Goal: Task Accomplishment & Management: Manage account settings

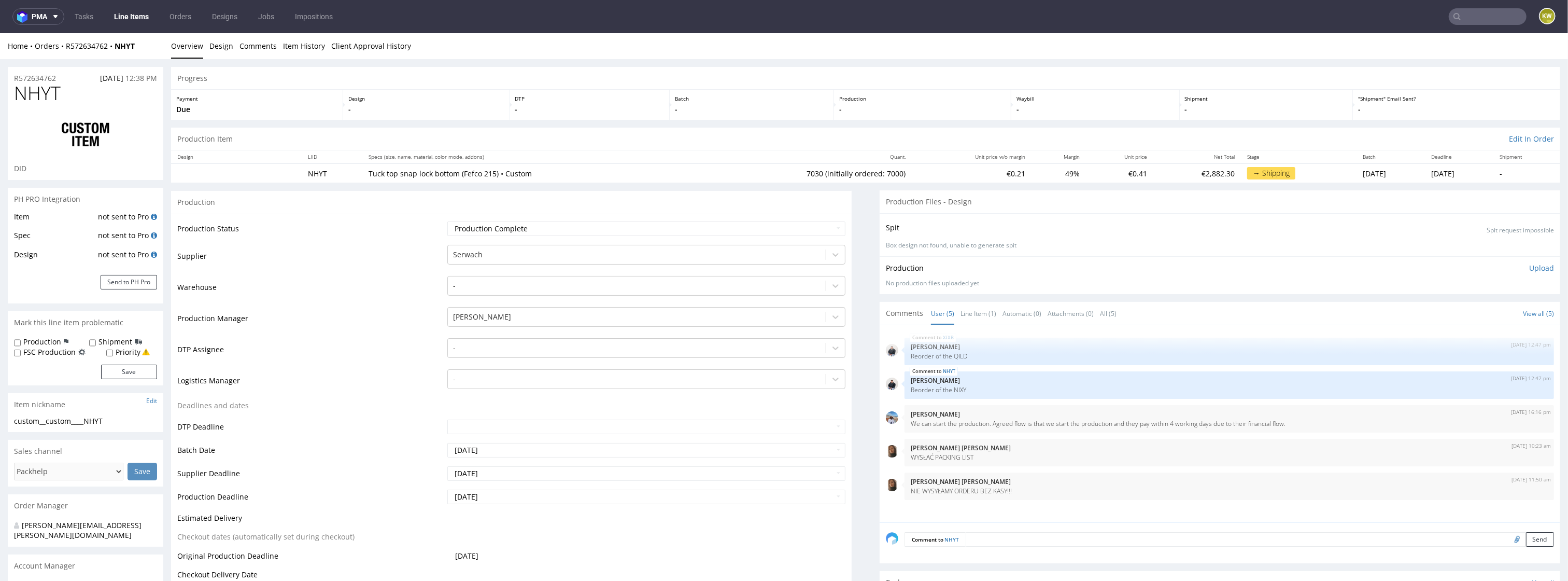
scroll to position [2, 0]
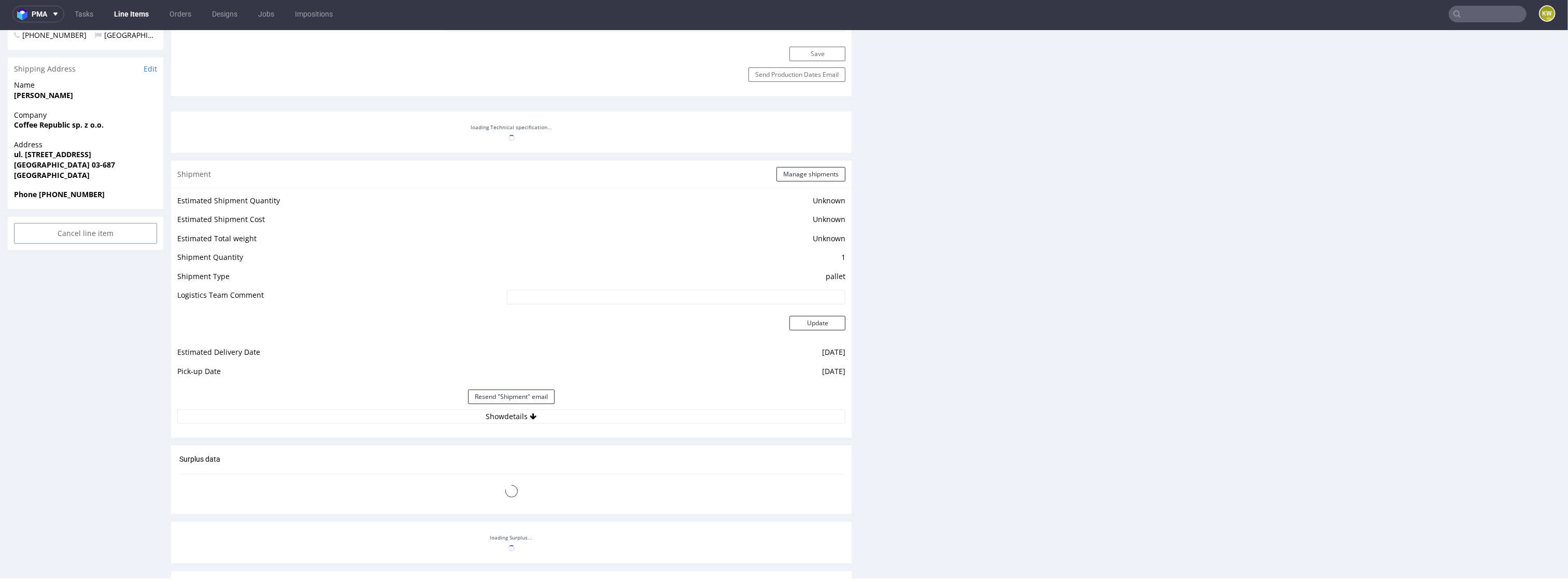
scroll to position [648, 0]
select select "in_progress"
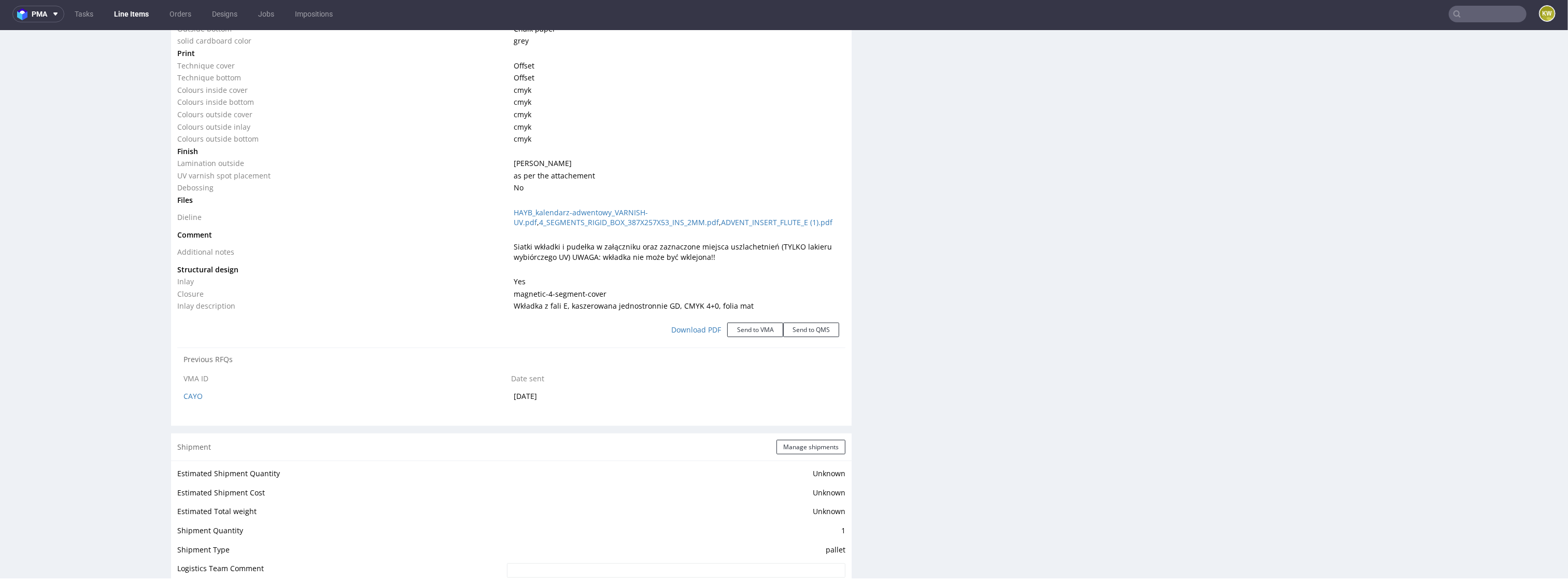
scroll to position [1223, 0]
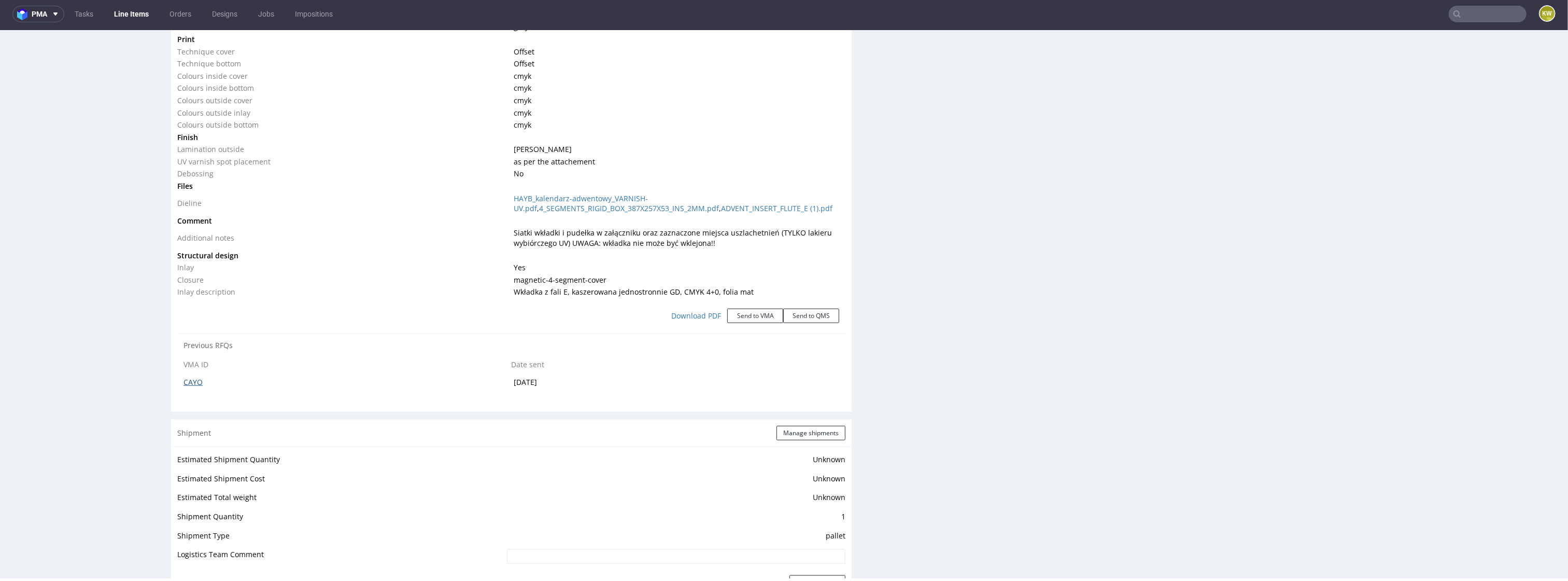
click at [200, 380] on link "CAYO" at bounding box center [192, 382] width 19 height 10
click at [136, 19] on link "Line Items" at bounding box center [131, 14] width 47 height 16
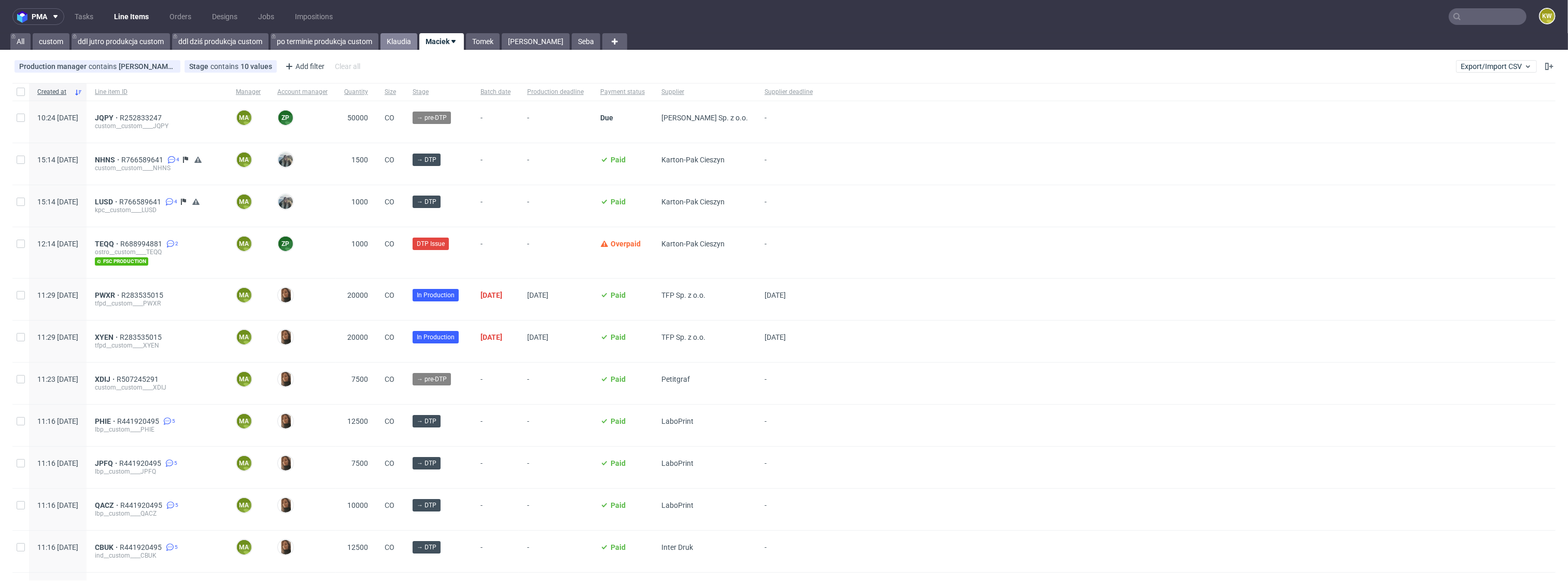
click at [400, 47] on link "Klaudia" at bounding box center [399, 41] width 37 height 16
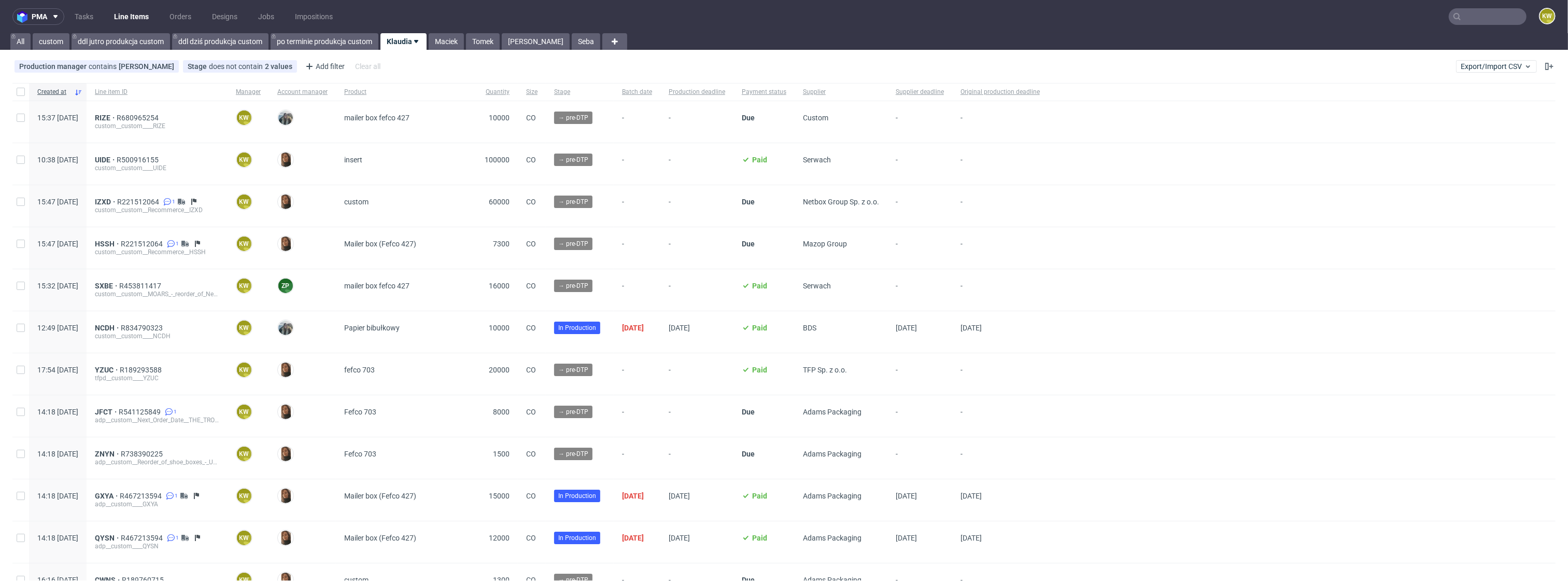
click at [1464, 15] on input "text" at bounding box center [1488, 16] width 78 height 16
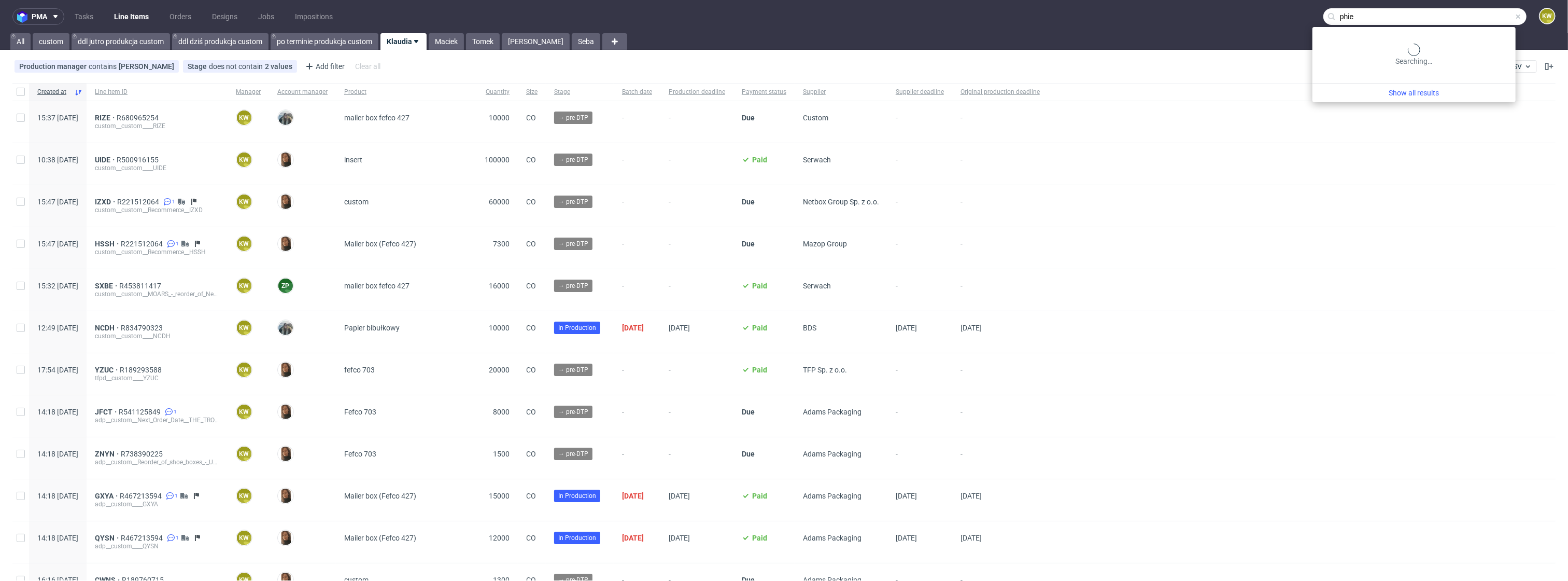
type input "phie"
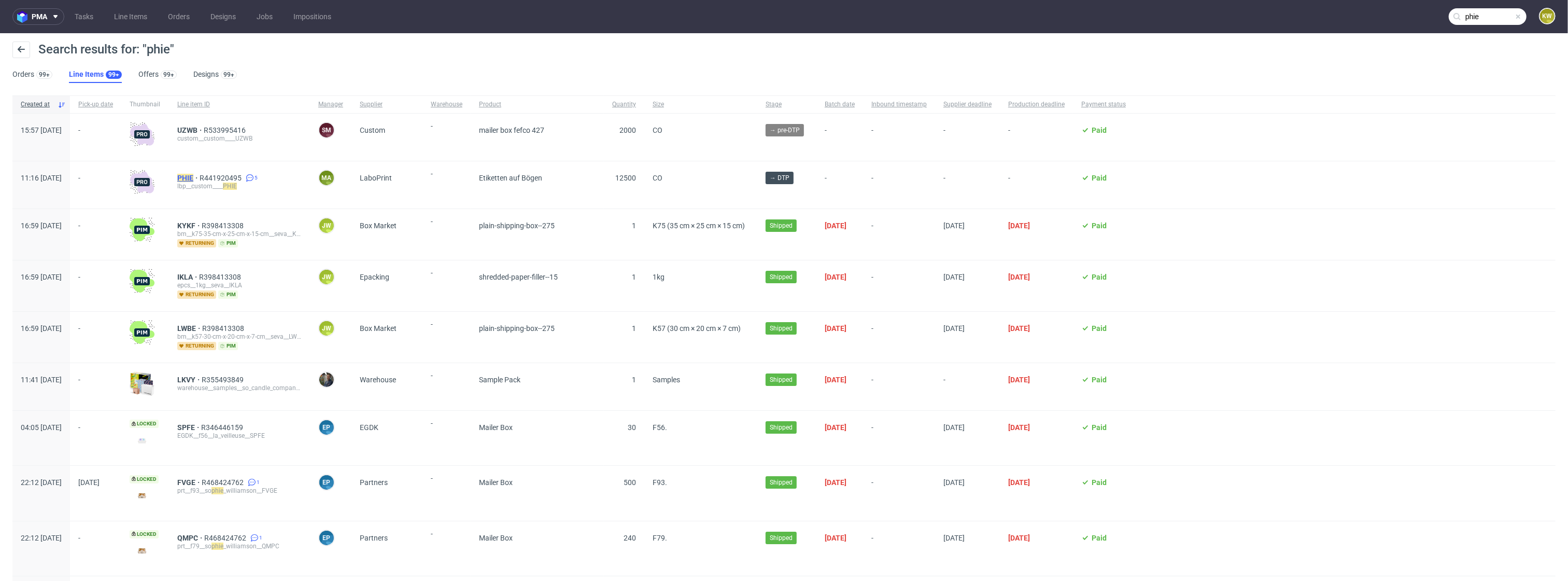
click at [193, 176] on mark "PHIE" at bounding box center [185, 178] width 16 height 8
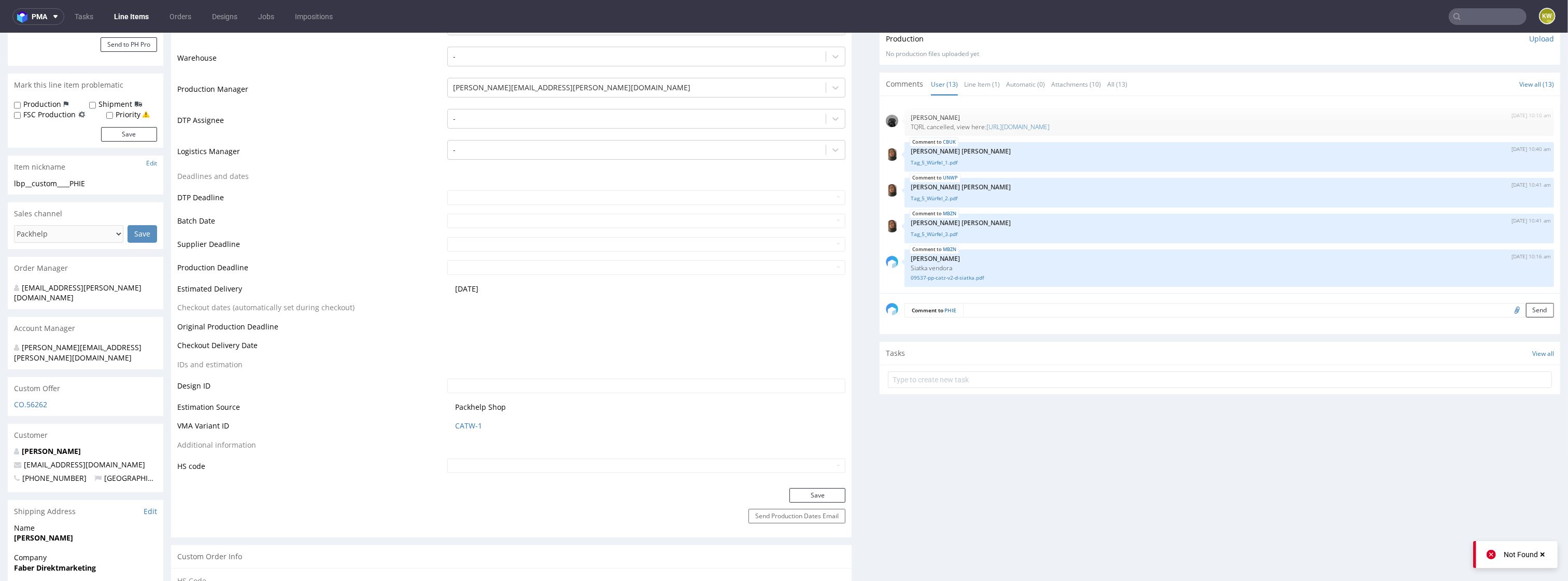
scroll to position [248, 0]
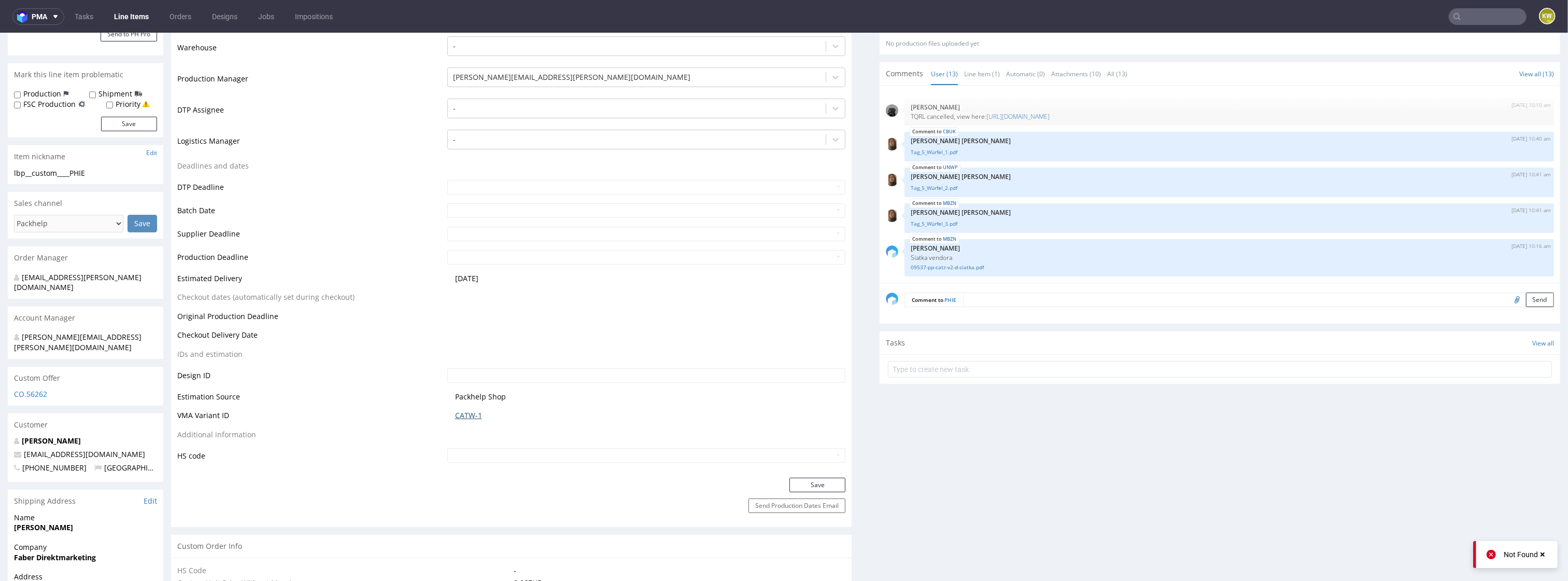
click at [457, 415] on link "CATW-1" at bounding box center [469, 415] width 27 height 10
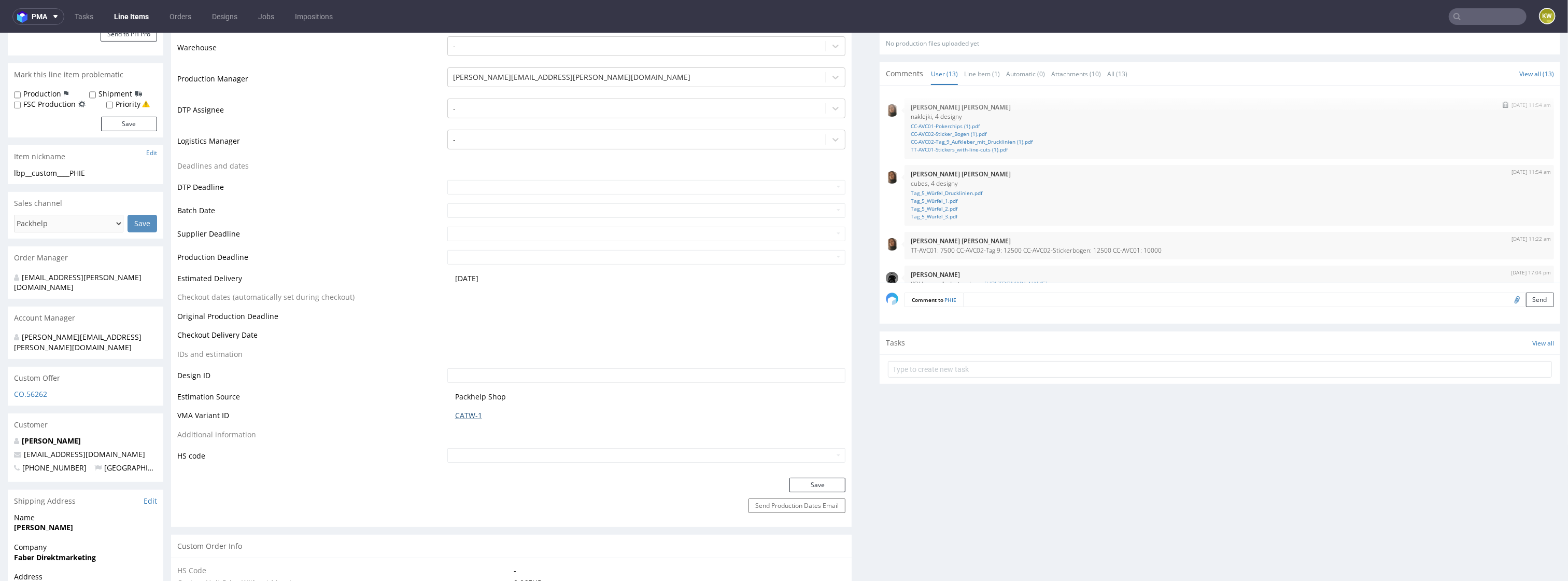
scroll to position [0, 0]
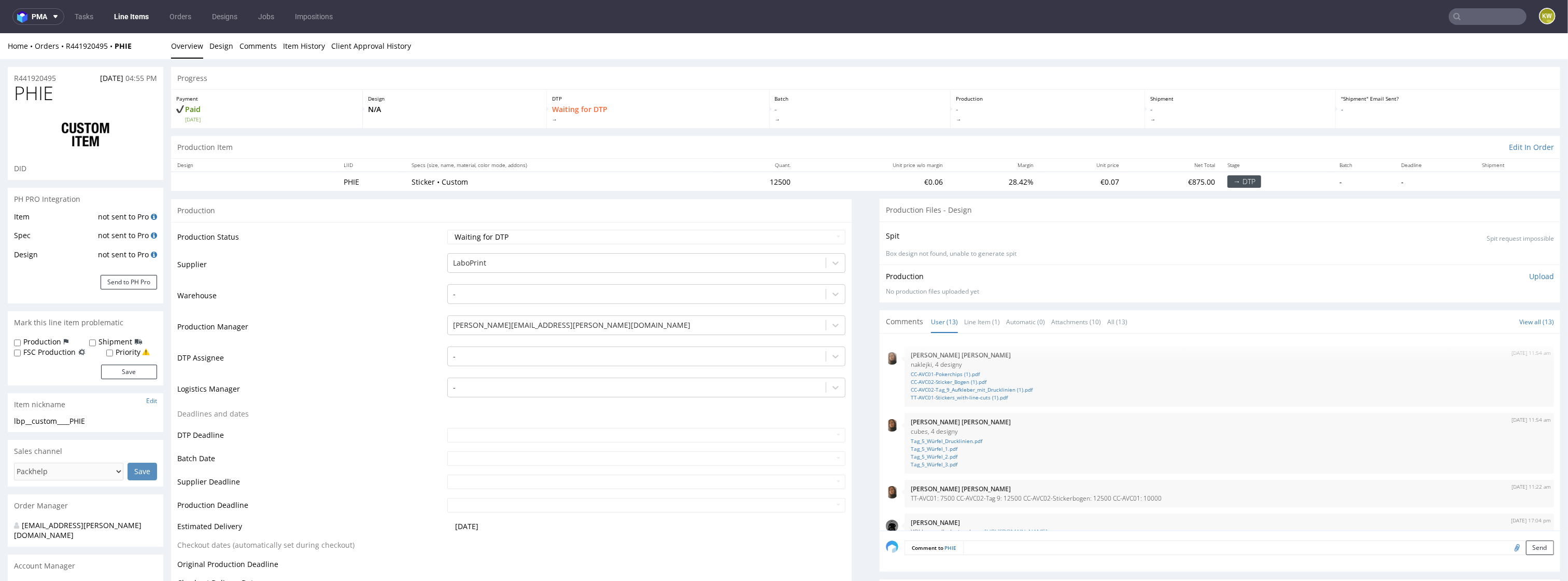
click at [130, 18] on link "Line Items" at bounding box center [131, 16] width 47 height 16
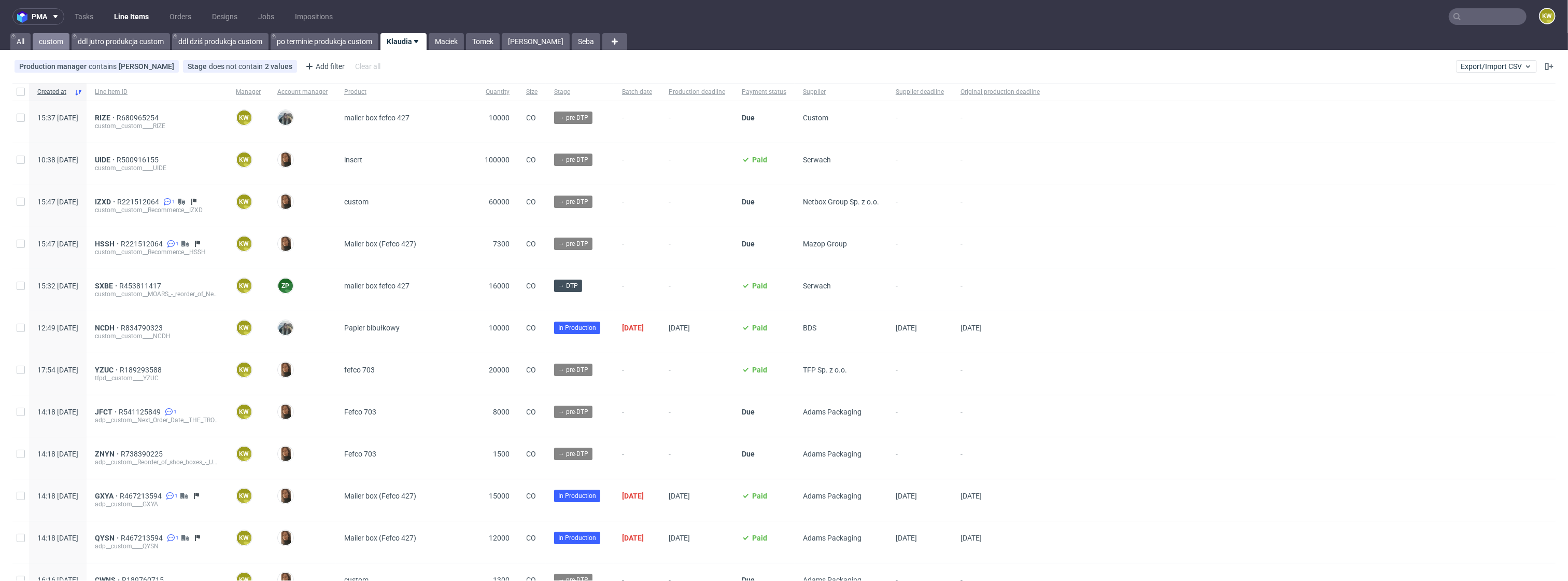
click at [35, 42] on link "custom" at bounding box center [51, 41] width 37 height 16
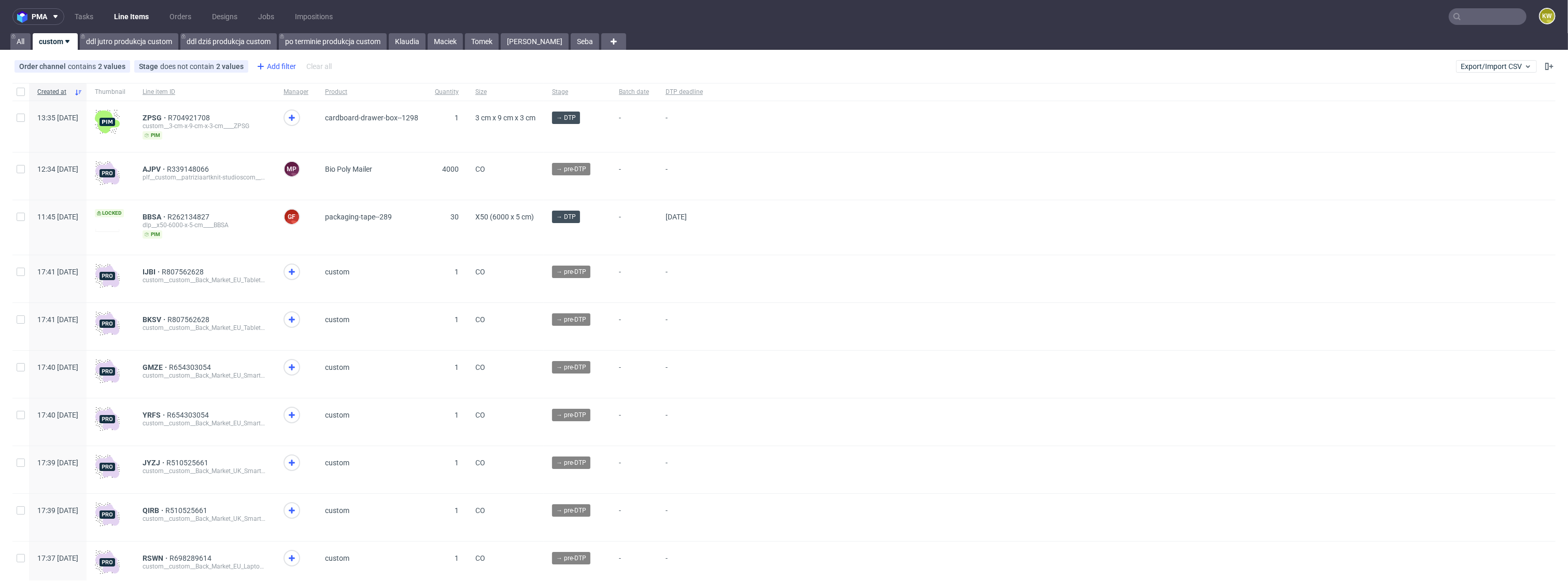
click at [277, 65] on div "Add filter" at bounding box center [275, 66] width 46 height 16
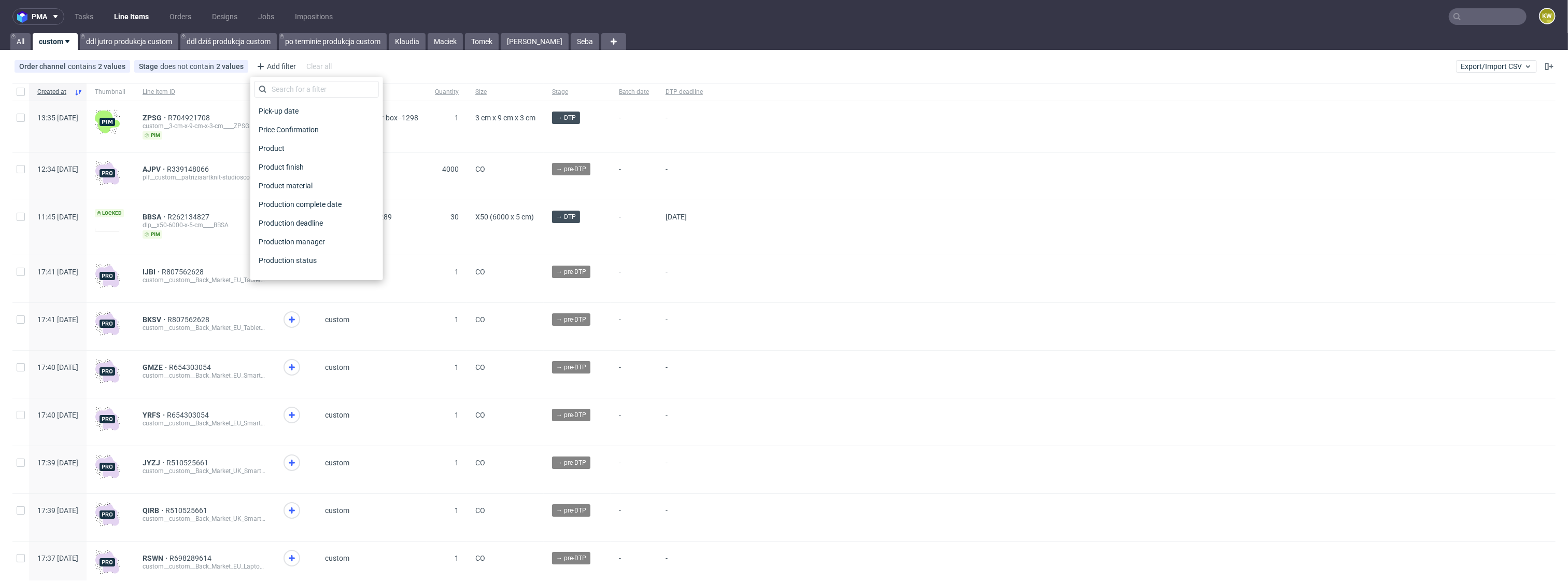
scroll to position [815, 0]
click at [284, 139] on span "Supplier" at bounding box center [272, 136] width 36 height 14
click at [284, 110] on input "text" at bounding box center [316, 112] width 125 height 16
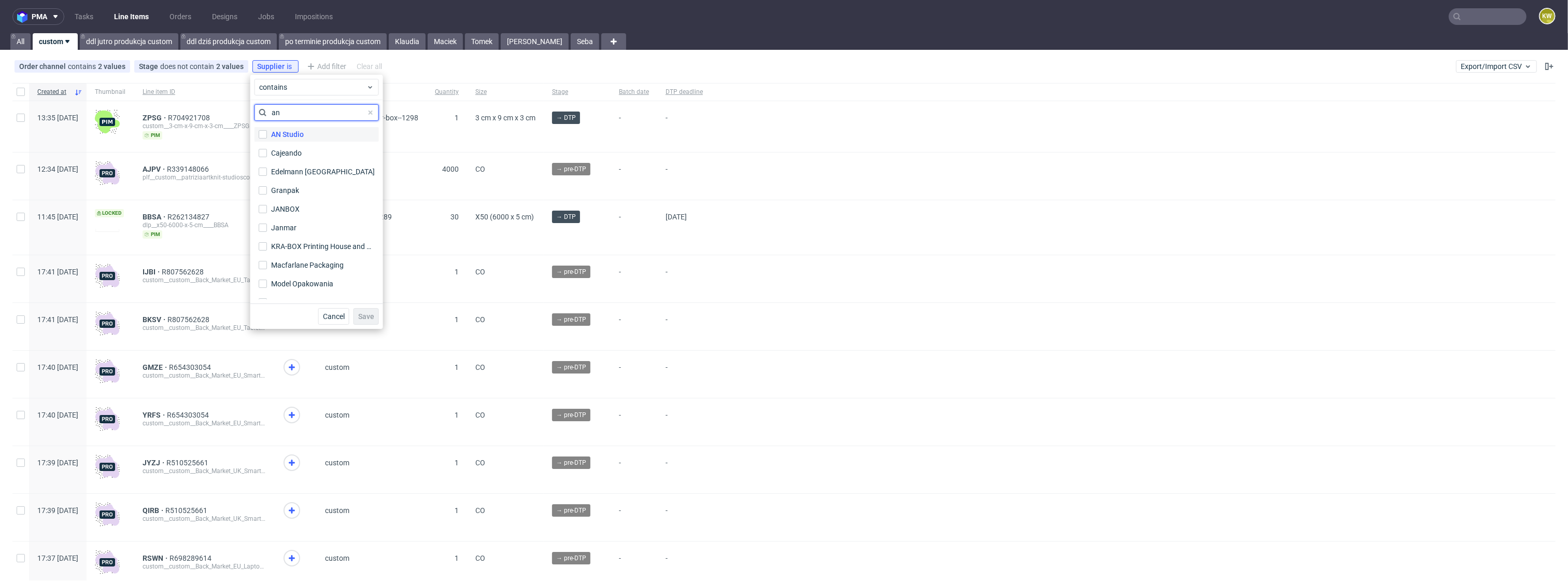
type input "an"
click at [282, 133] on div "AN Studio" at bounding box center [288, 134] width 33 height 10
click at [267, 133] on input "AN Studio" at bounding box center [262, 134] width 8 height 8
checkbox input "true"
click at [365, 327] on div "Cancel Save" at bounding box center [316, 316] width 132 height 25
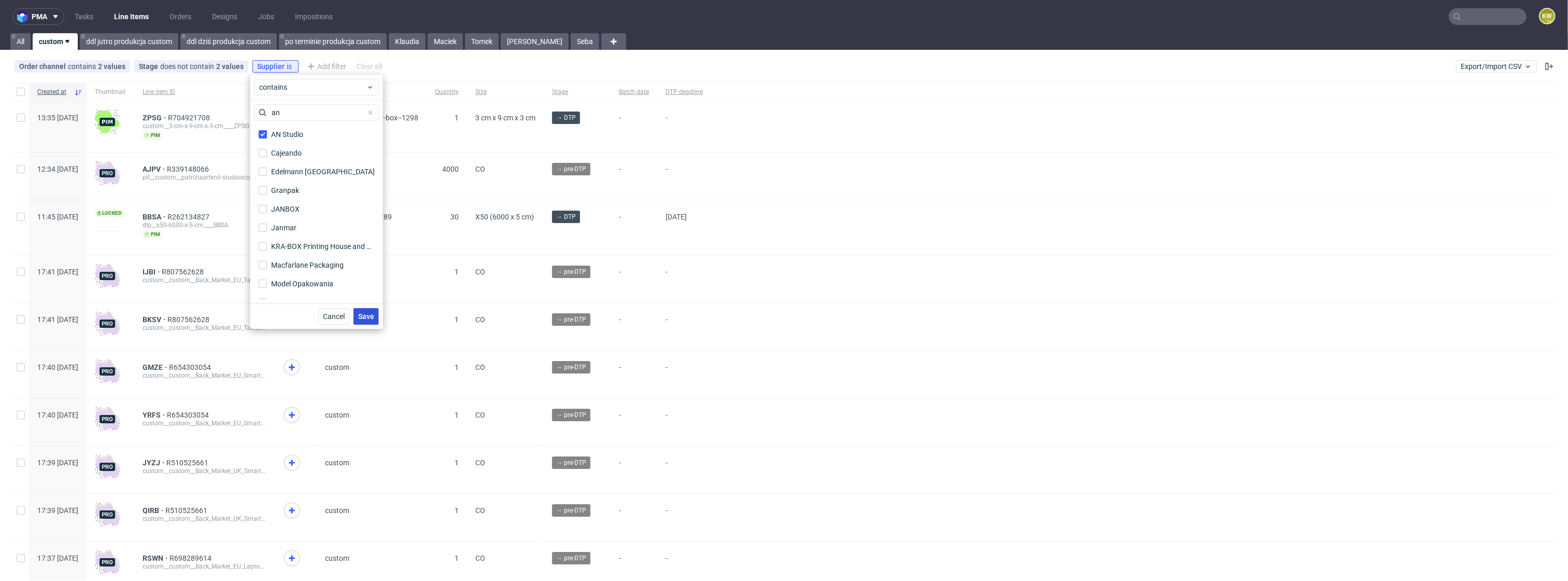
click at [372, 318] on span "Save" at bounding box center [366, 316] width 16 height 7
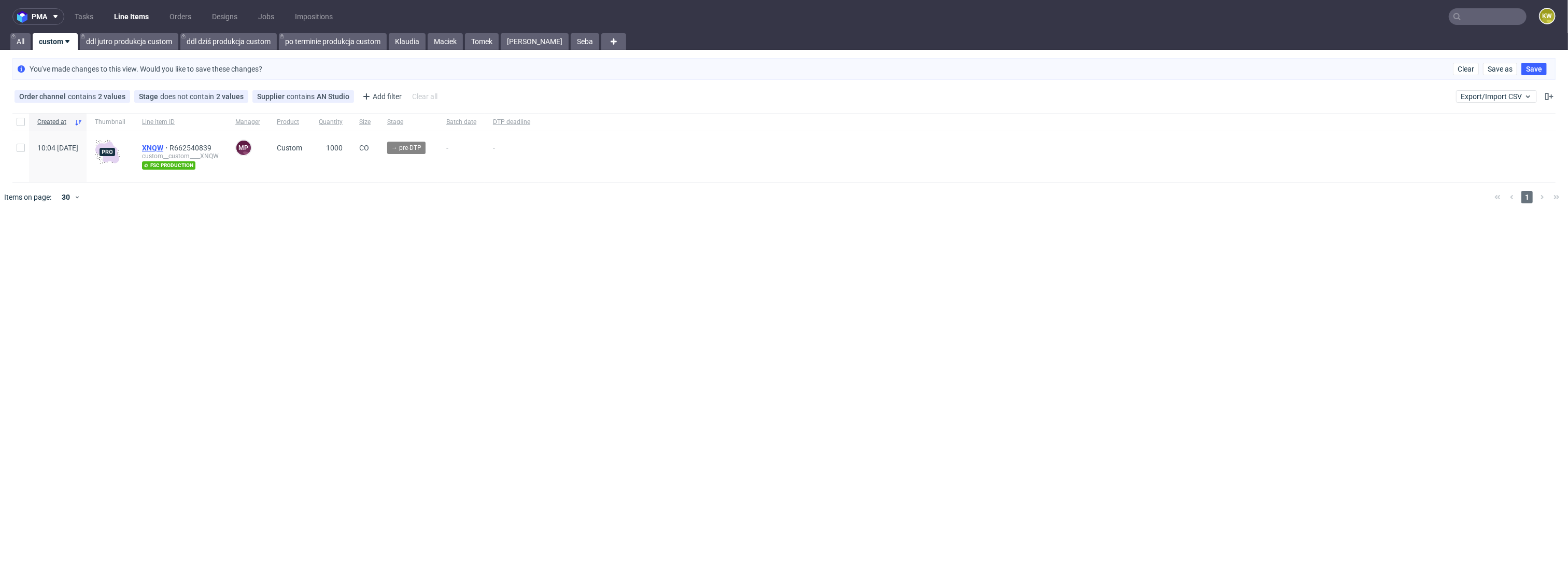
click at [170, 148] on span "XNQW" at bounding box center [156, 148] width 27 height 8
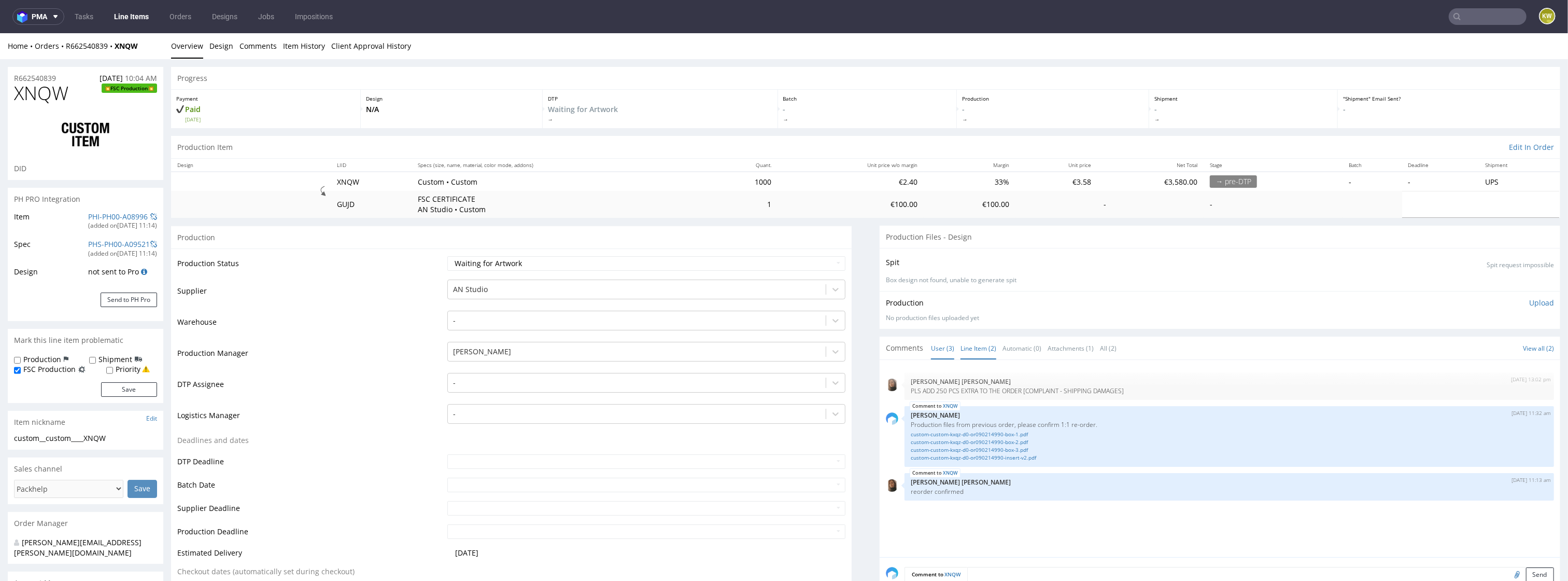
click at [967, 350] on link "Line Item (2)" at bounding box center [978, 348] width 36 height 22
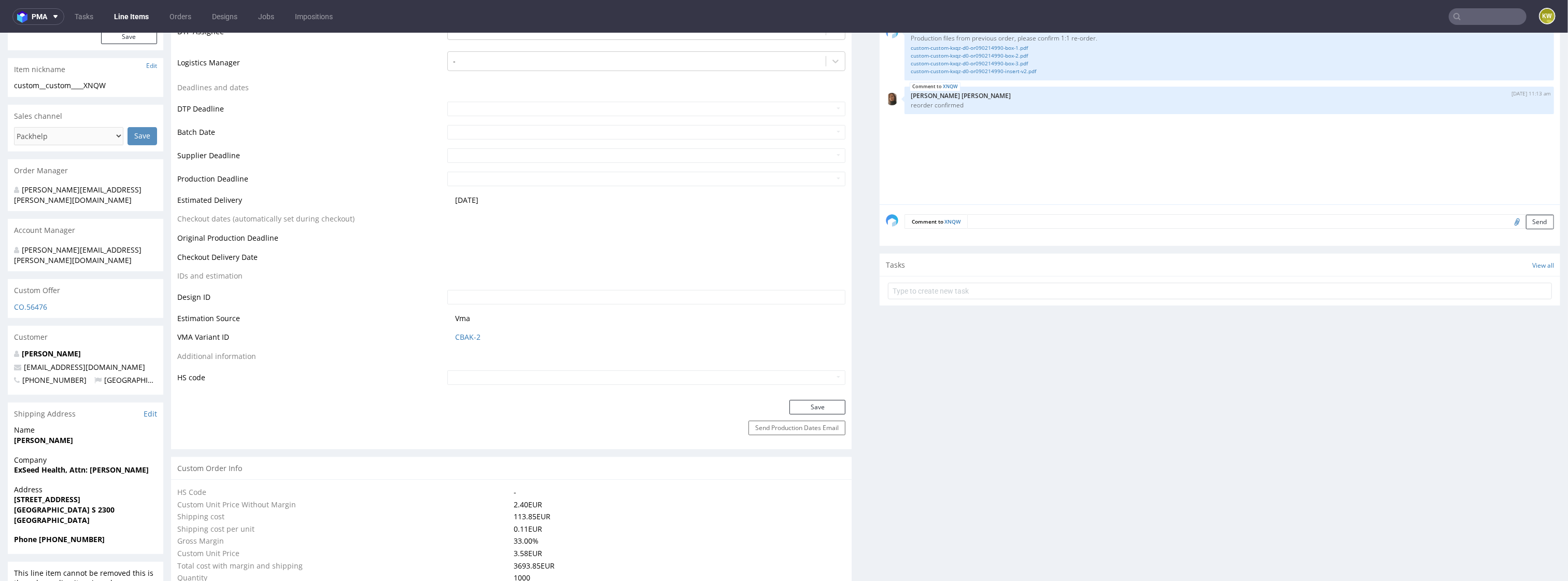
scroll to position [469, 0]
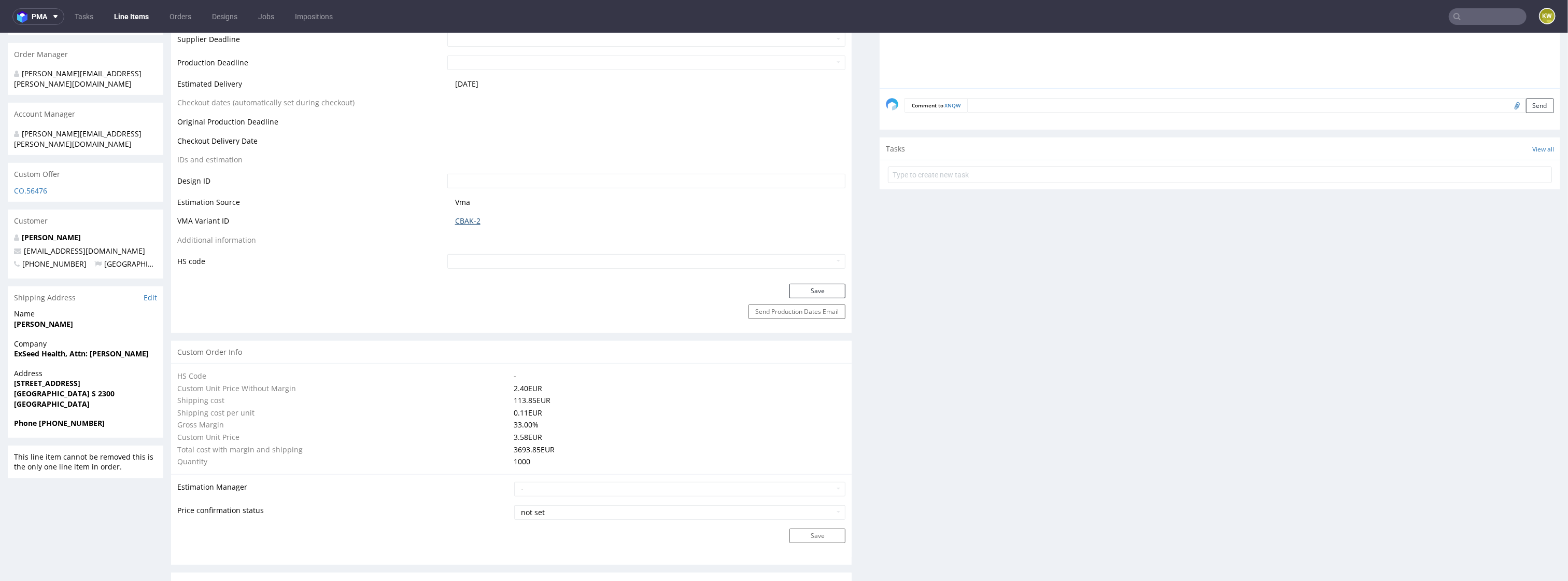
click at [469, 219] on link "CBAK-2" at bounding box center [468, 221] width 25 height 10
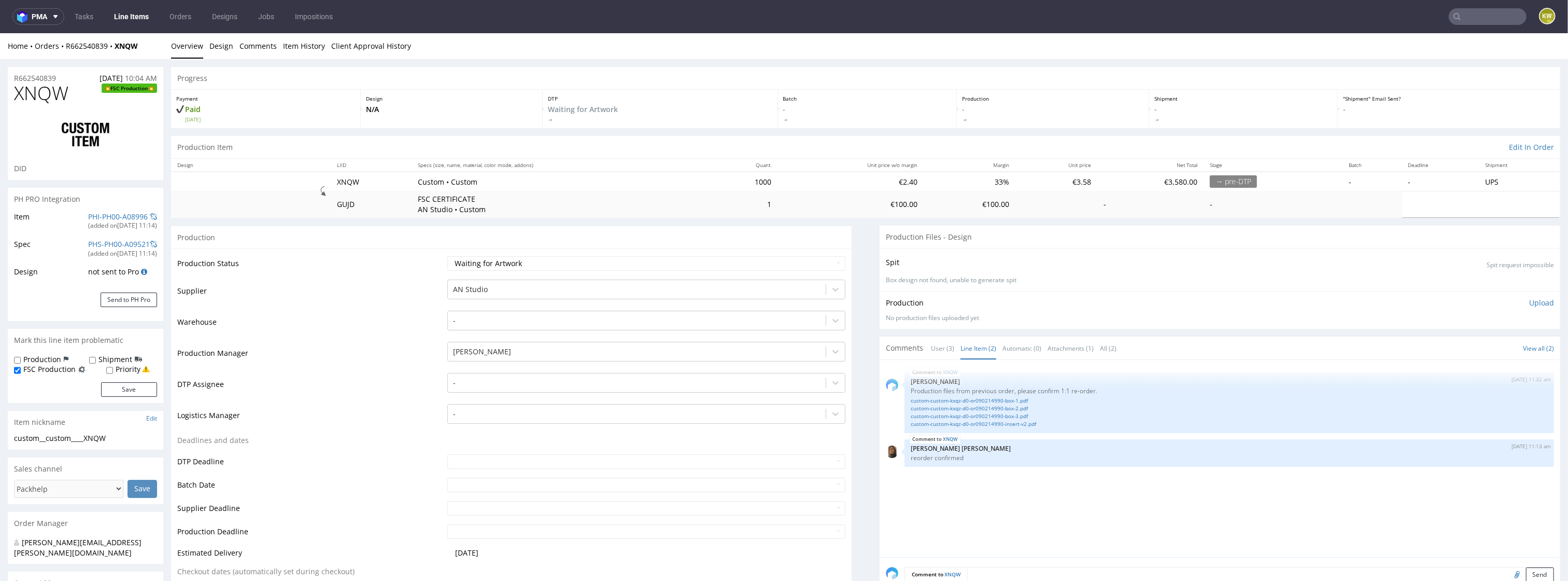
click at [145, 20] on link "Line Items" at bounding box center [131, 16] width 47 height 16
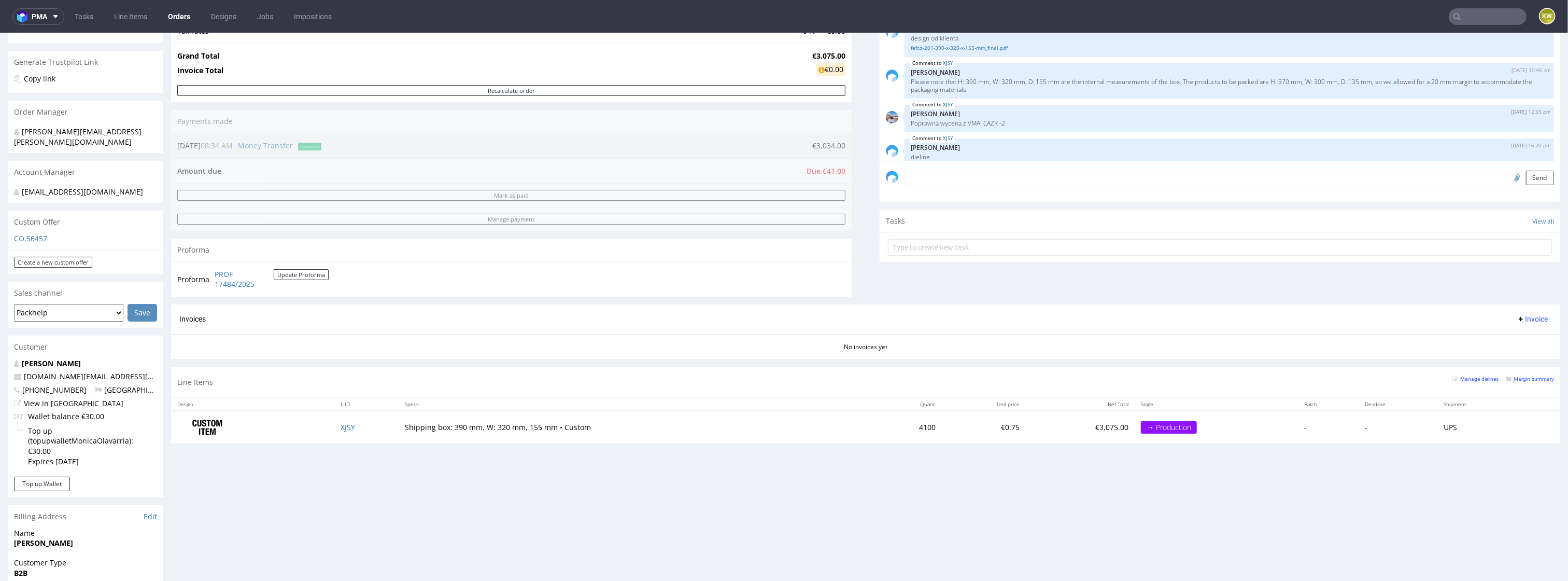
scroll to position [221, 0]
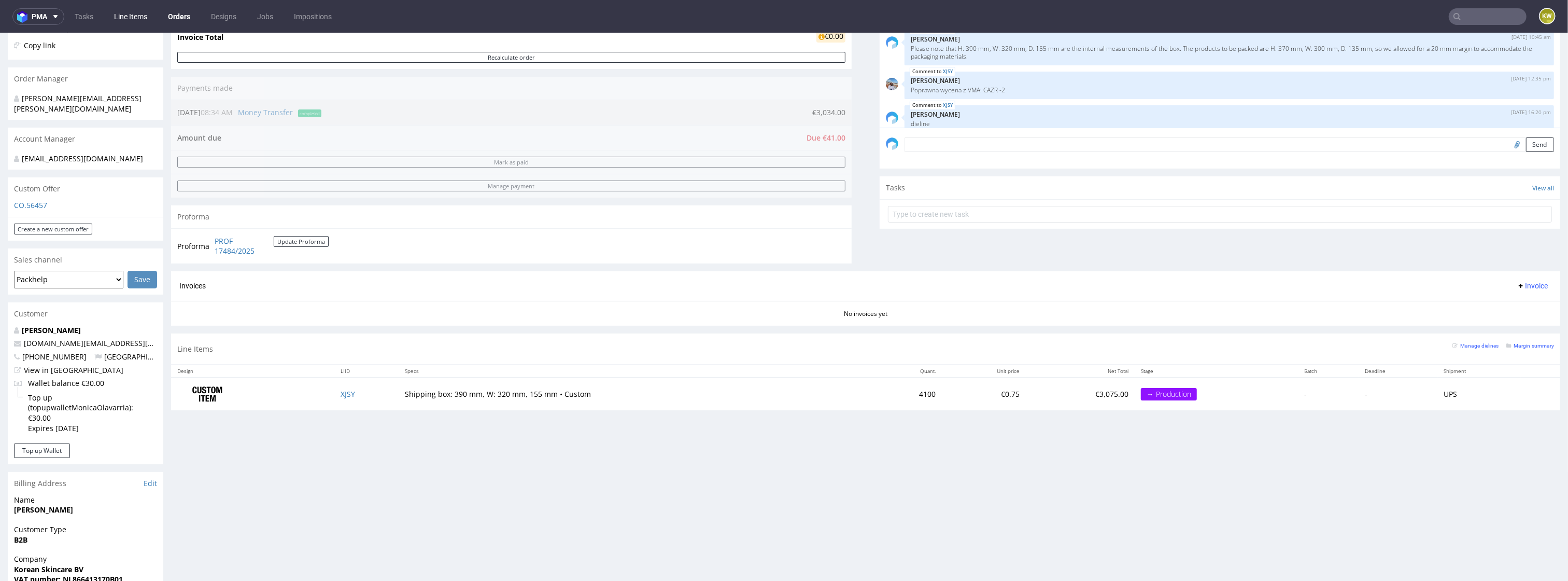
click at [127, 15] on link "Line Items" at bounding box center [131, 16] width 46 height 16
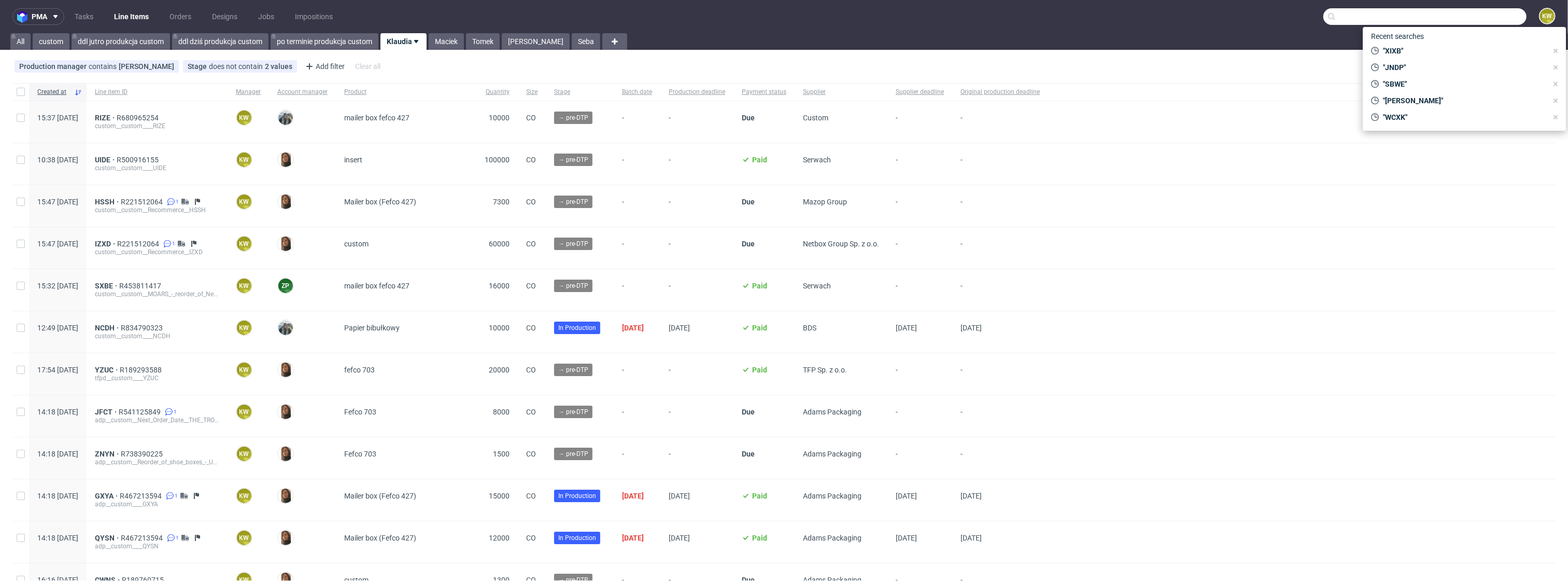
click at [1477, 11] on input "text" at bounding box center [1424, 16] width 203 height 16
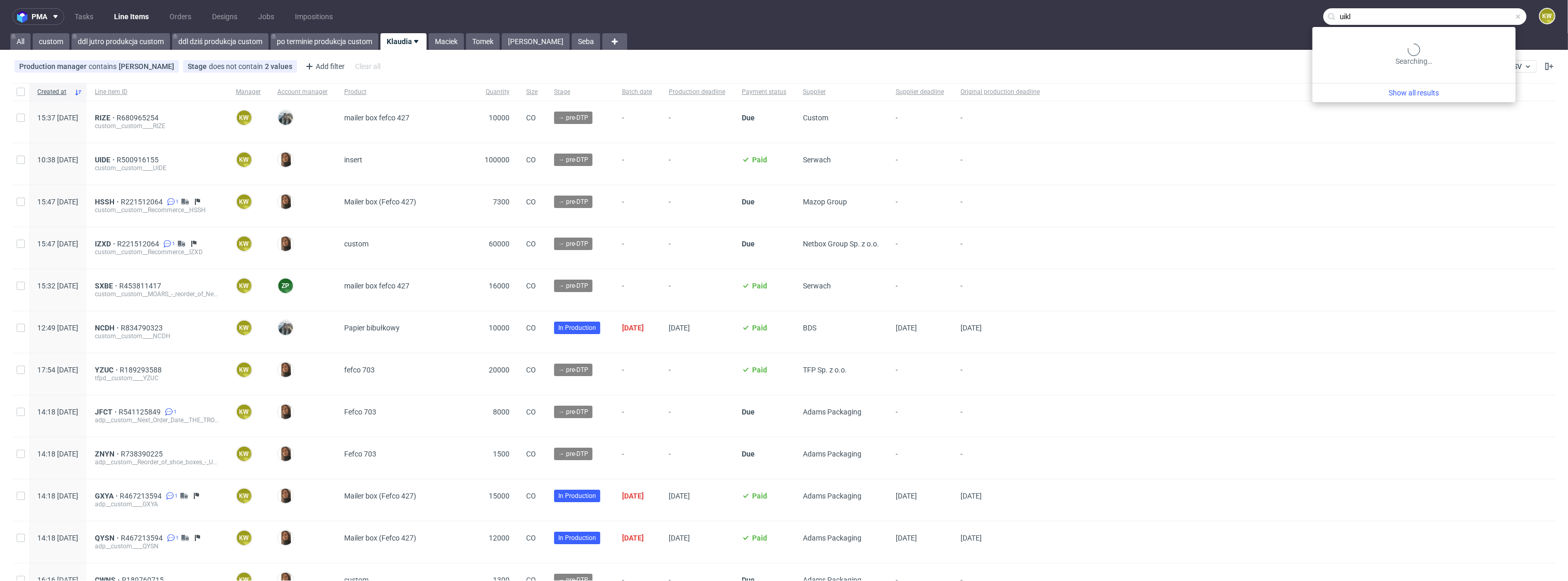
type input "uikl"
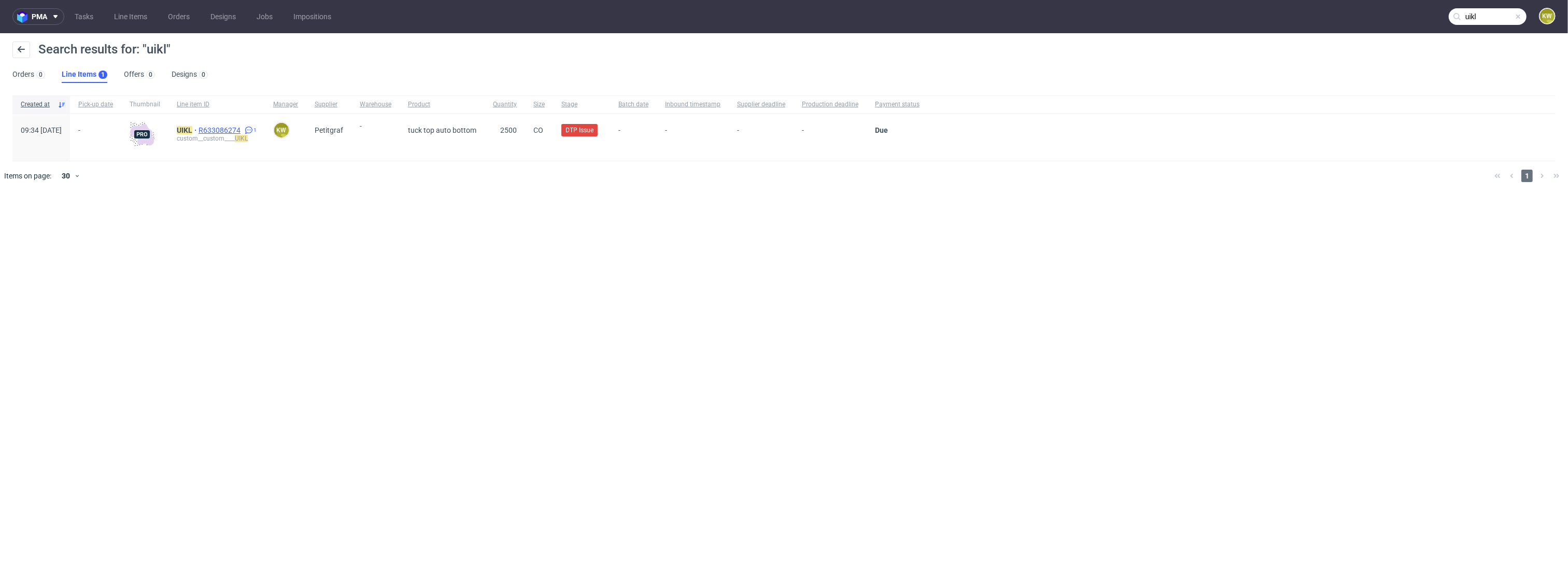
click at [243, 129] on span "R633086274" at bounding box center [221, 130] width 44 height 8
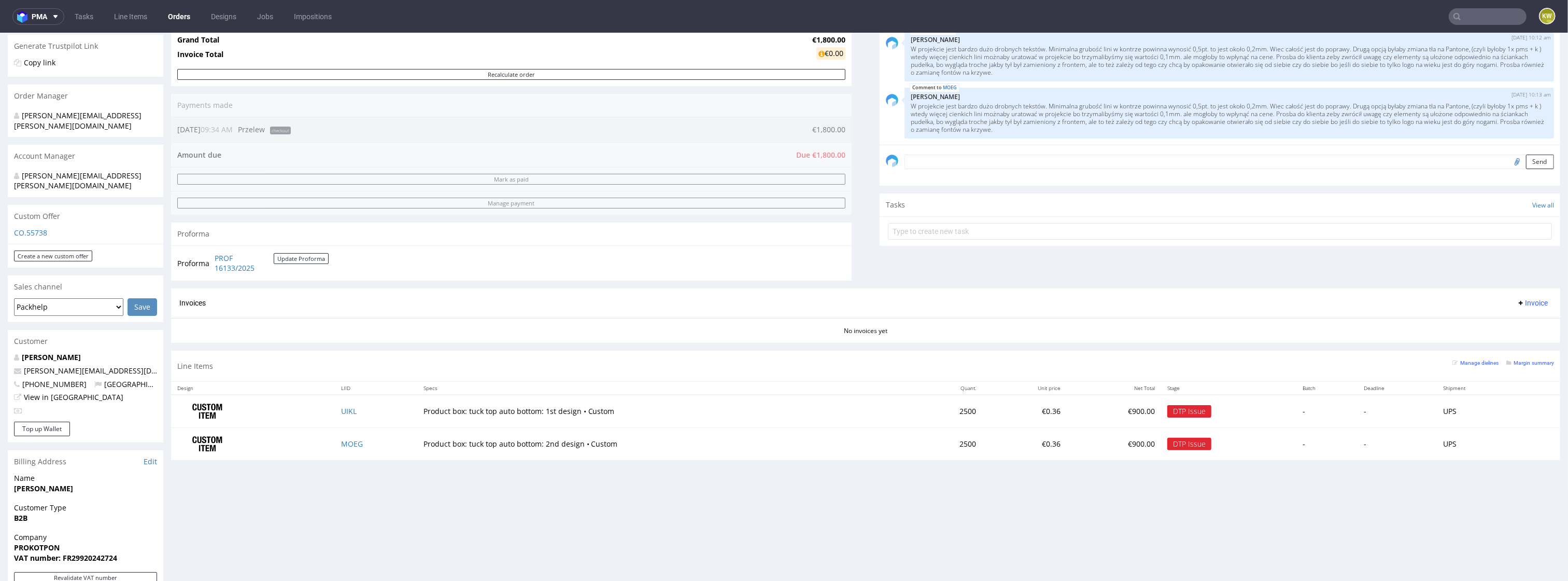
scroll to position [202, 0]
click at [346, 441] on td "MOEG" at bounding box center [376, 445] width 82 height 32
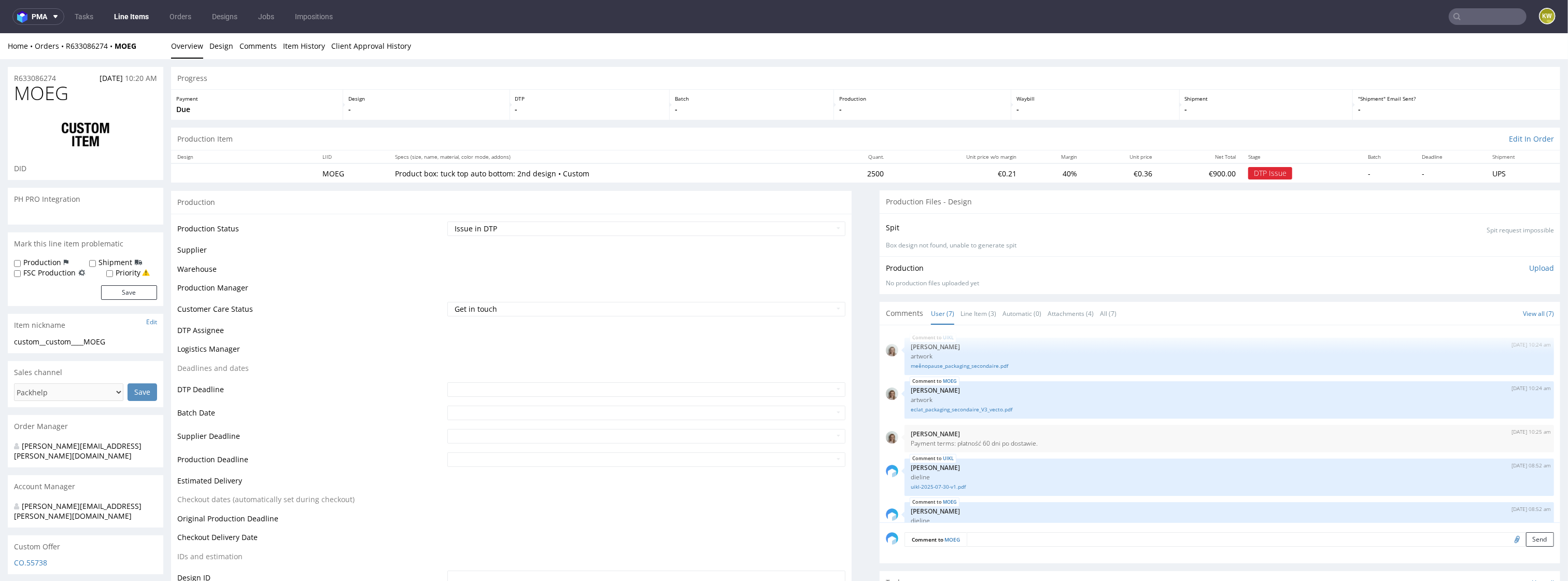
scroll to position [138, 0]
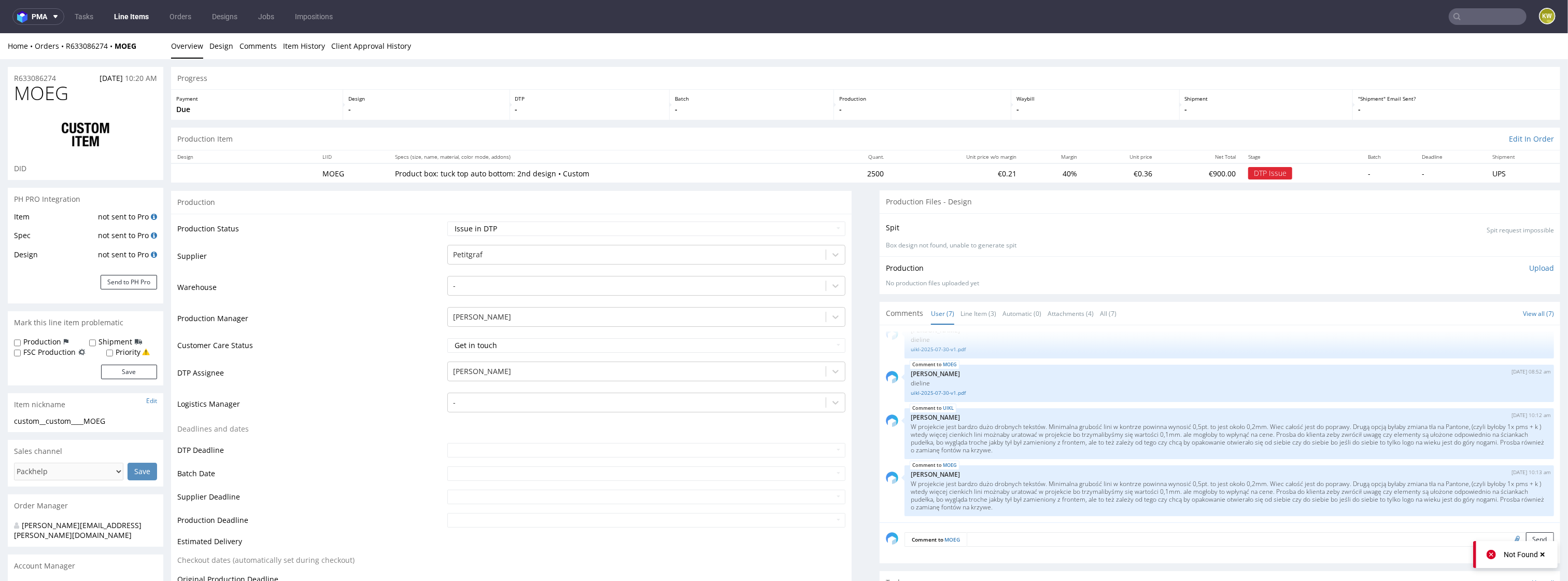
click at [125, 20] on link "Line Items" at bounding box center [131, 16] width 47 height 16
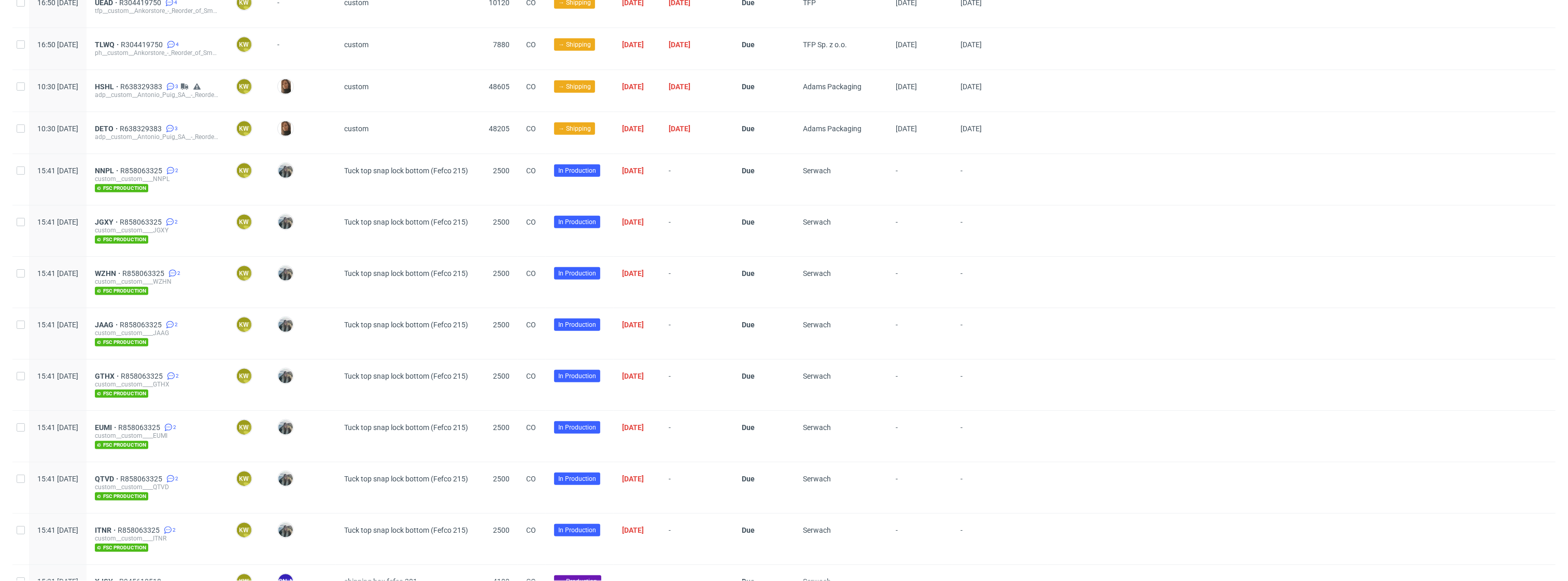
scroll to position [723, 0]
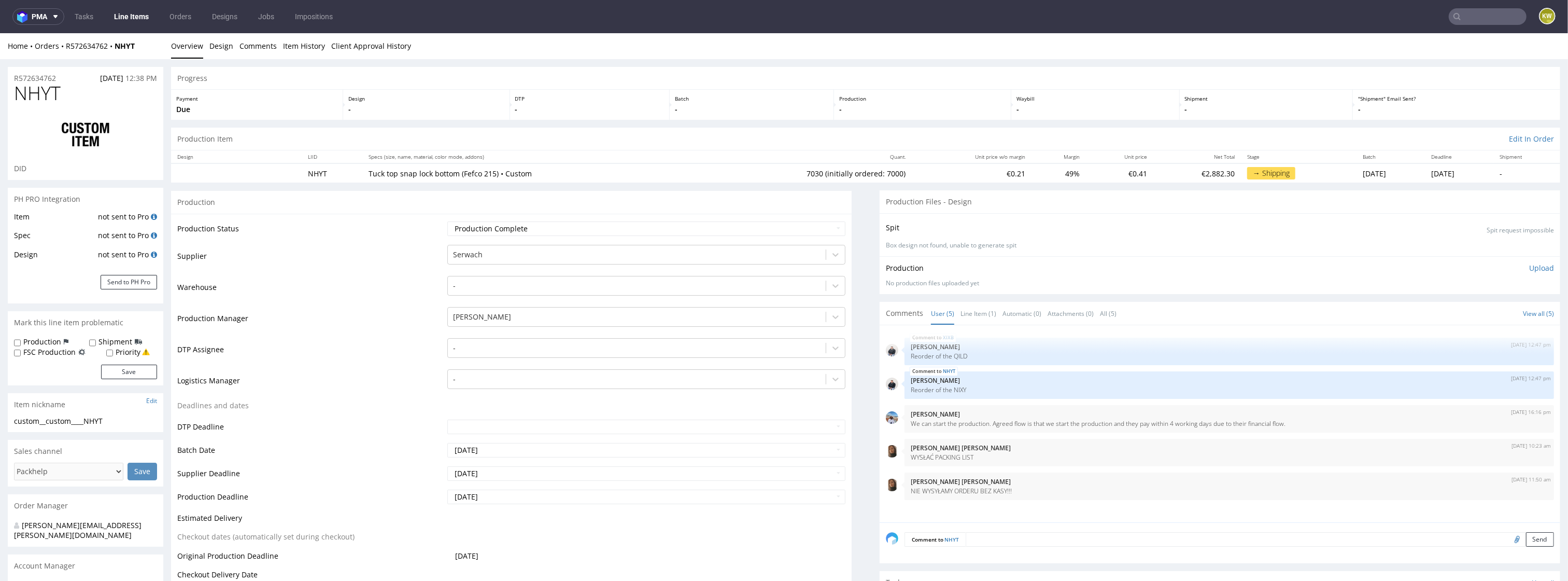
scroll to position [2, 0]
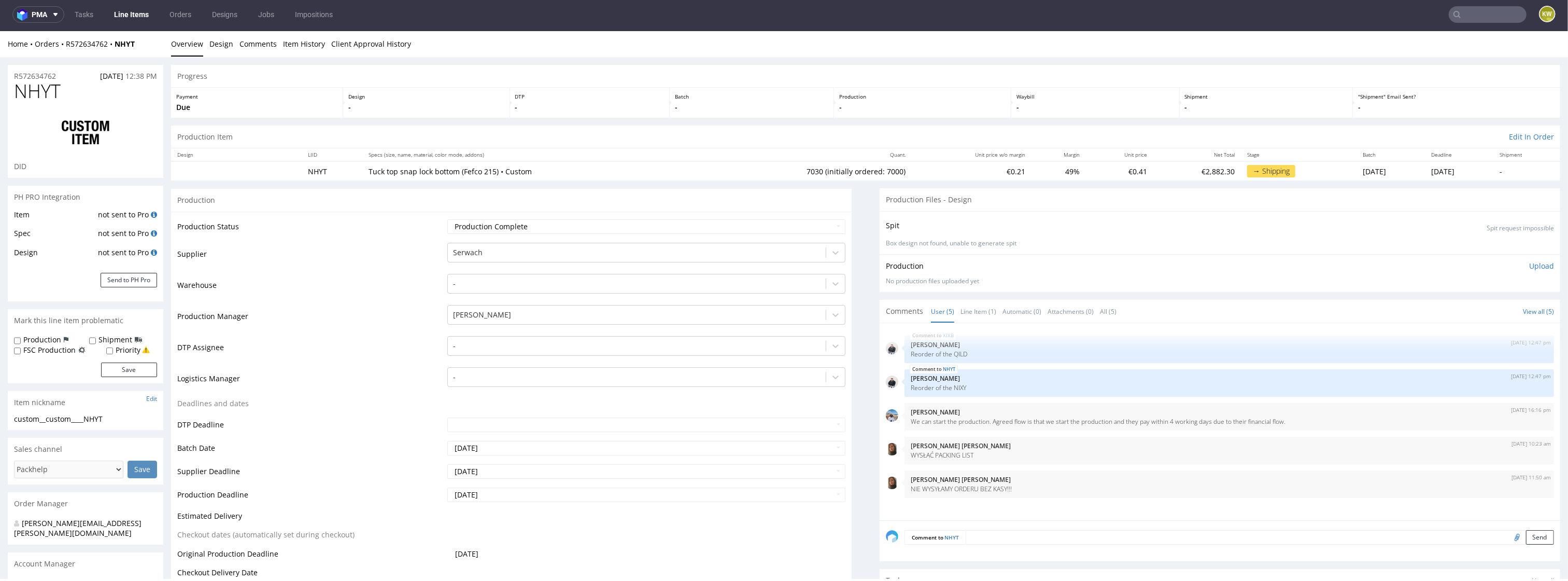
click at [1493, 22] on input "text" at bounding box center [1488, 14] width 78 height 16
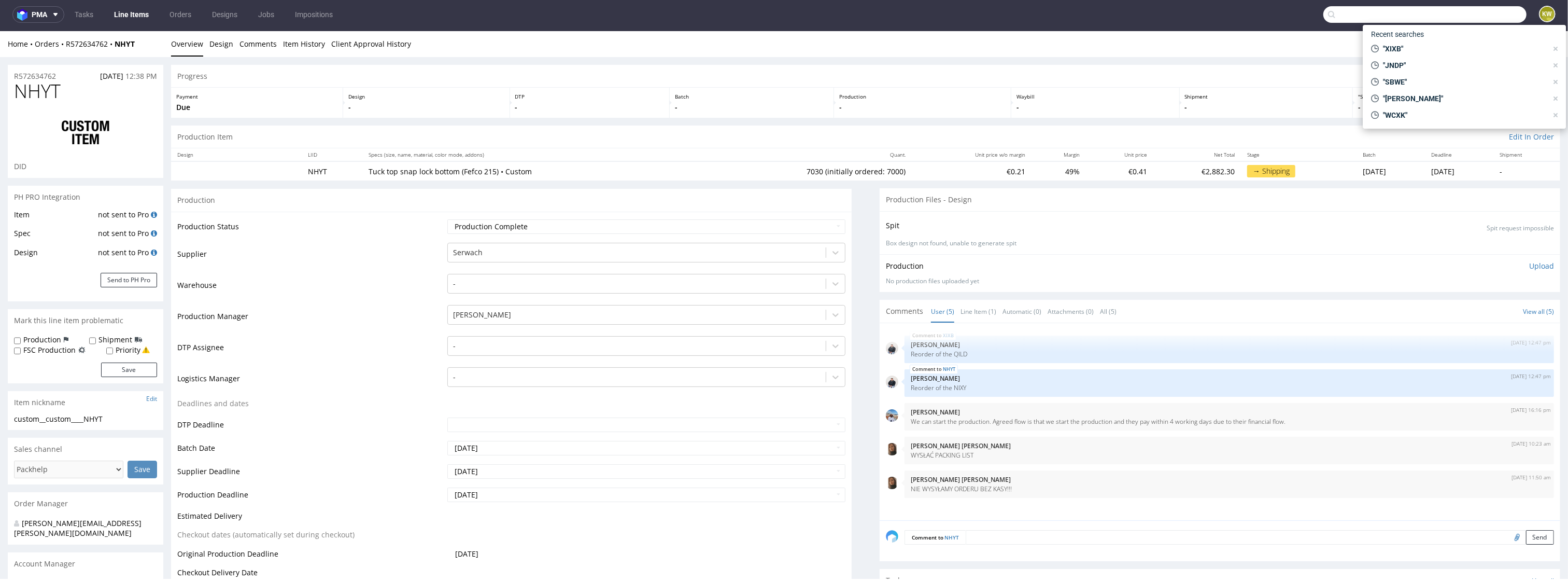
paste input "SXBE"
type input "SXBE"
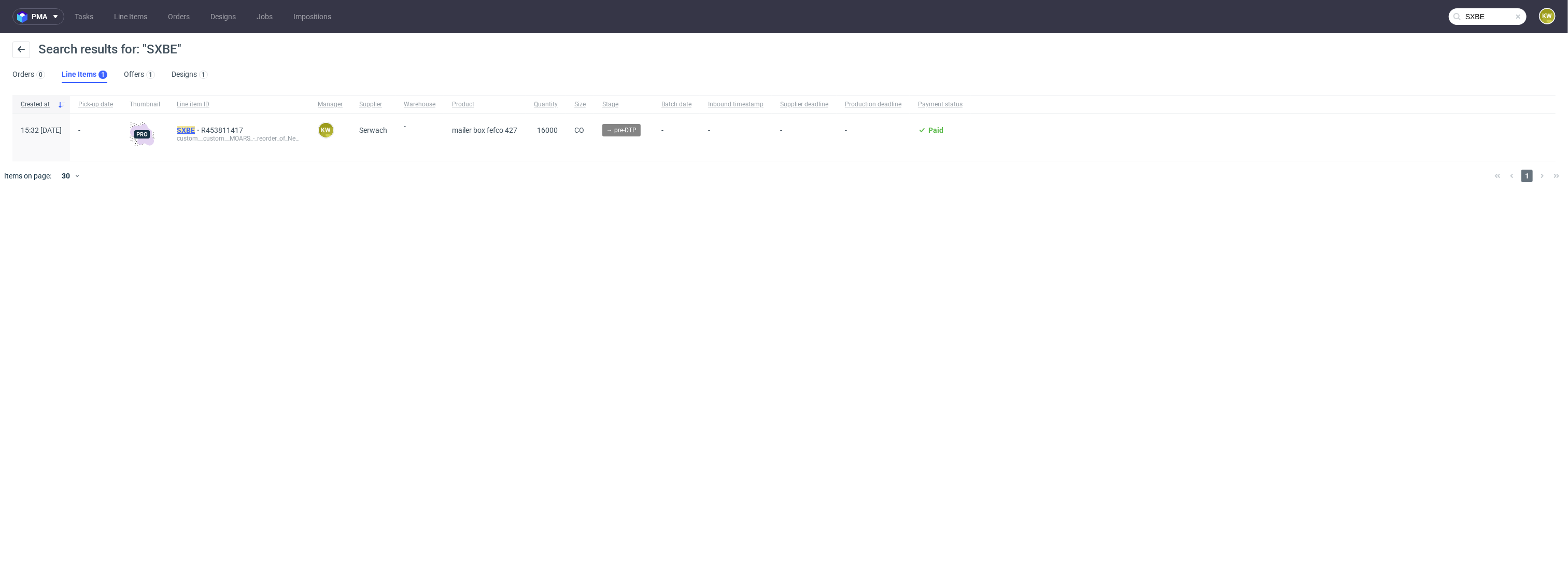
click at [195, 130] on mark "SXBE" at bounding box center [186, 130] width 18 height 8
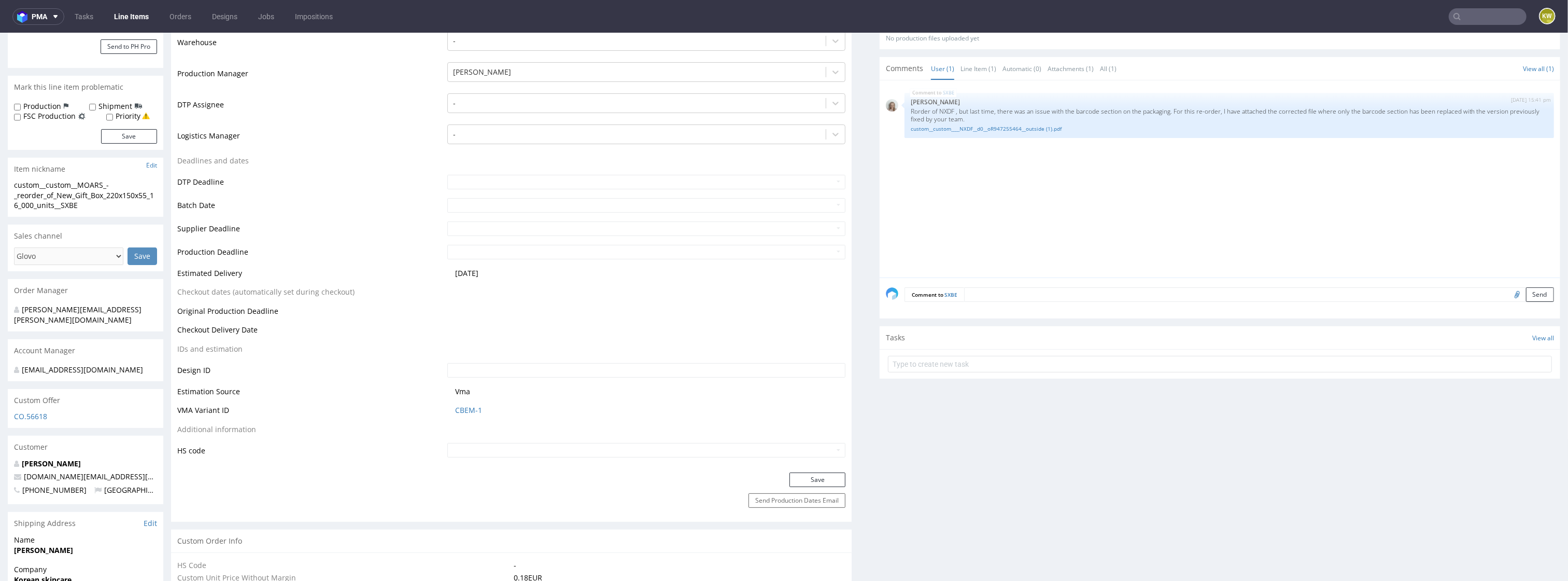
scroll to position [238, 0]
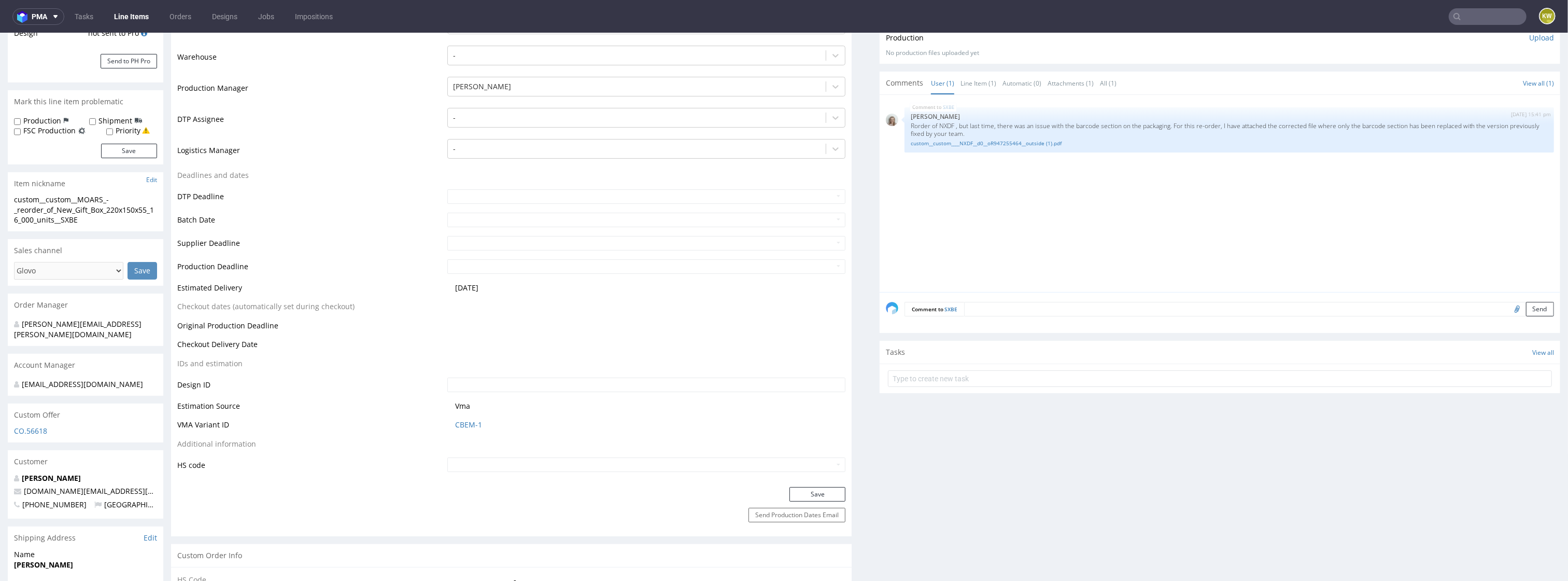
click at [1509, 309] on input "file" at bounding box center [1516, 308] width 14 height 14
type input "C:\fakepath\a43385-sxbe-204x144x51xe.pdf"
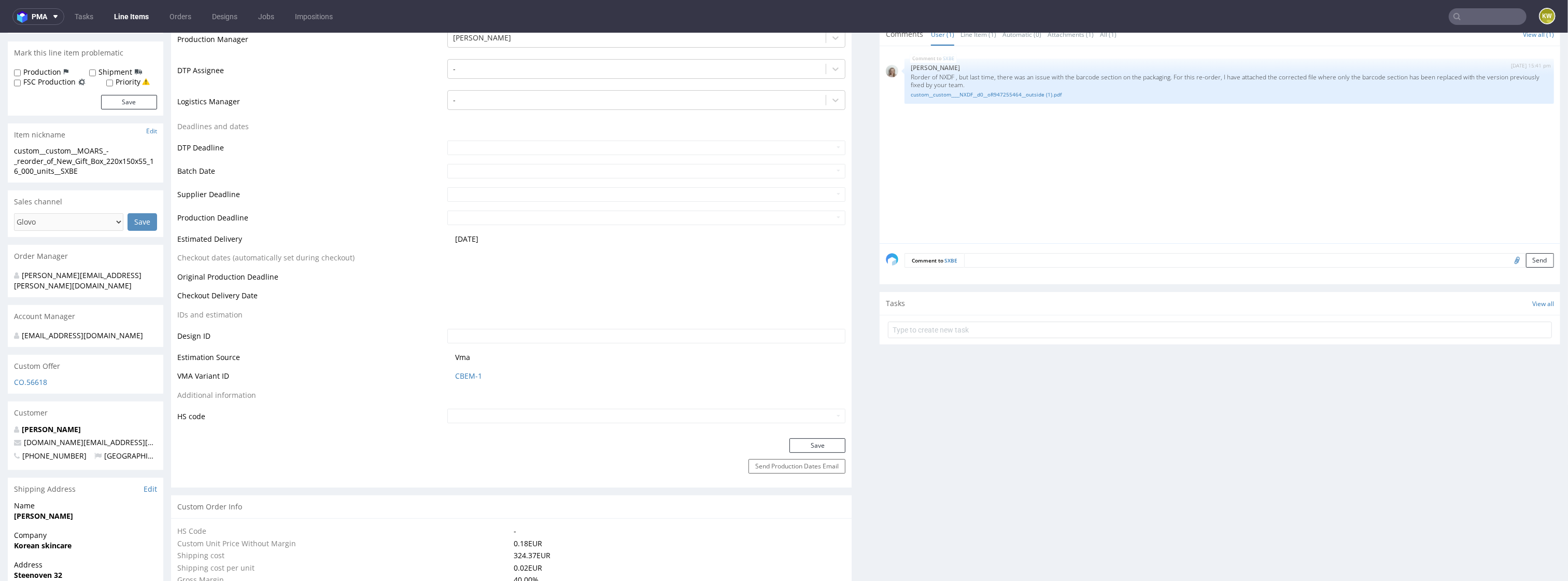
scroll to position [280, 0]
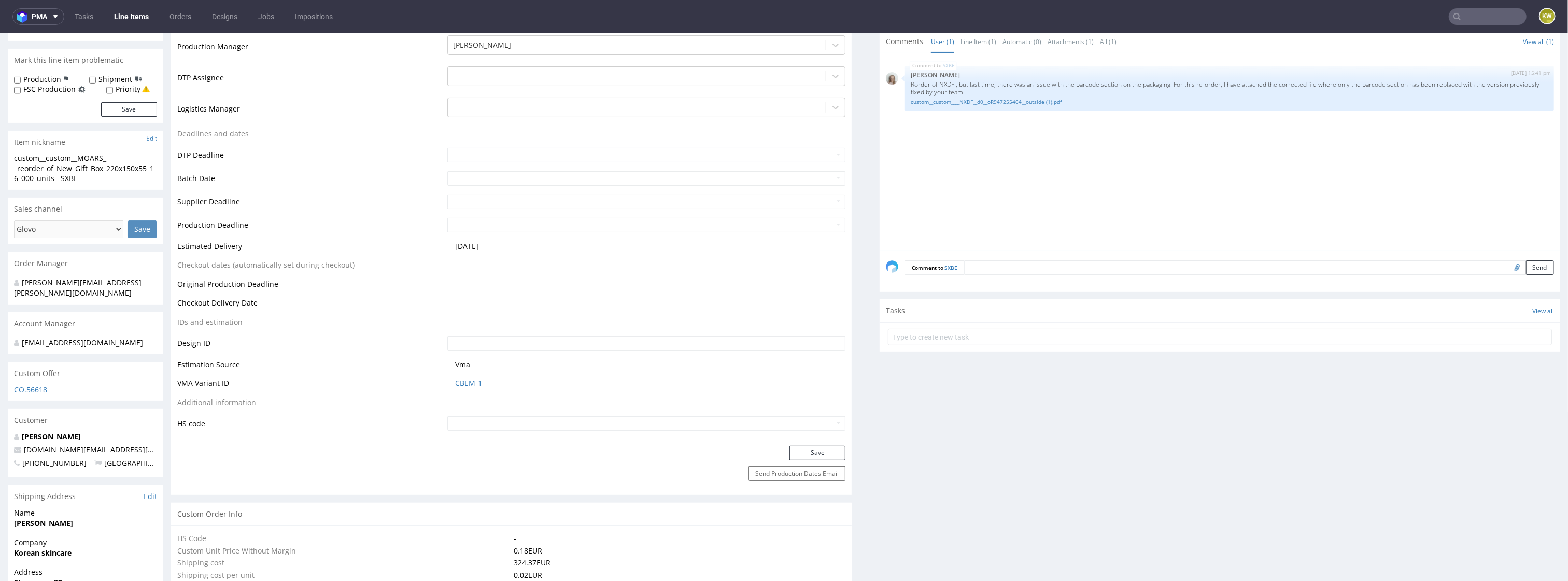
click at [995, 274] on textarea at bounding box center [1259, 268] width 590 height 14
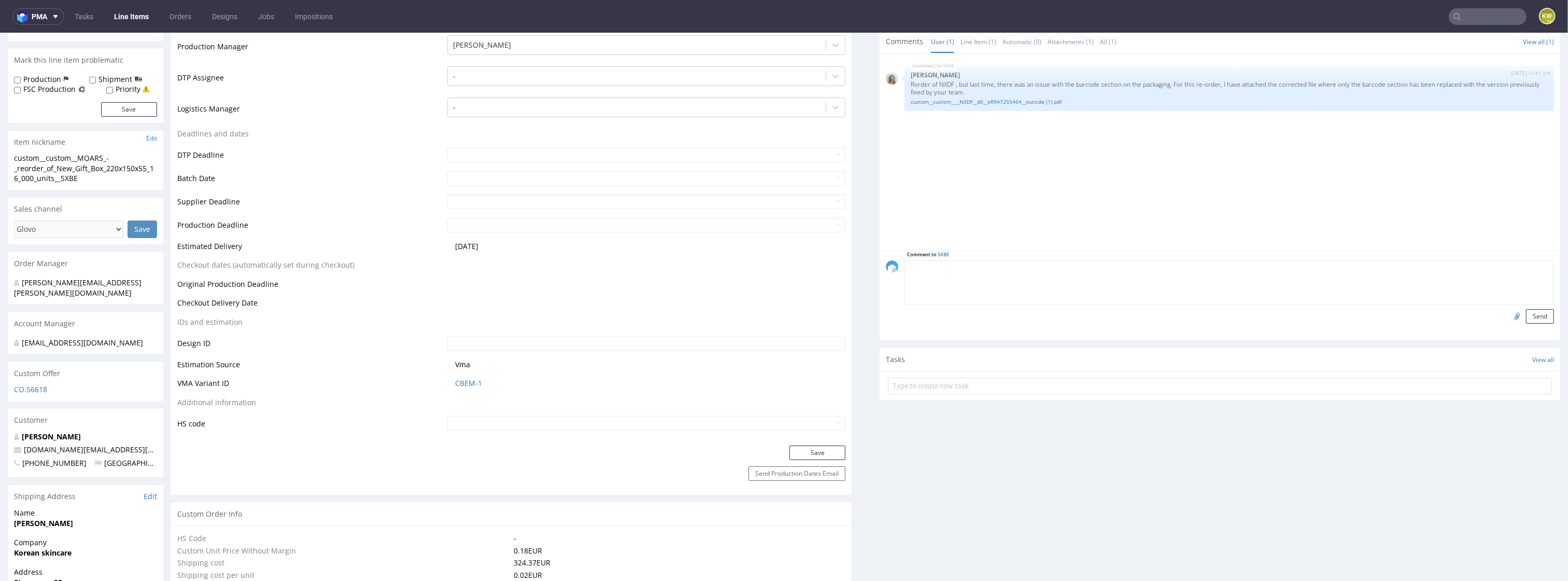
click at [996, 272] on textarea at bounding box center [1229, 283] width 650 height 44
type textarea "dieline"
click at [1530, 316] on button "Send" at bounding box center [1540, 317] width 28 height 14
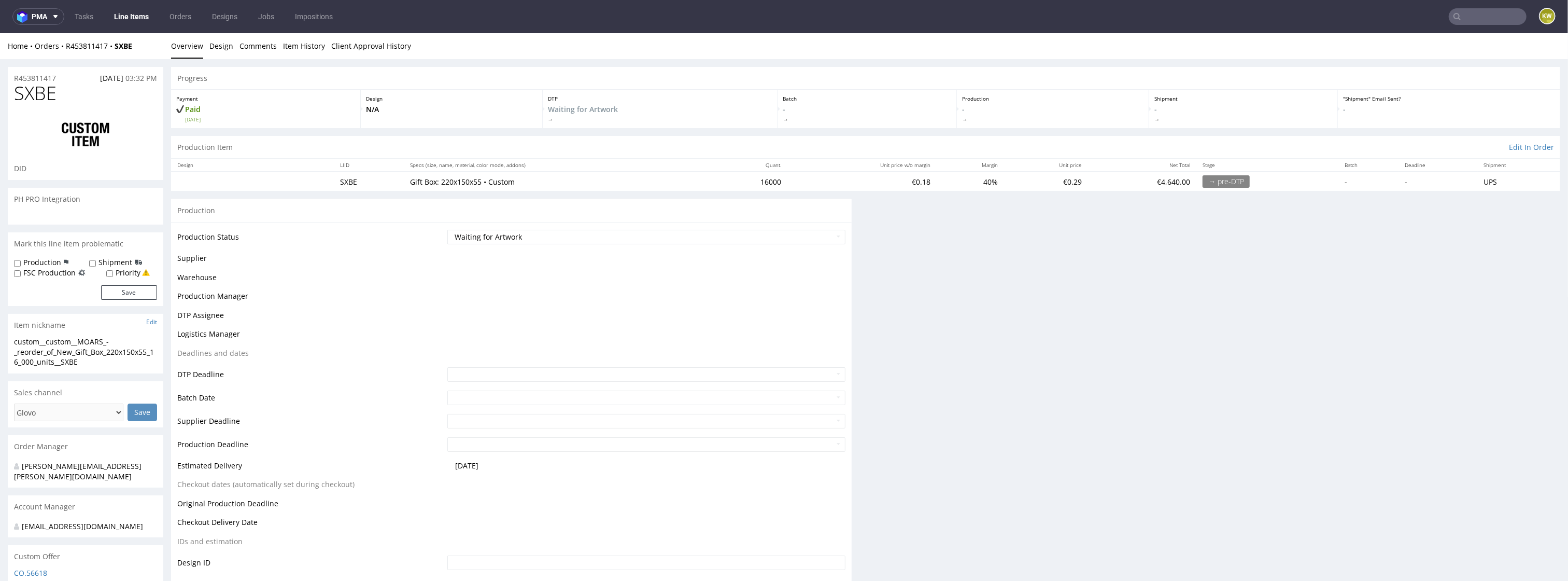
scroll to position [0, 0]
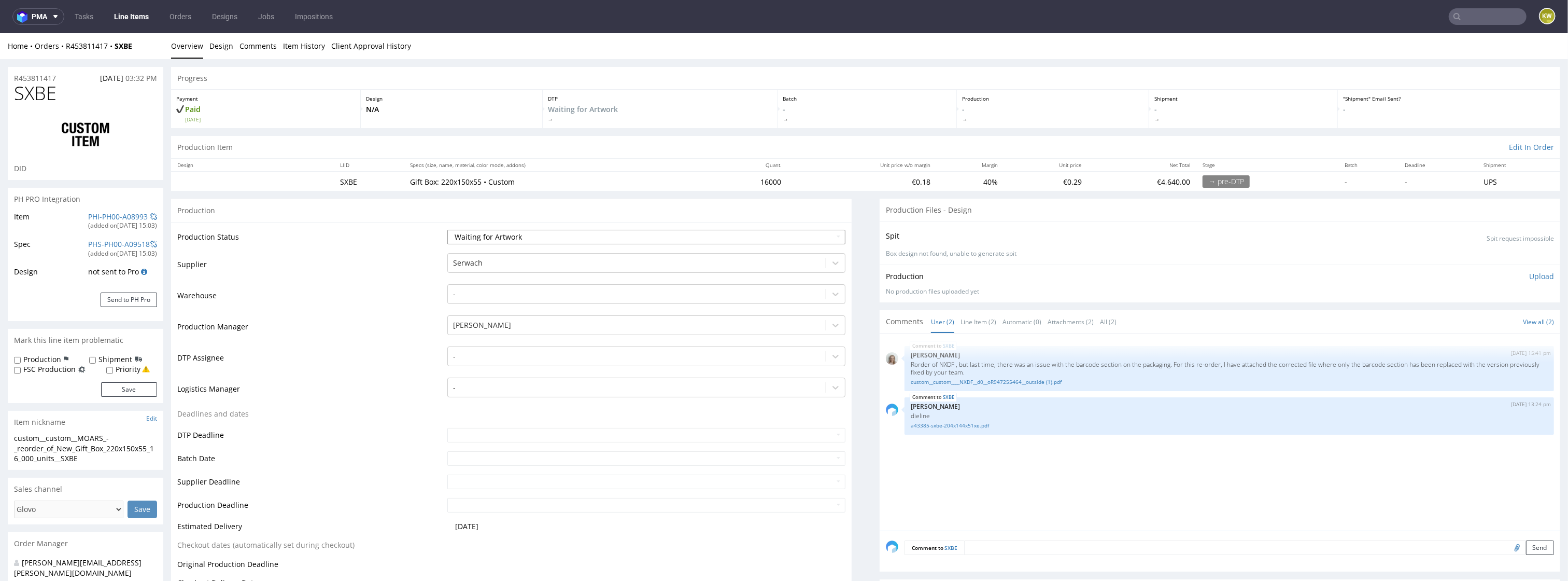
click at [499, 236] on select "Waiting for Artwork Waiting for Diecut Waiting for Mockup Waiting for DTP Waiti…" at bounding box center [647, 237] width 399 height 14
click at [1012, 383] on link "custom__custom____NXDF__d0__oR947255464__outside (1).pdf" at bounding box center [1229, 382] width 637 height 8
click at [508, 239] on select "Waiting for Artwork Waiting for Diecut Waiting for Mockup Waiting for DTP Waiti…" at bounding box center [647, 237] width 399 height 14
select select "dtp_waiting_for_check"
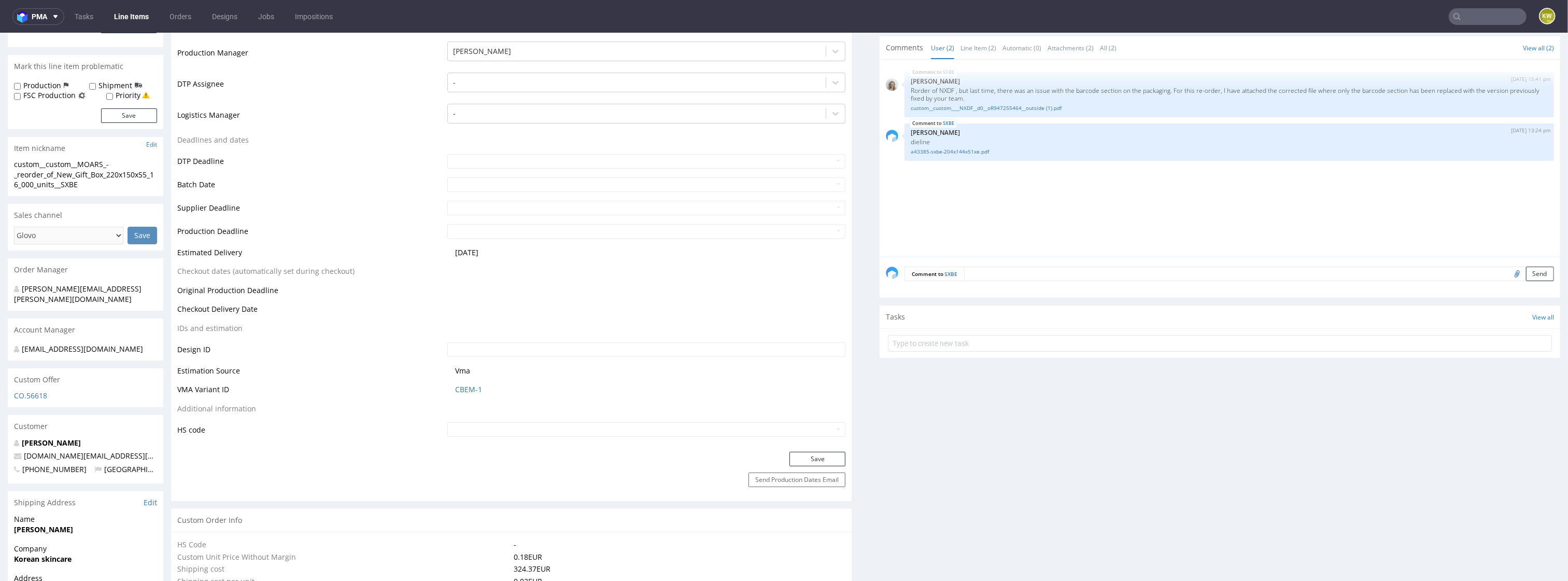
scroll to position [307, 0]
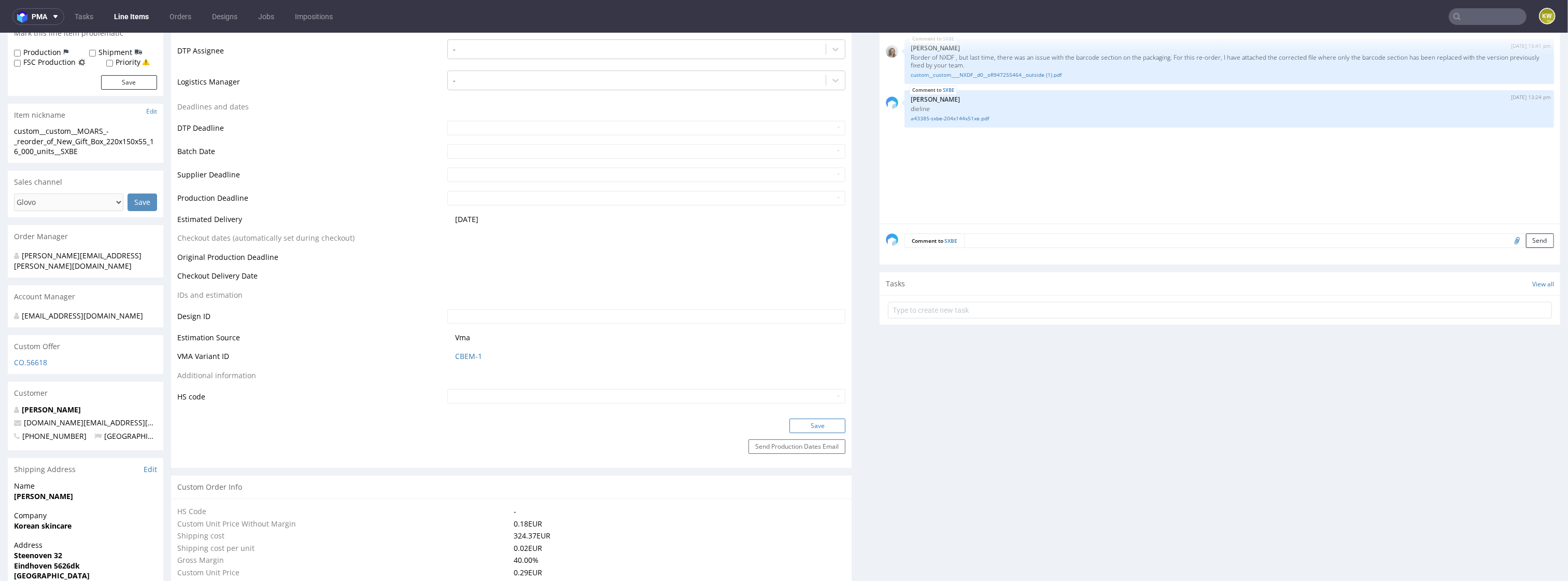
click at [808, 421] on button "Save" at bounding box center [818, 426] width 56 height 14
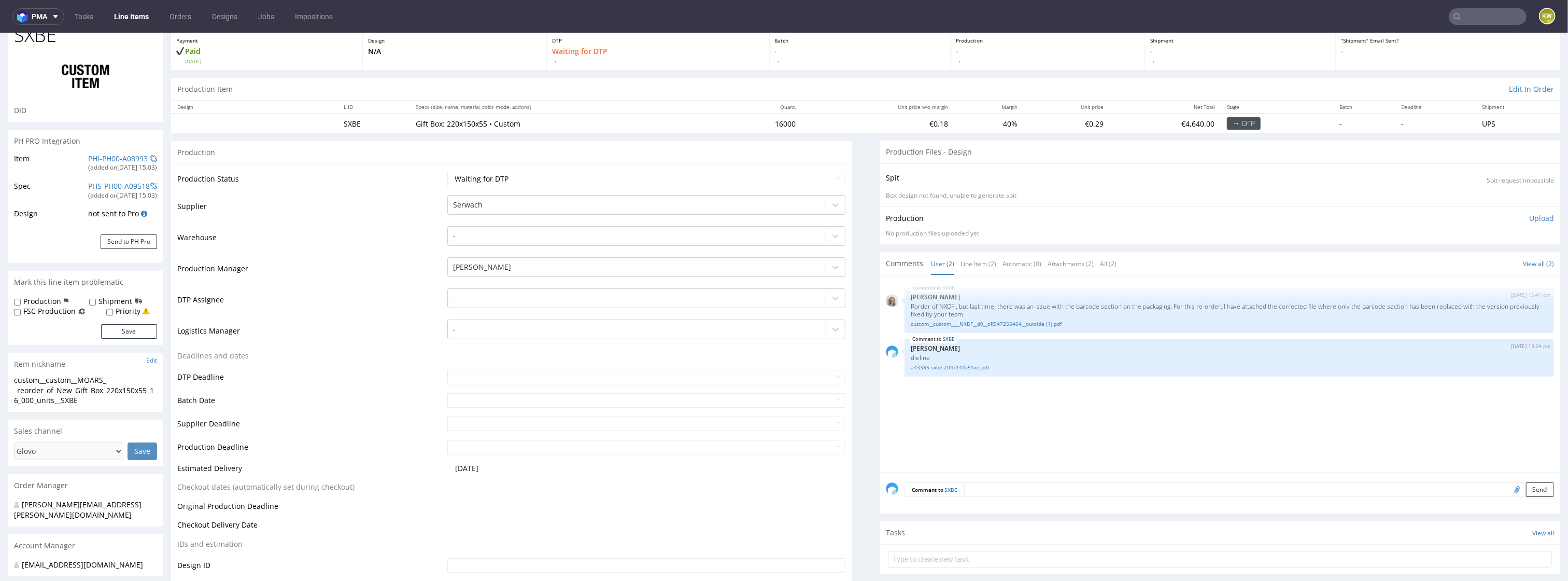
scroll to position [0, 0]
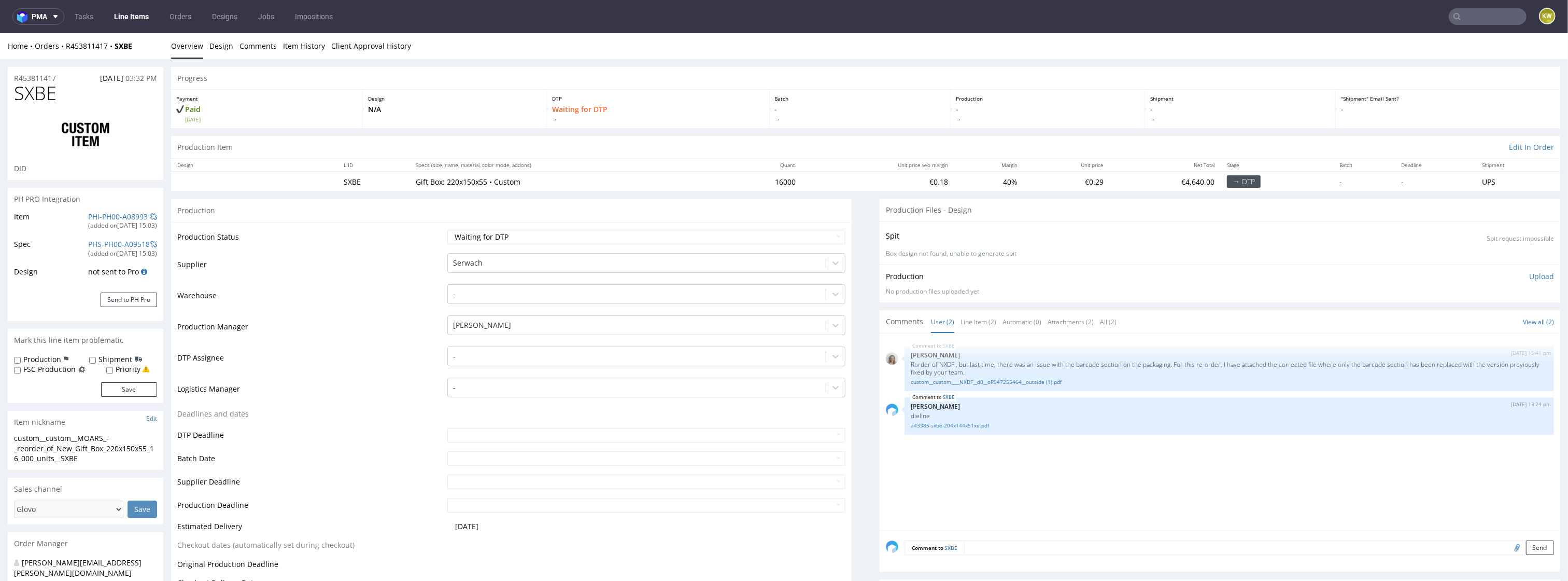
click at [35, 91] on span "SXBE" at bounding box center [35, 93] width 42 height 21
copy span "SXBE"
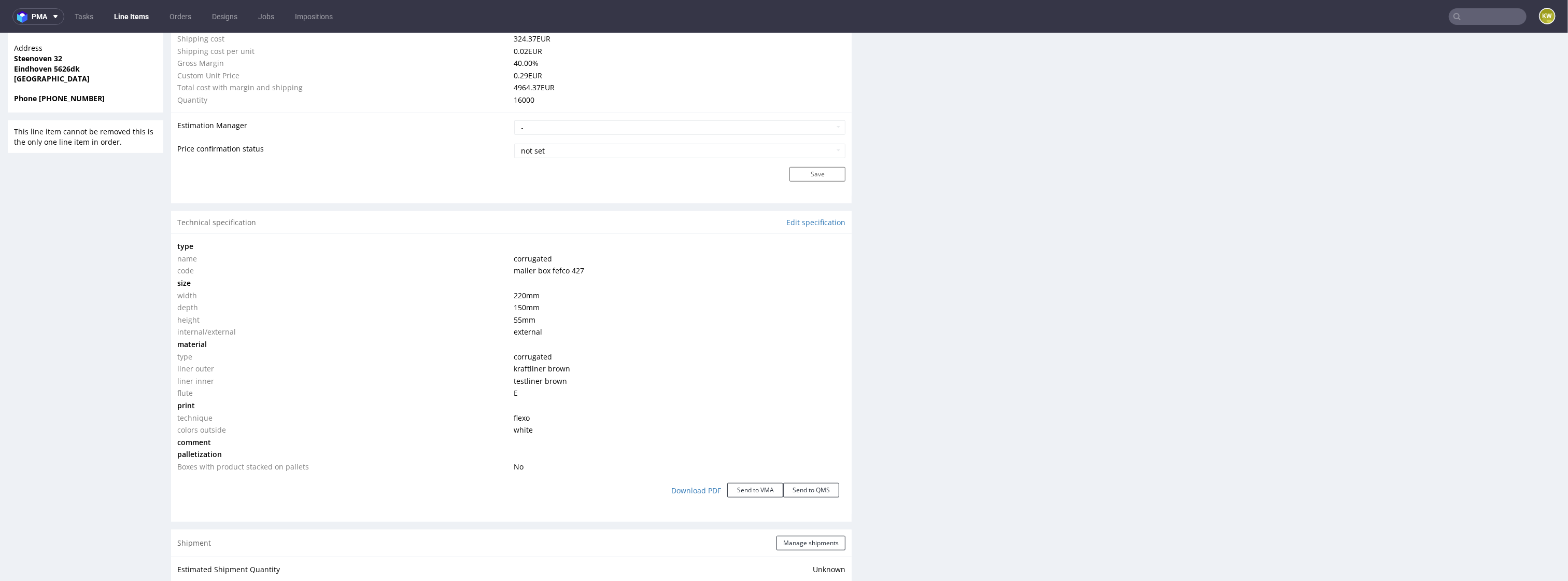
scroll to position [818, 0]
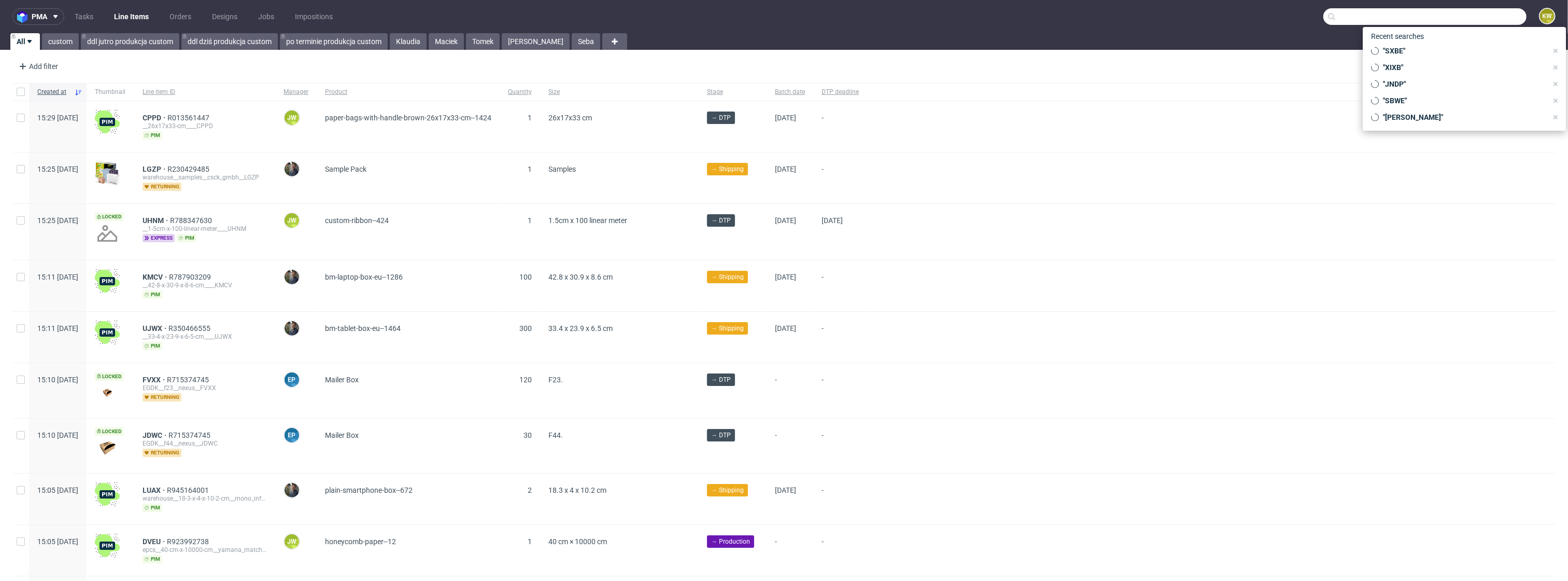
click at [1475, 22] on input "text" at bounding box center [1424, 16] width 203 height 16
paste input "XWSN"
type input "XWSN"
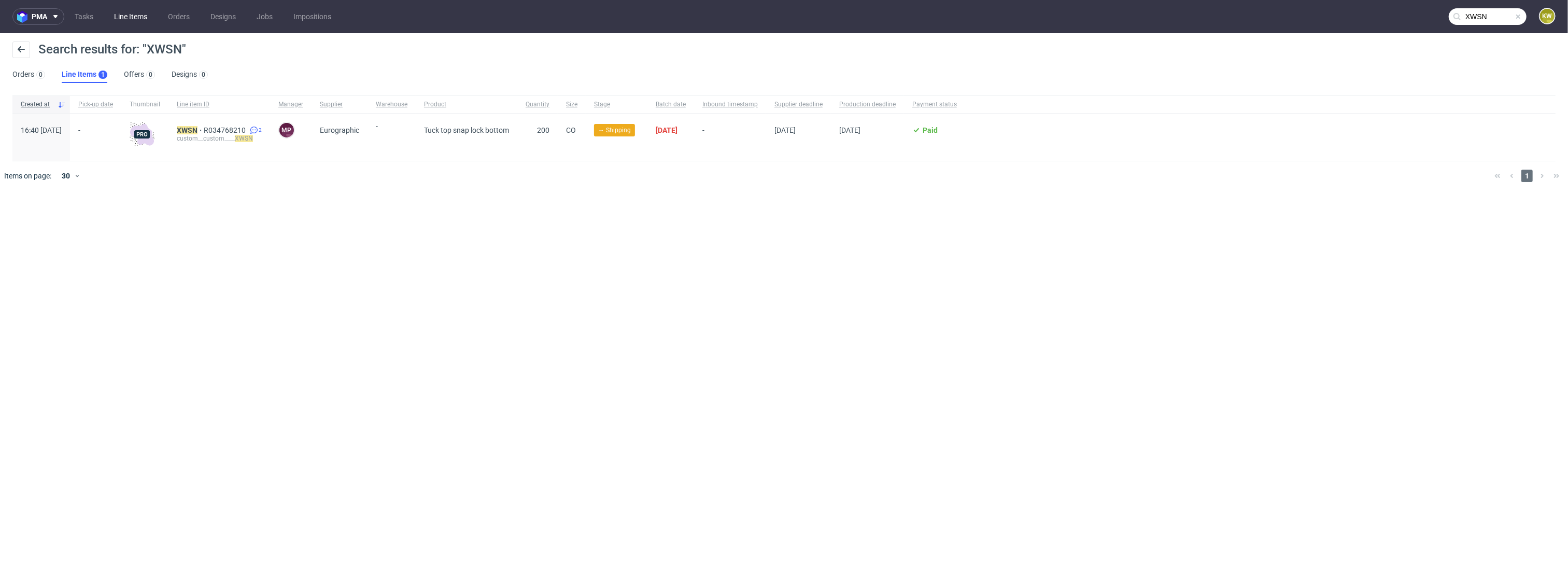
click at [131, 20] on link "Line Items" at bounding box center [131, 16] width 46 height 16
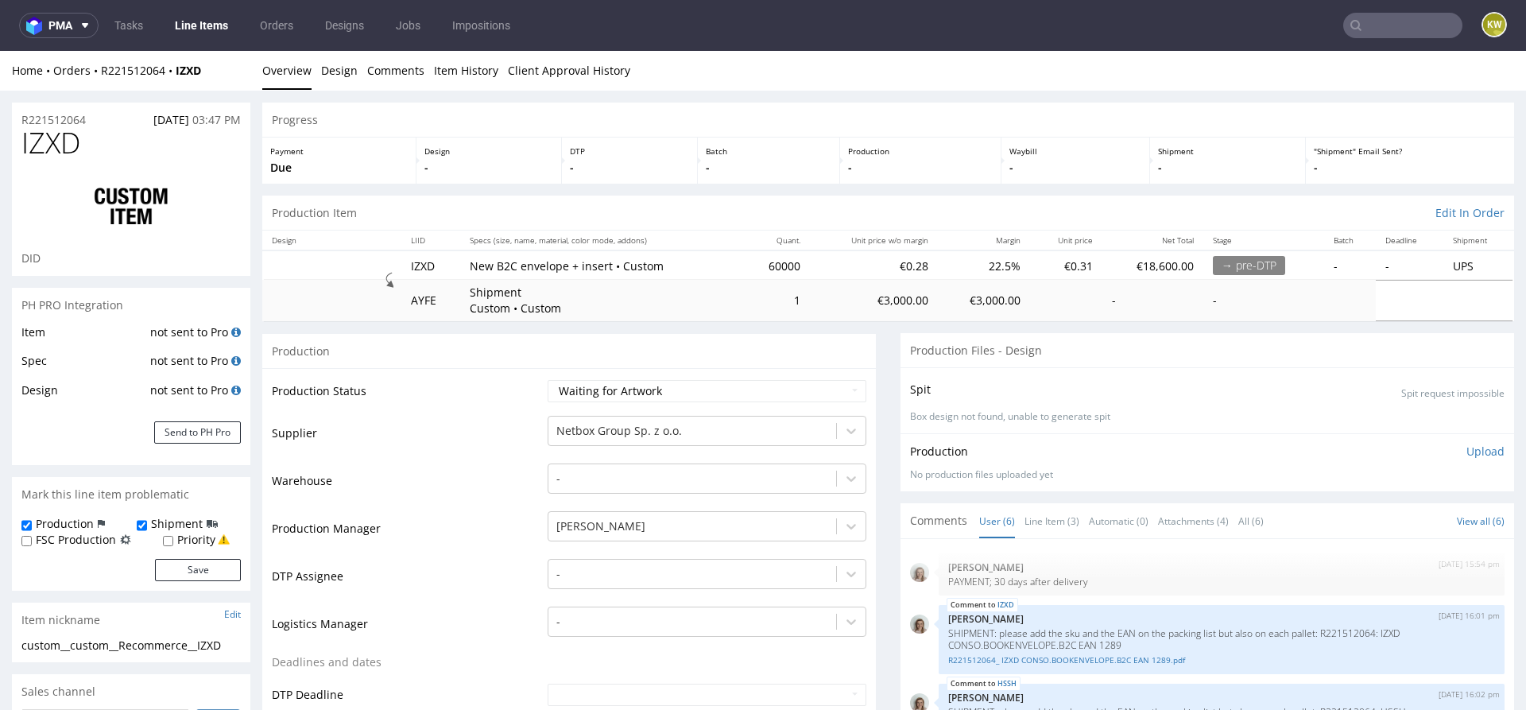
scroll to position [54, 0]
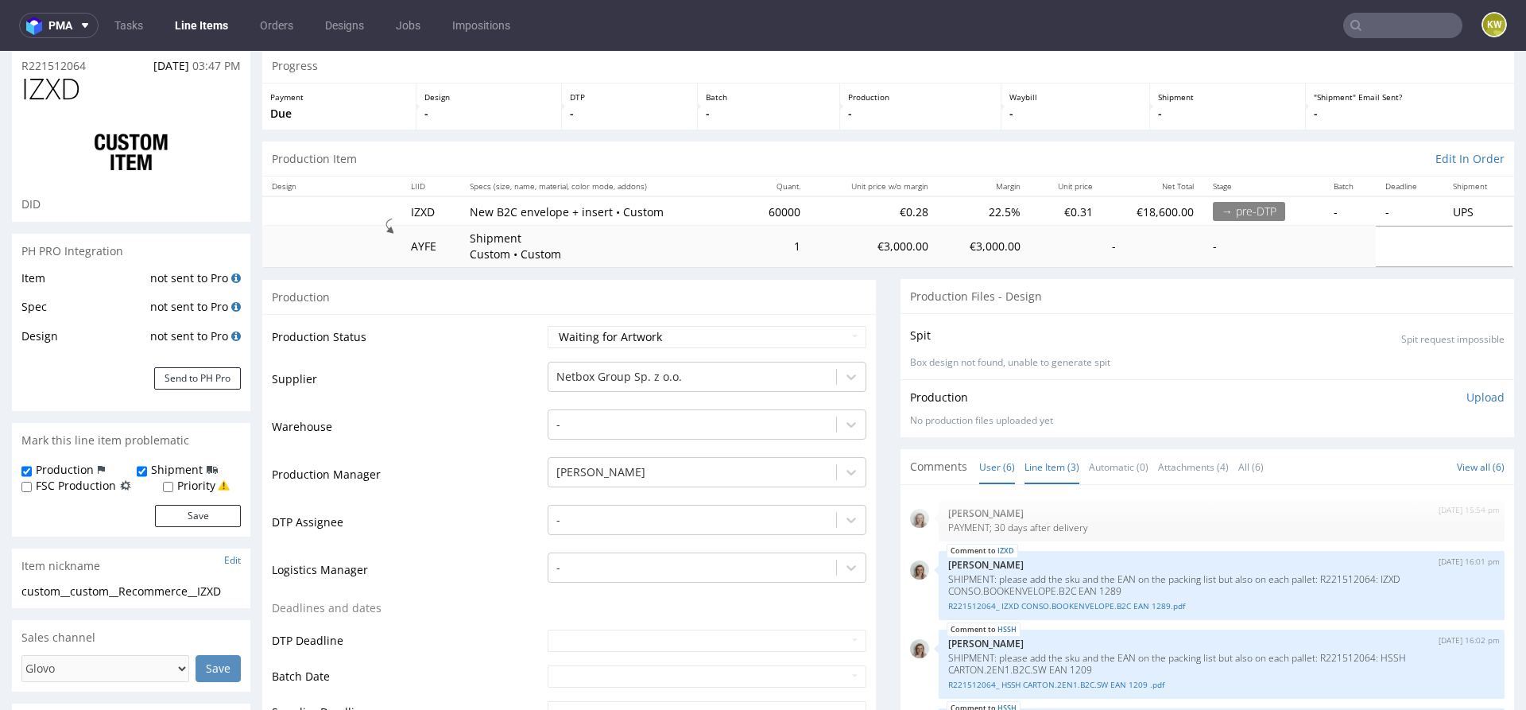
click at [1056, 463] on link "Line Item (3)" at bounding box center [1051, 467] width 55 height 34
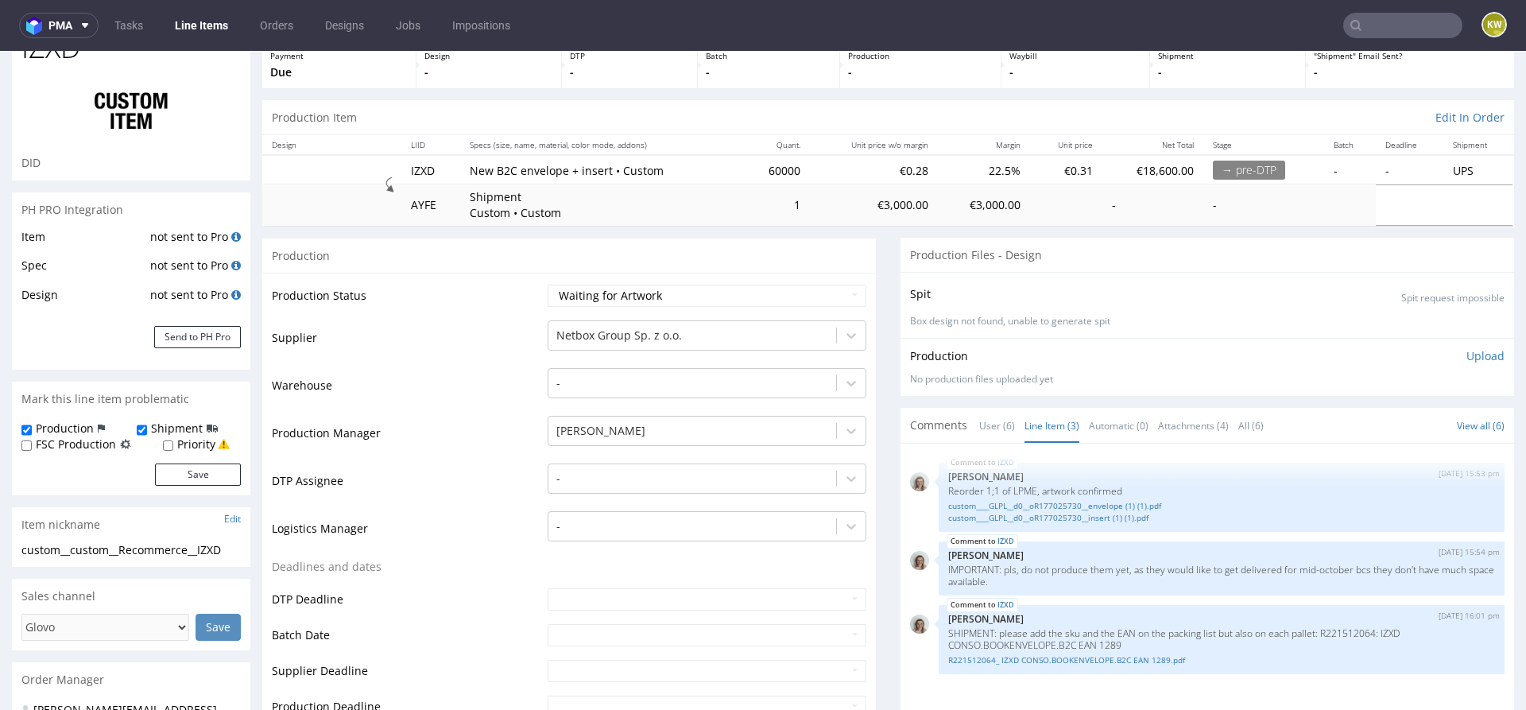
scroll to position [105, 0]
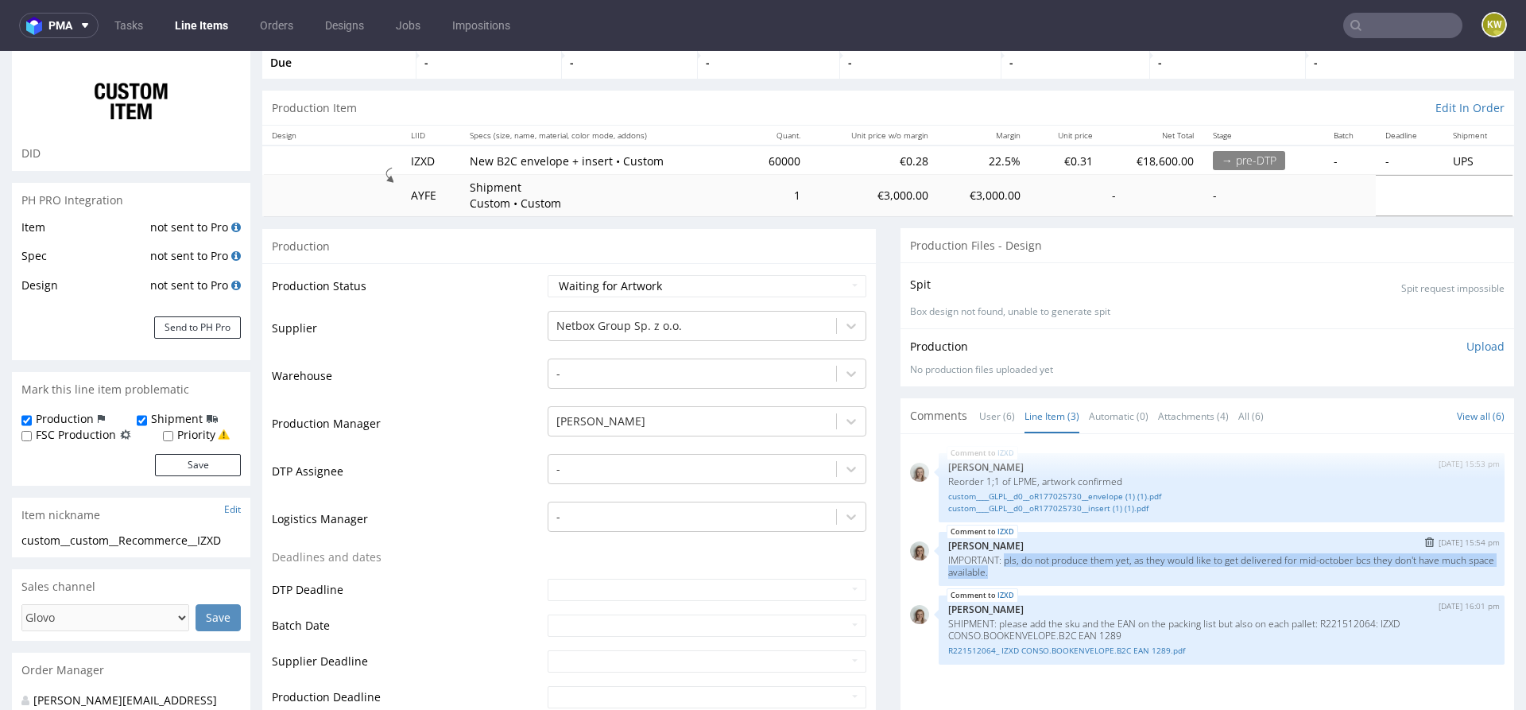
drag, startPoint x: 1017, startPoint y: 571, endPoint x: 1000, endPoint y: 557, distance: 22.0
click at [1000, 559] on p "IMPORTANT: pls, do not produce them yet, as they would like to get delivered fo…" at bounding box center [1221, 566] width 547 height 24
copy p "pls, do not produce them yet, as they would like to get delivered for mid-octob…"
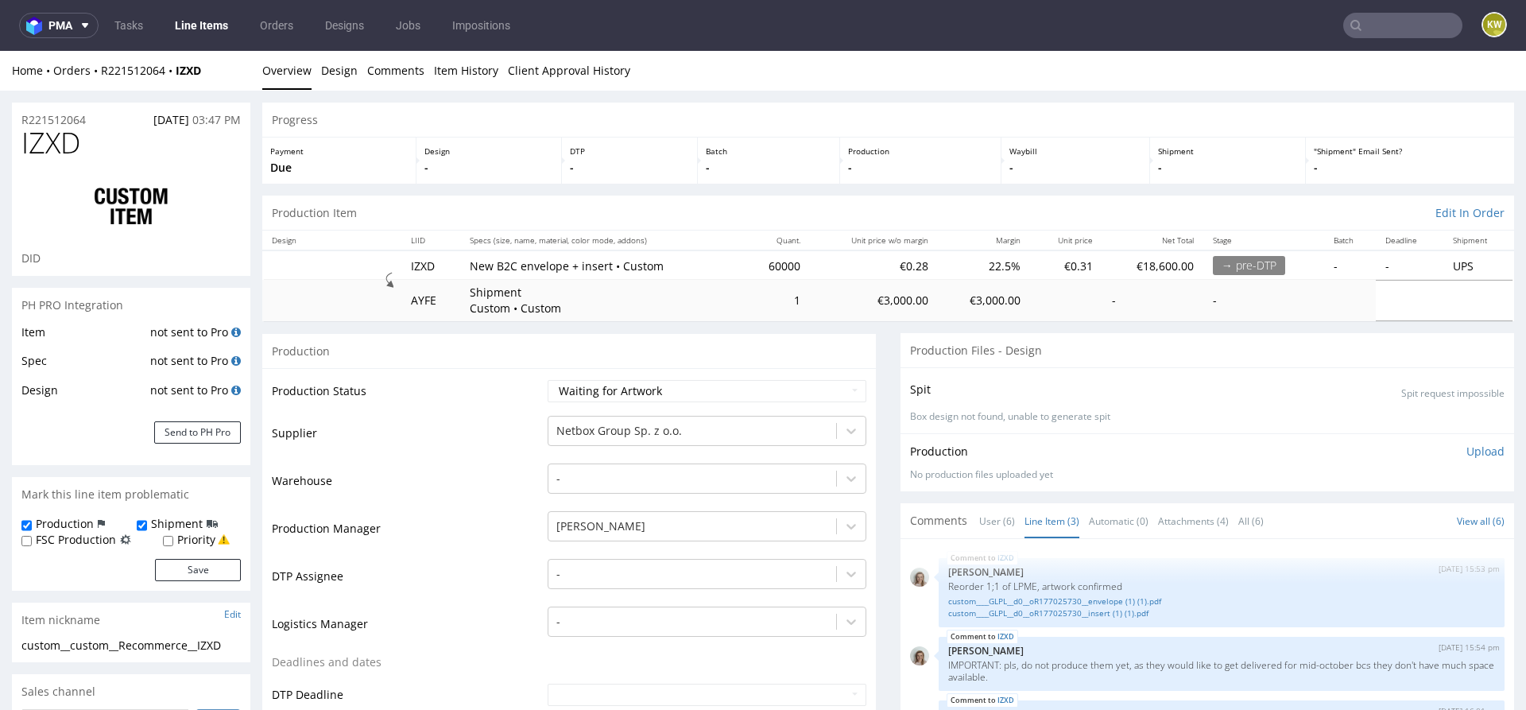
click at [37, 135] on span "IZXD" at bounding box center [50, 143] width 59 height 32
click at [47, 143] on span "IZXD" at bounding box center [50, 143] width 59 height 32
click at [47, 141] on span "IZXD" at bounding box center [50, 143] width 59 height 32
copy span "IZXD"
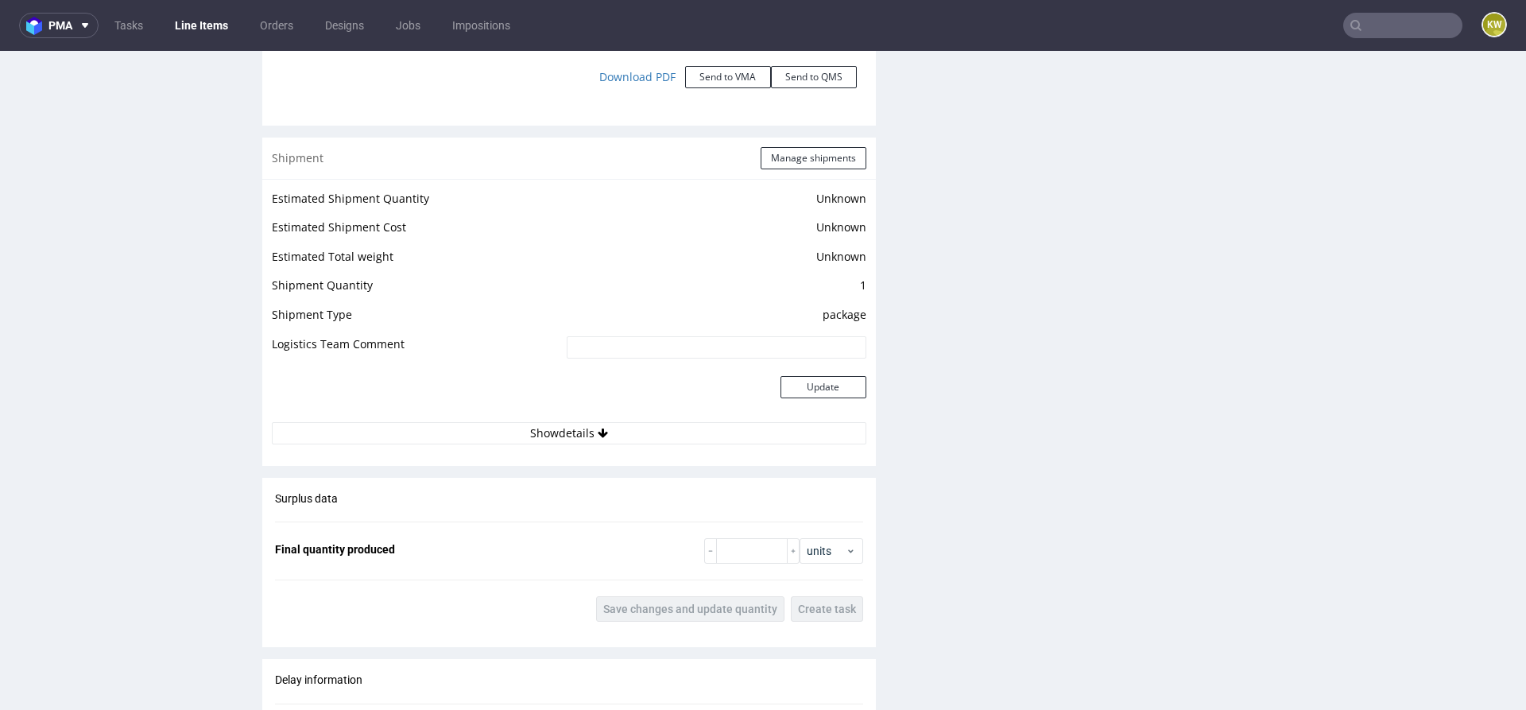
scroll to position [2852, 0]
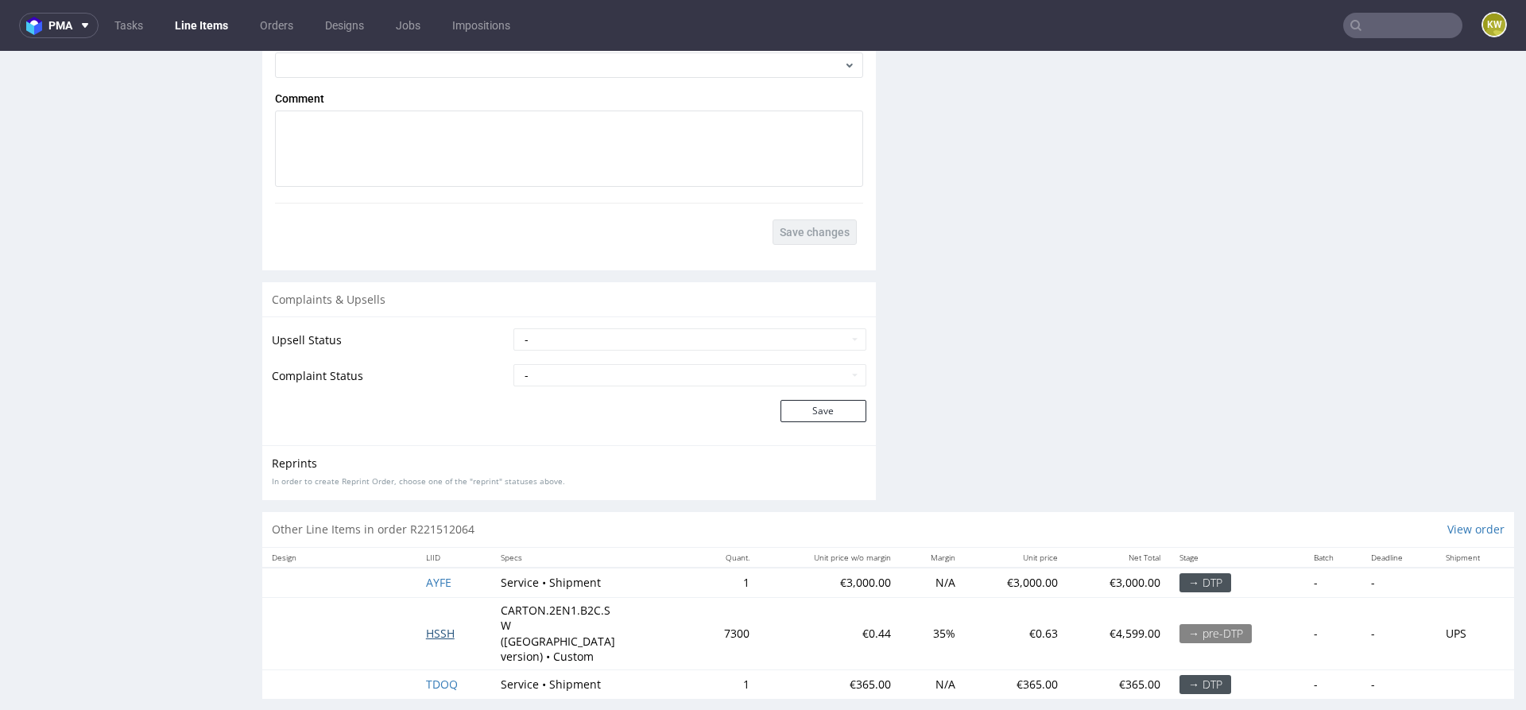
click at [435, 625] on span "HSSH" at bounding box center [440, 632] width 29 height 15
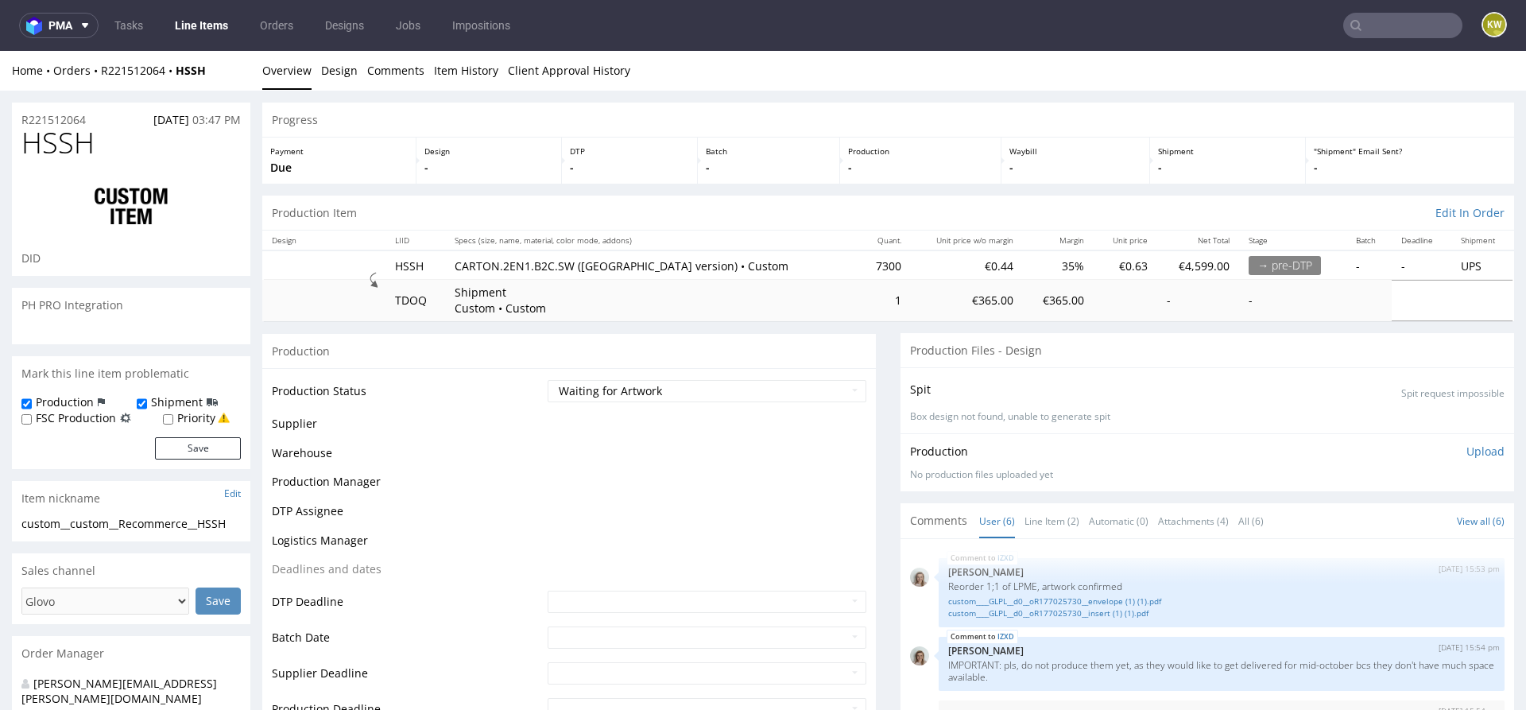
scroll to position [147, 0]
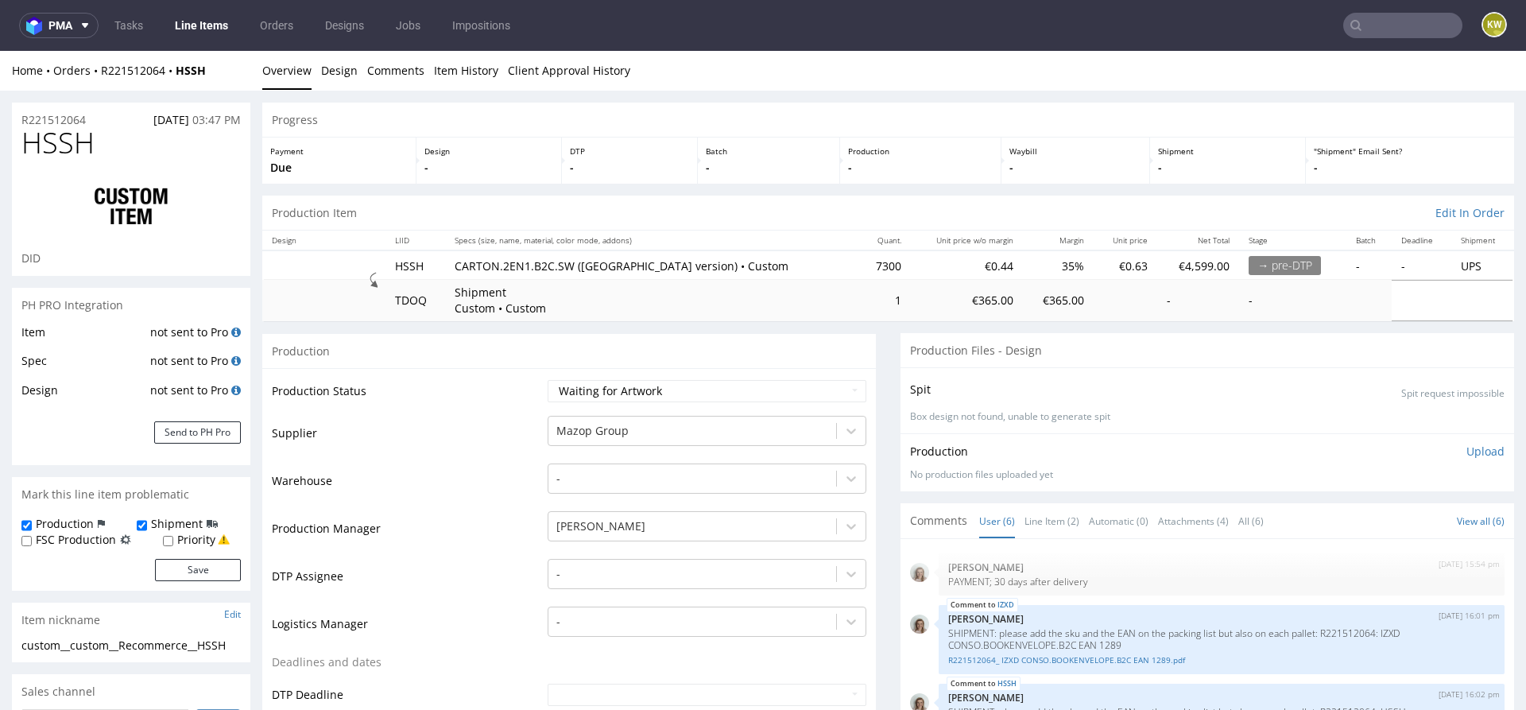
click at [1073, 508] on div "Comments User (6) Line Item (2) Automatic (0) Attachments (4) All (6) View all …" at bounding box center [1206, 520] width 613 height 35
click at [1057, 515] on link "Line Item (2)" at bounding box center [1051, 521] width 55 height 34
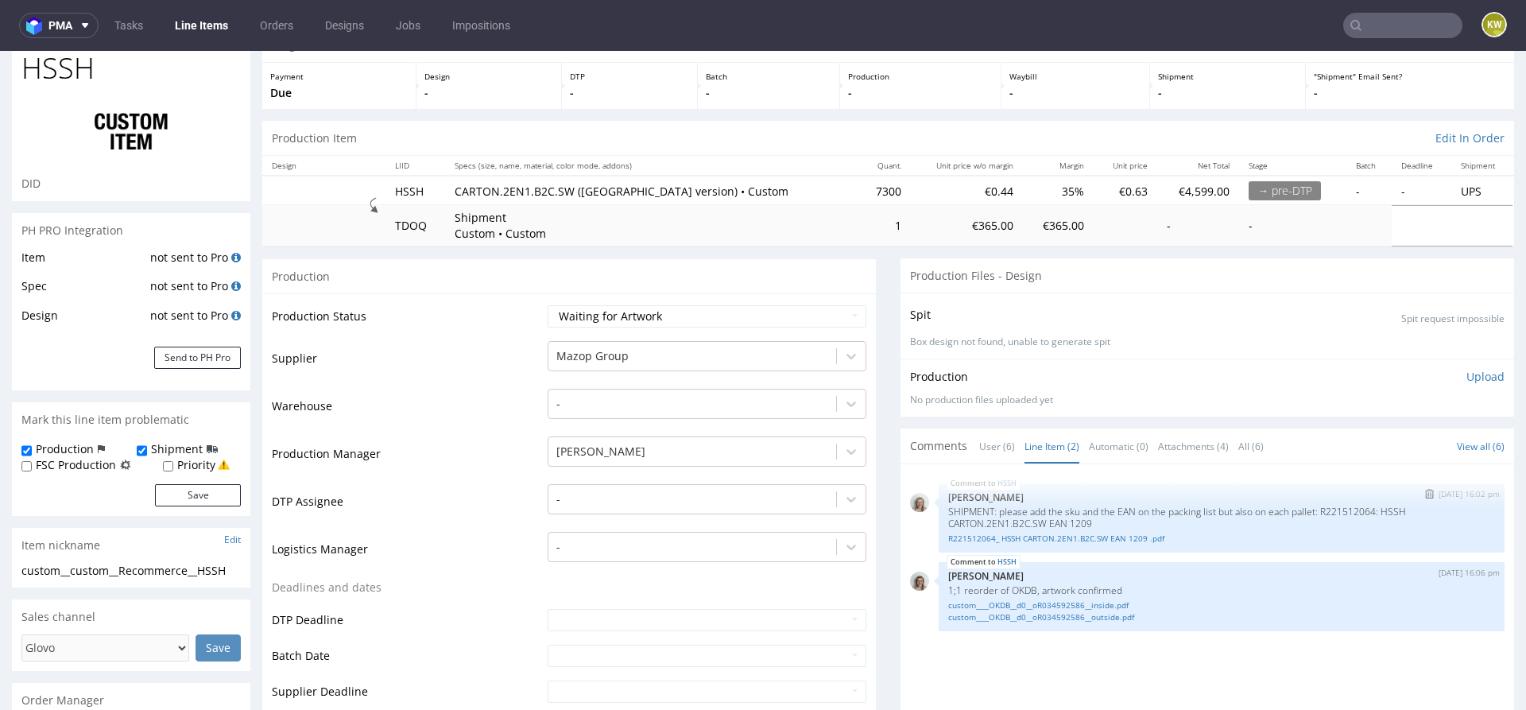
scroll to position [108, 0]
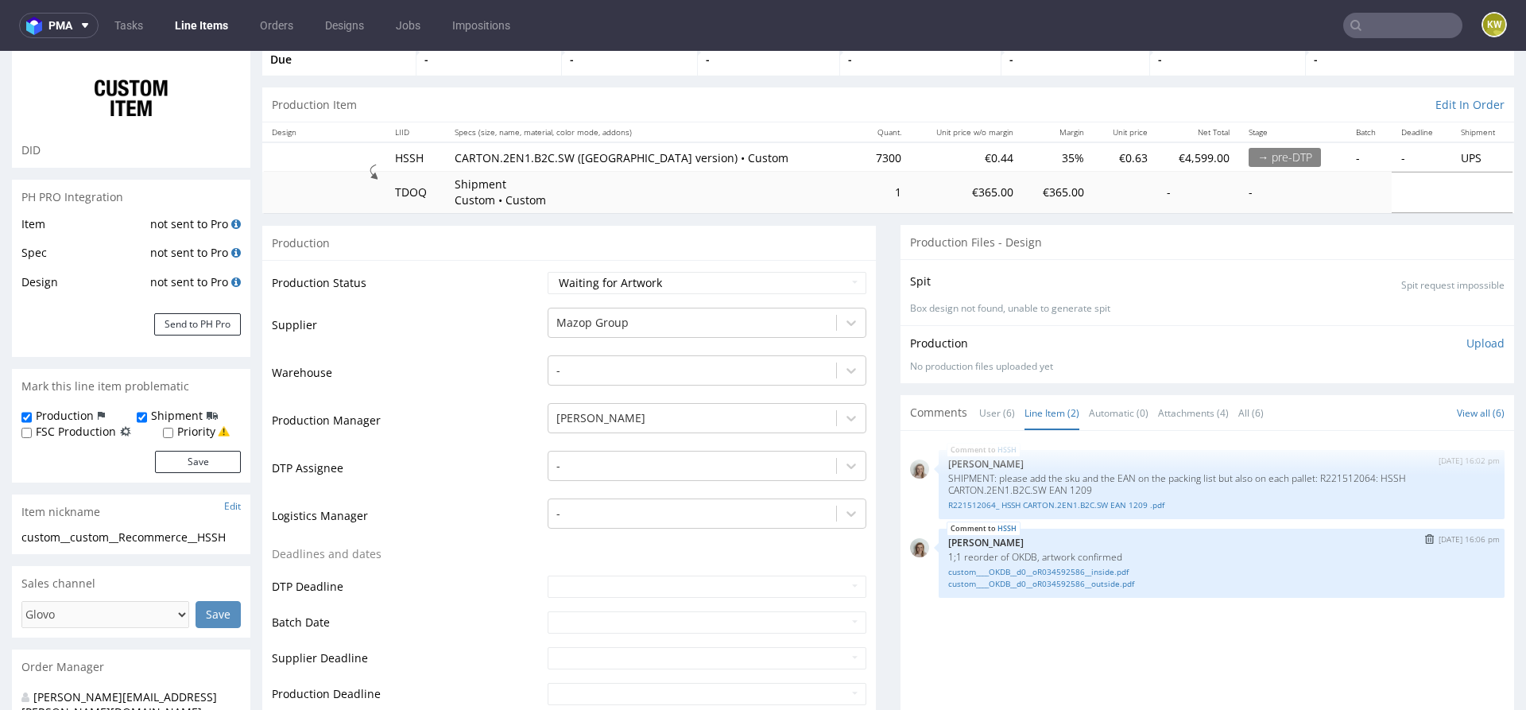
click at [1013, 555] on p "1;1 reorder of OKDB, artwork confirmed" at bounding box center [1221, 557] width 547 height 12
copy p "OKDB"
click at [1051, 582] on link "custom____OKDB__d0__oR034592586__outside.pdf" at bounding box center [1221, 584] width 547 height 12
click at [1073, 567] on link "custom____OKDB__d0__oR034592586__inside.pdf" at bounding box center [1221, 572] width 547 height 12
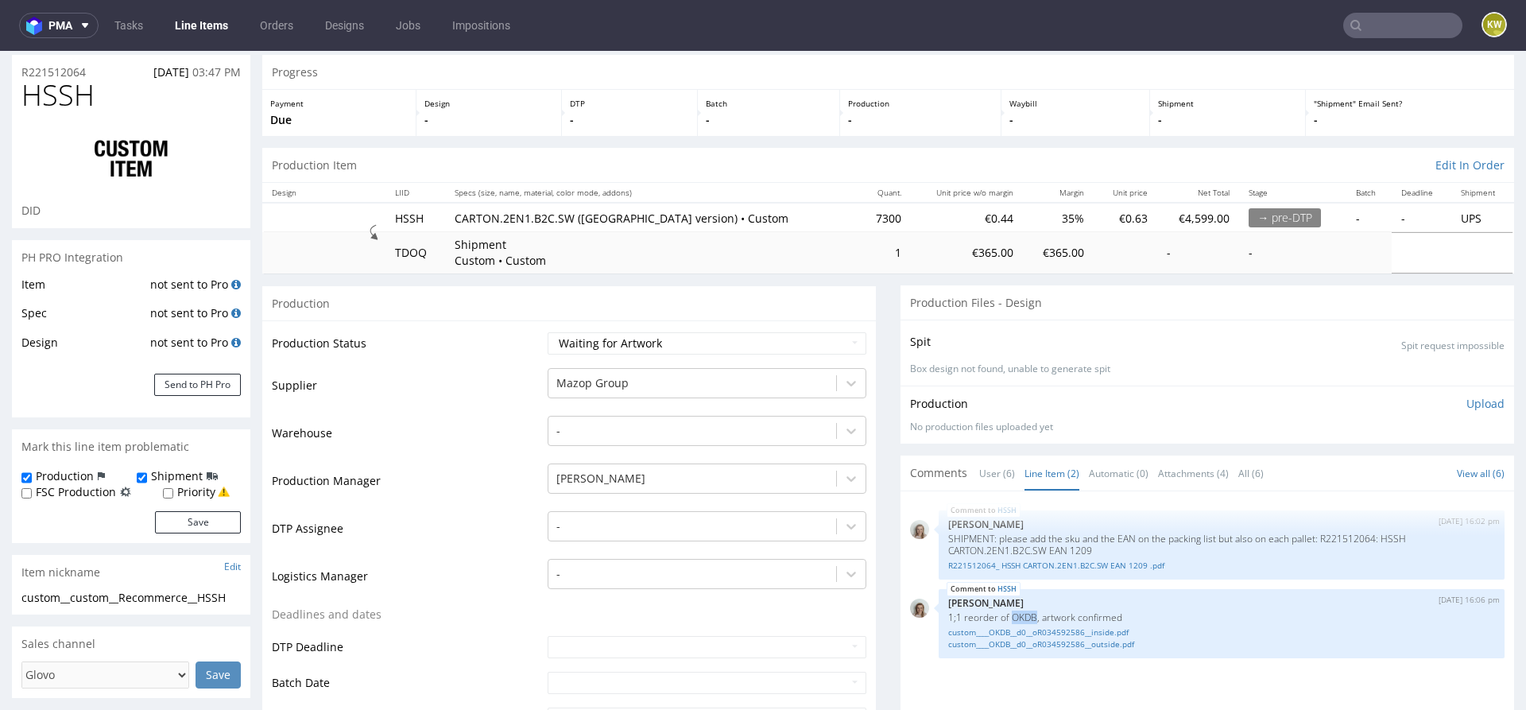
scroll to position [0, 0]
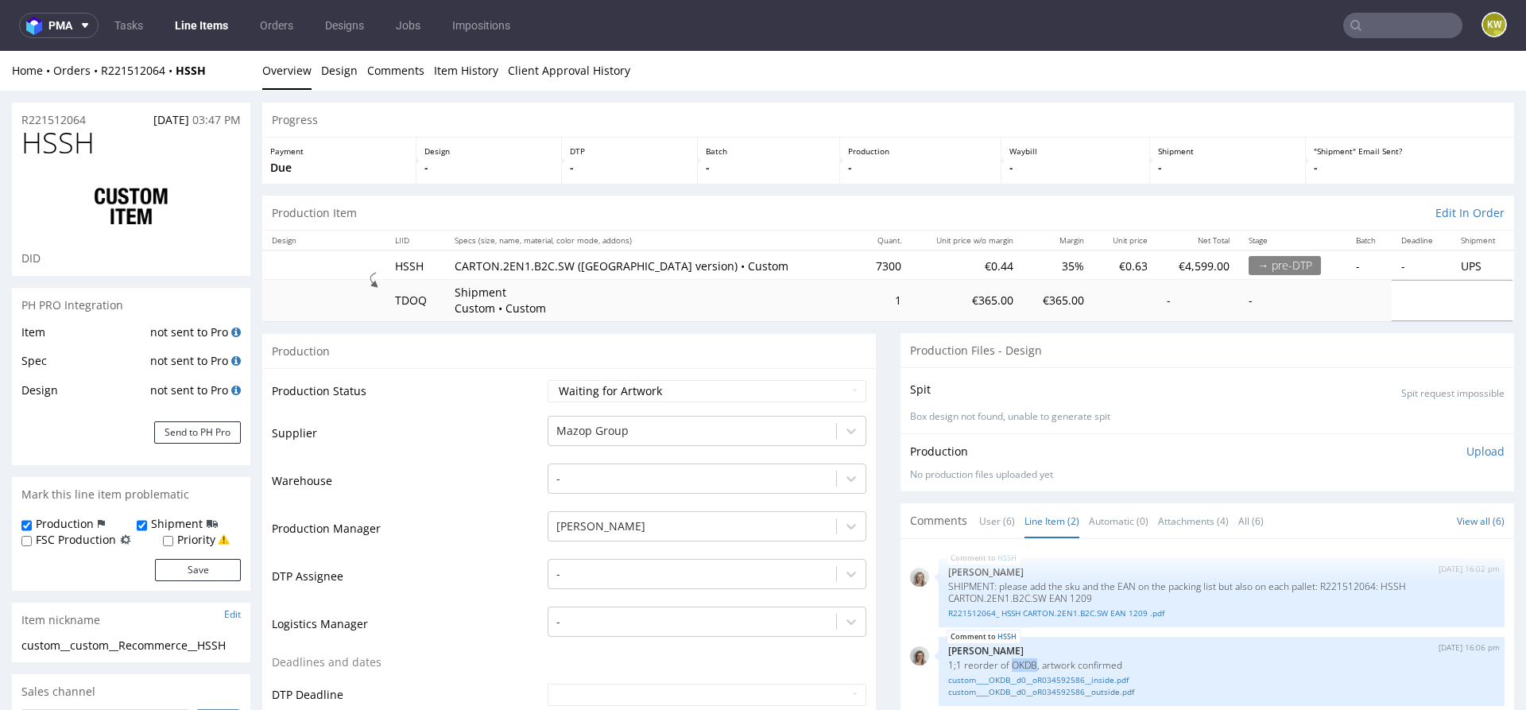
click at [72, 153] on span "HSSH" at bounding box center [57, 143] width 73 height 32
copy span "HSSH"
click at [631, 388] on select "Waiting for Artwork Waiting for Diecut Waiting for Mockup Waiting for DTP Waiti…" at bounding box center [706, 391] width 319 height 22
select select "production_in_process"
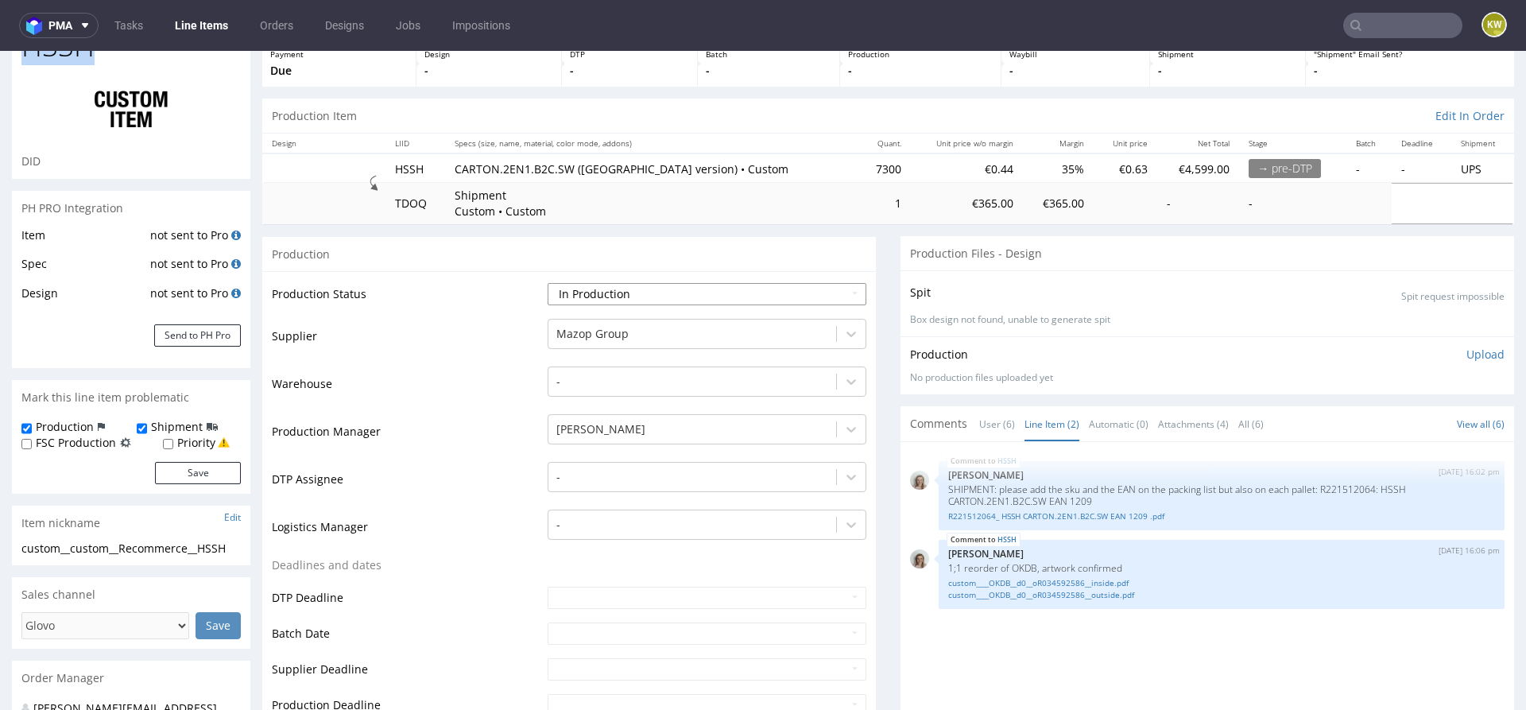
scroll to position [112, 0]
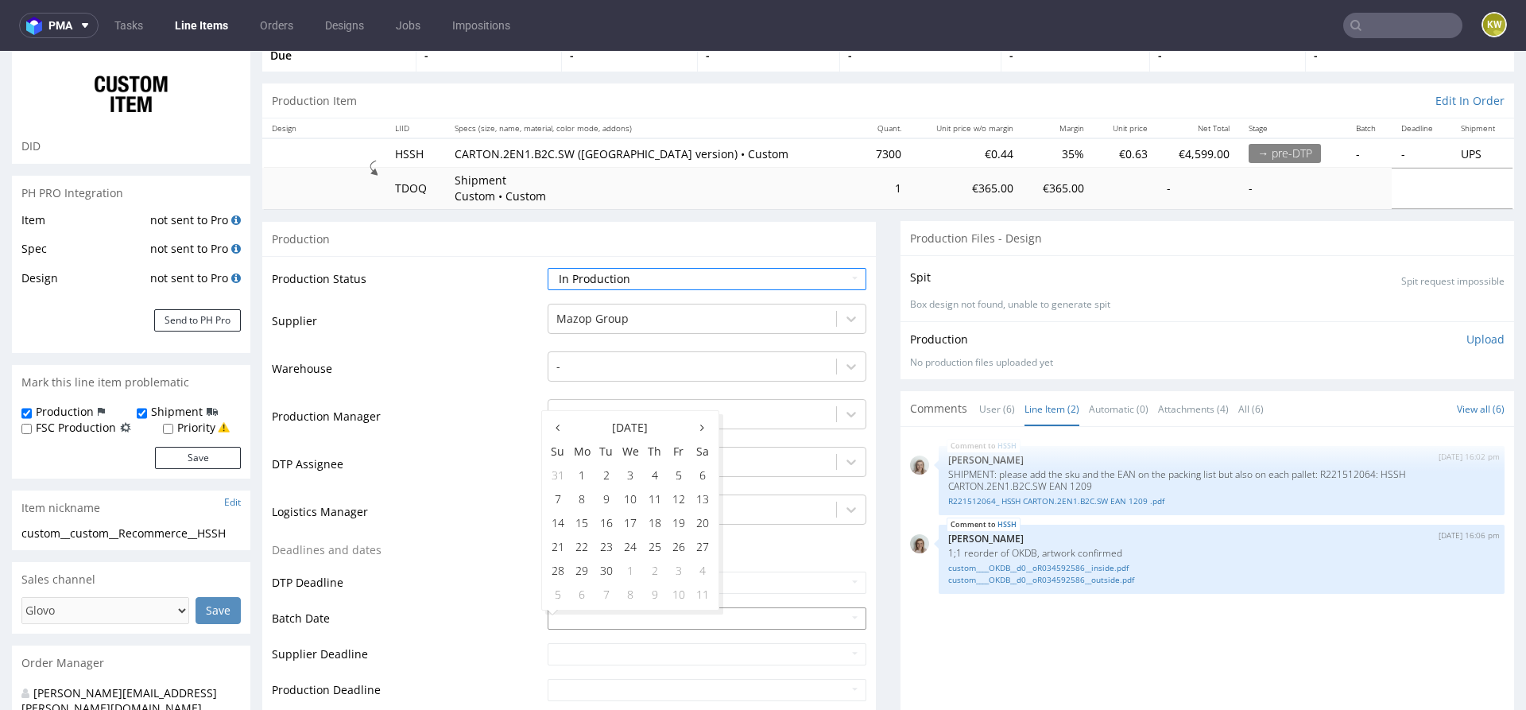
click at [549, 618] on input "text" at bounding box center [706, 618] width 319 height 22
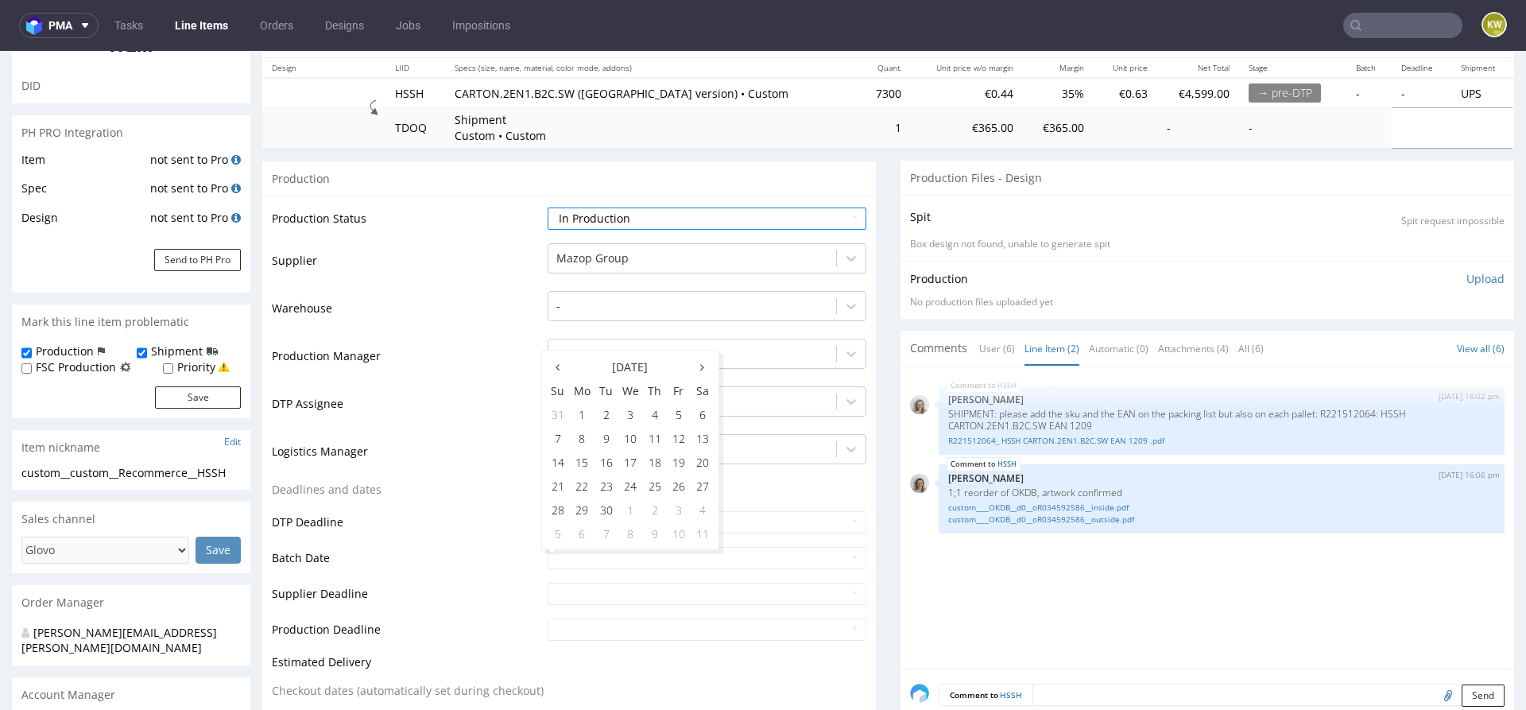
scroll to position [192, 0]
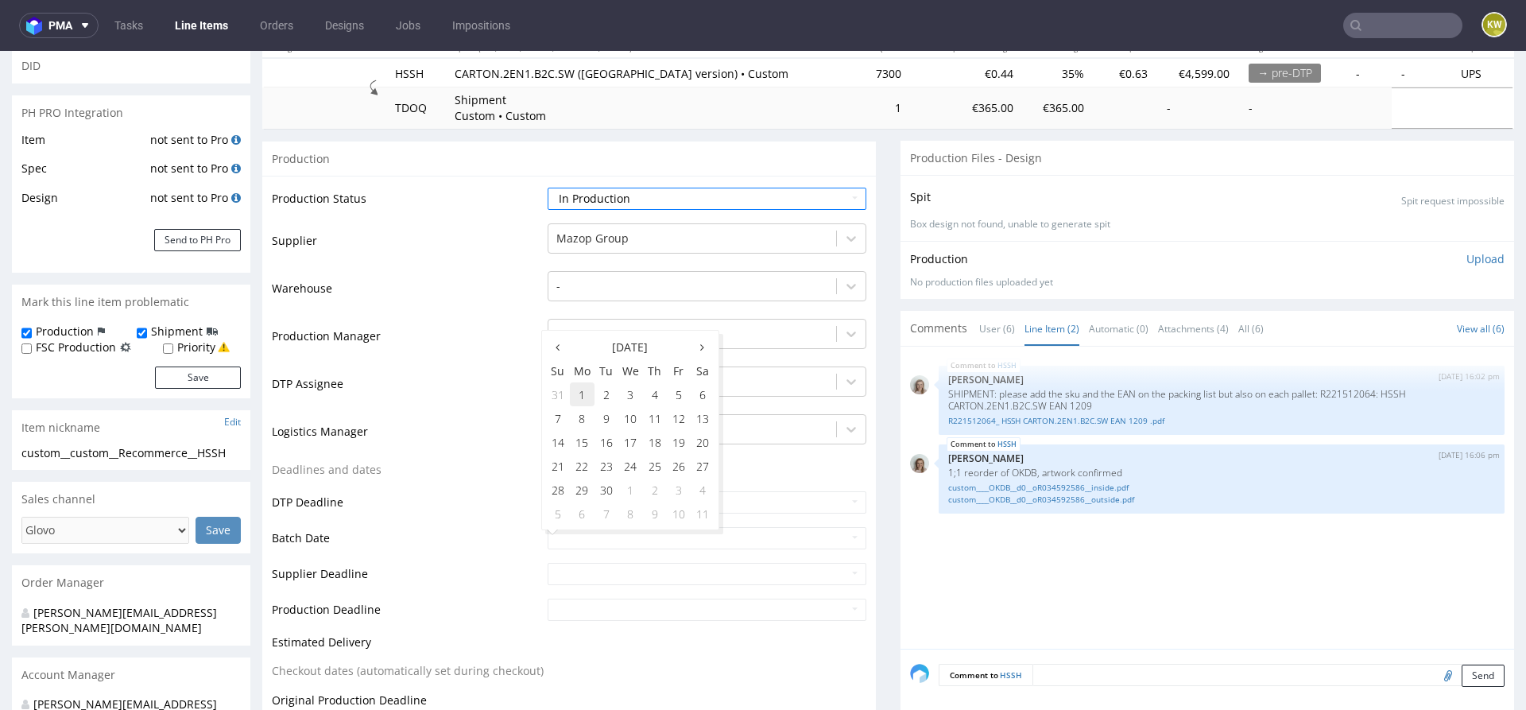
click at [584, 398] on td "1" at bounding box center [582, 394] width 25 height 24
type input "2025-09-01"
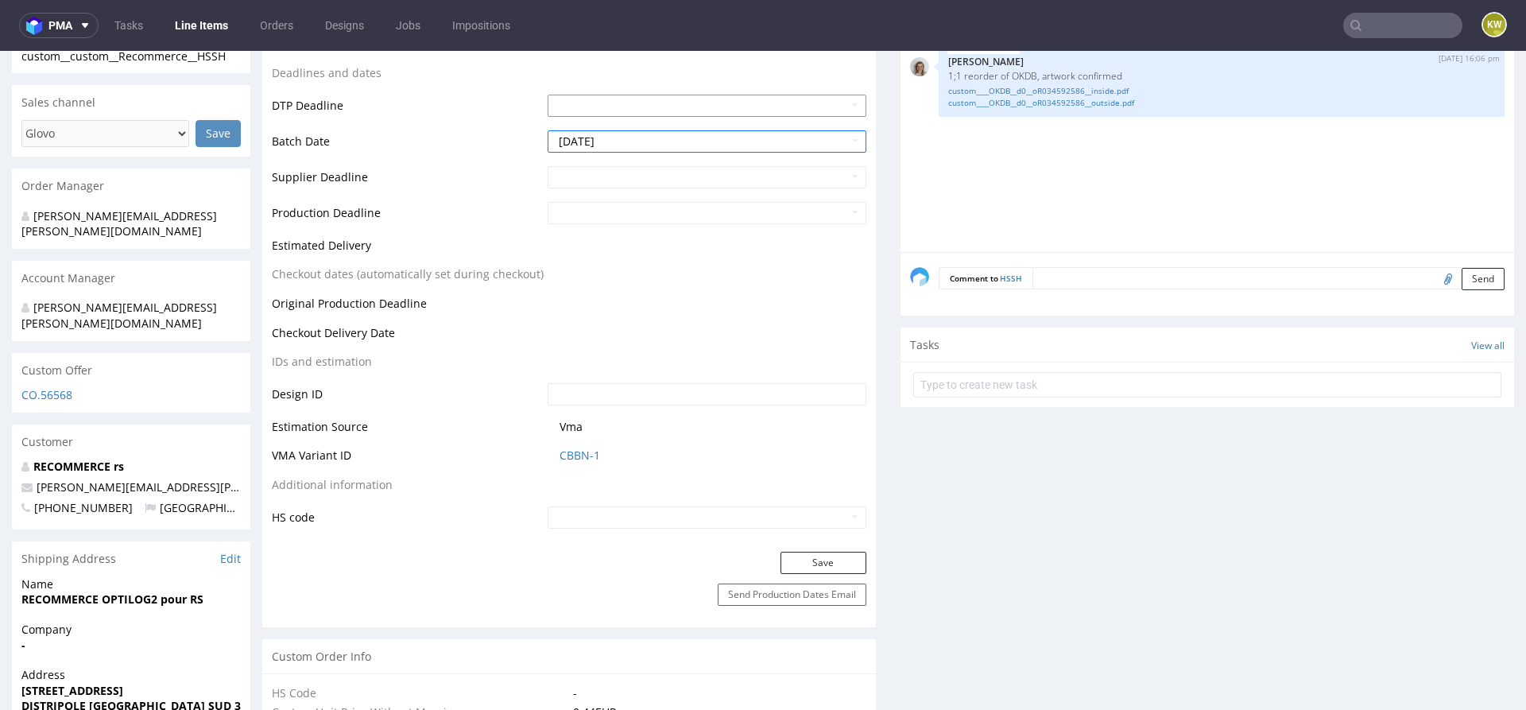
scroll to position [590, 0]
click at [797, 551] on button "Save" at bounding box center [823, 562] width 86 height 22
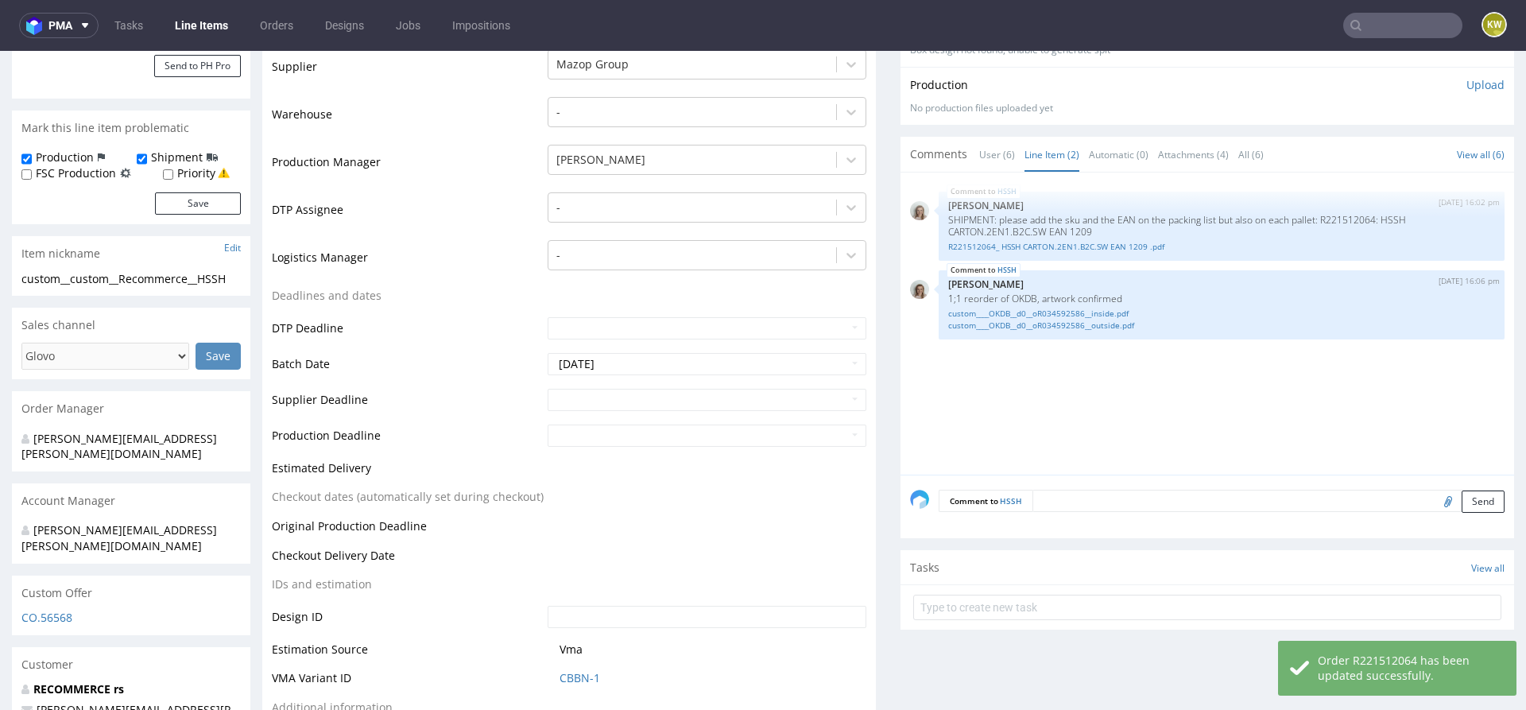
scroll to position [0, 0]
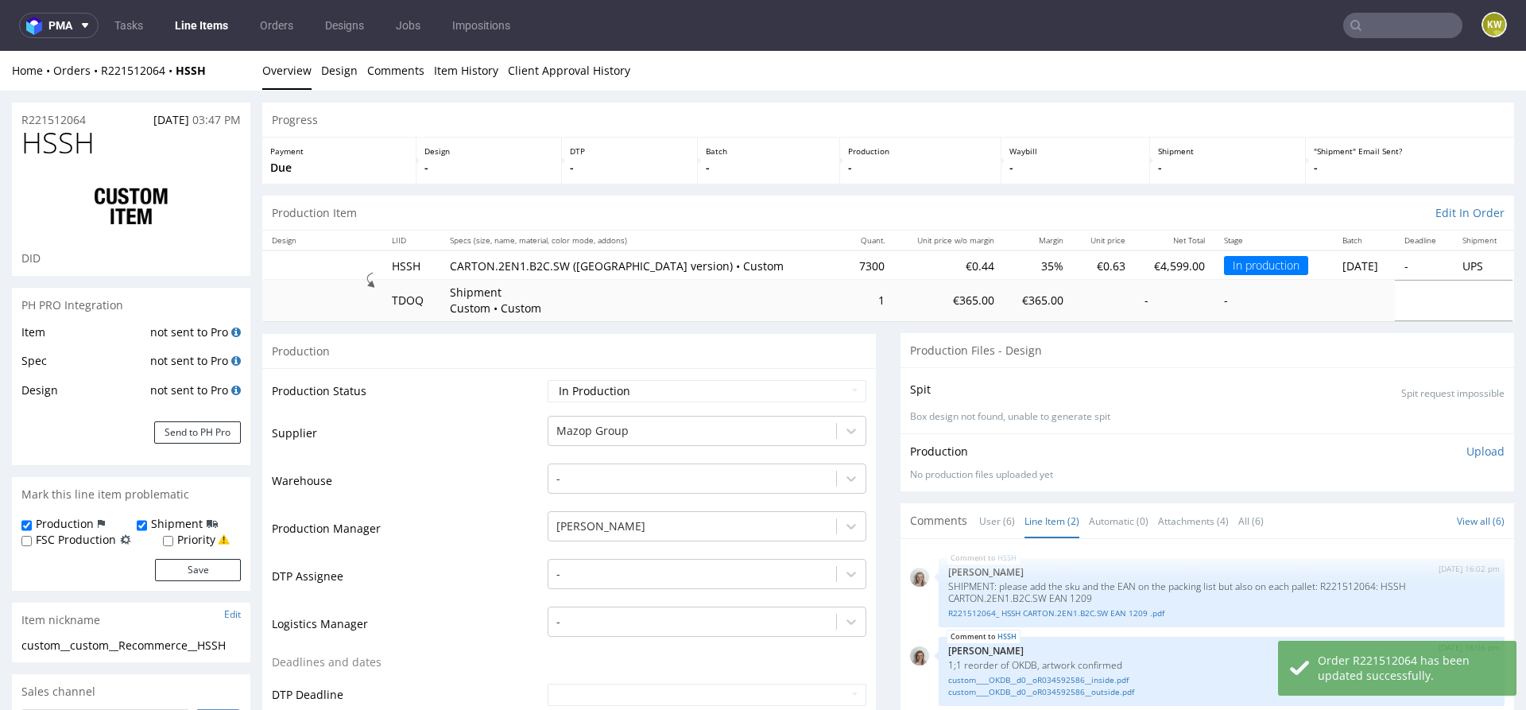
click at [190, 26] on link "Line Items" at bounding box center [201, 25] width 72 height 25
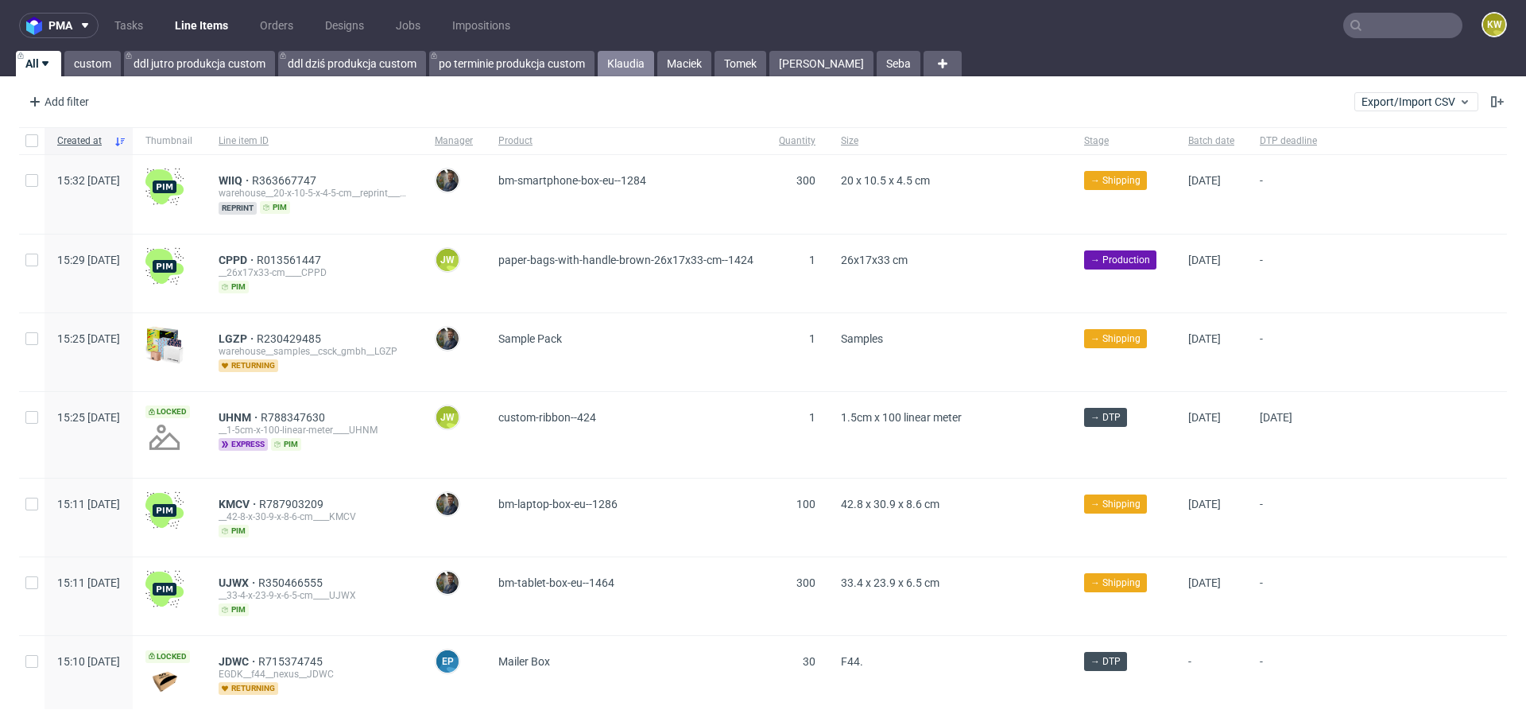
click at [633, 64] on link "Klaudia" at bounding box center [625, 63] width 56 height 25
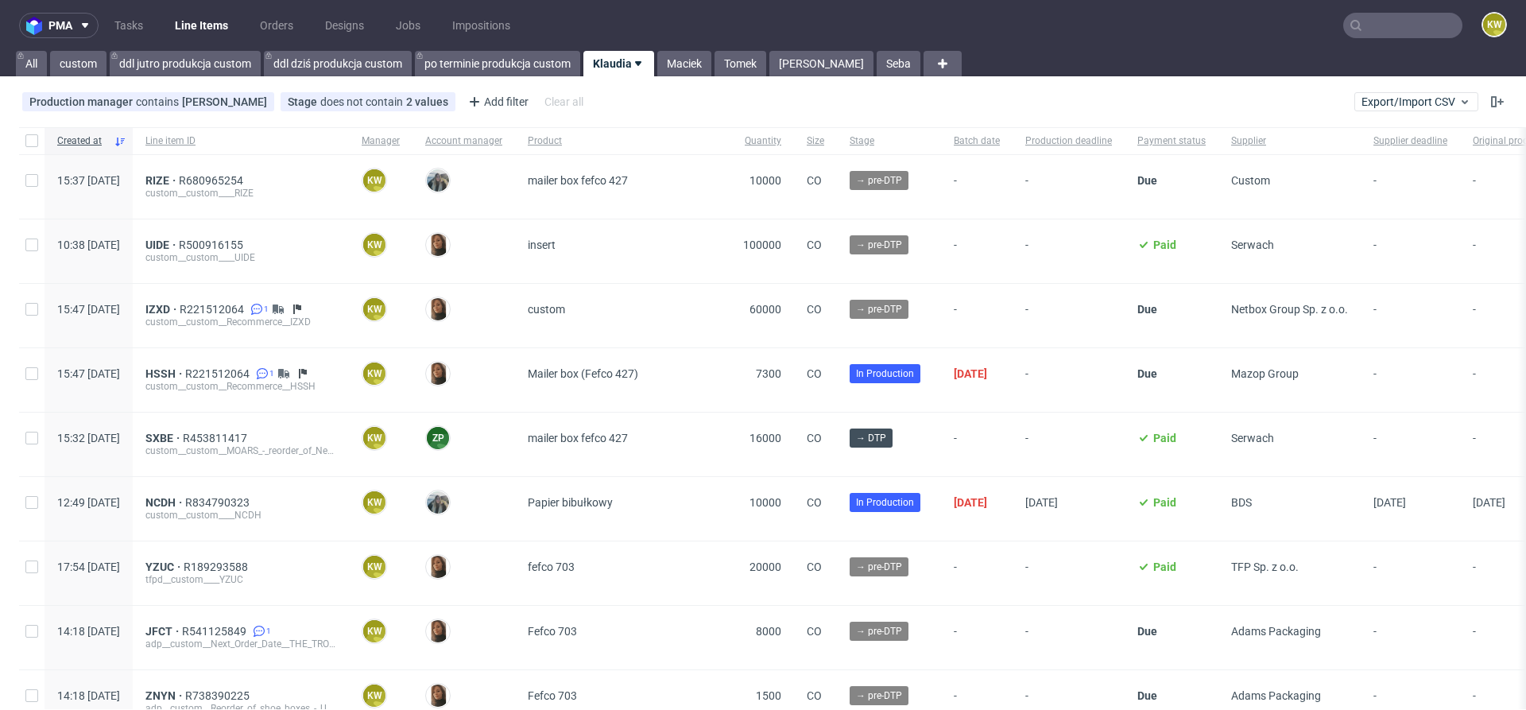
click at [1367, 19] on input "text" at bounding box center [1402, 25] width 119 height 25
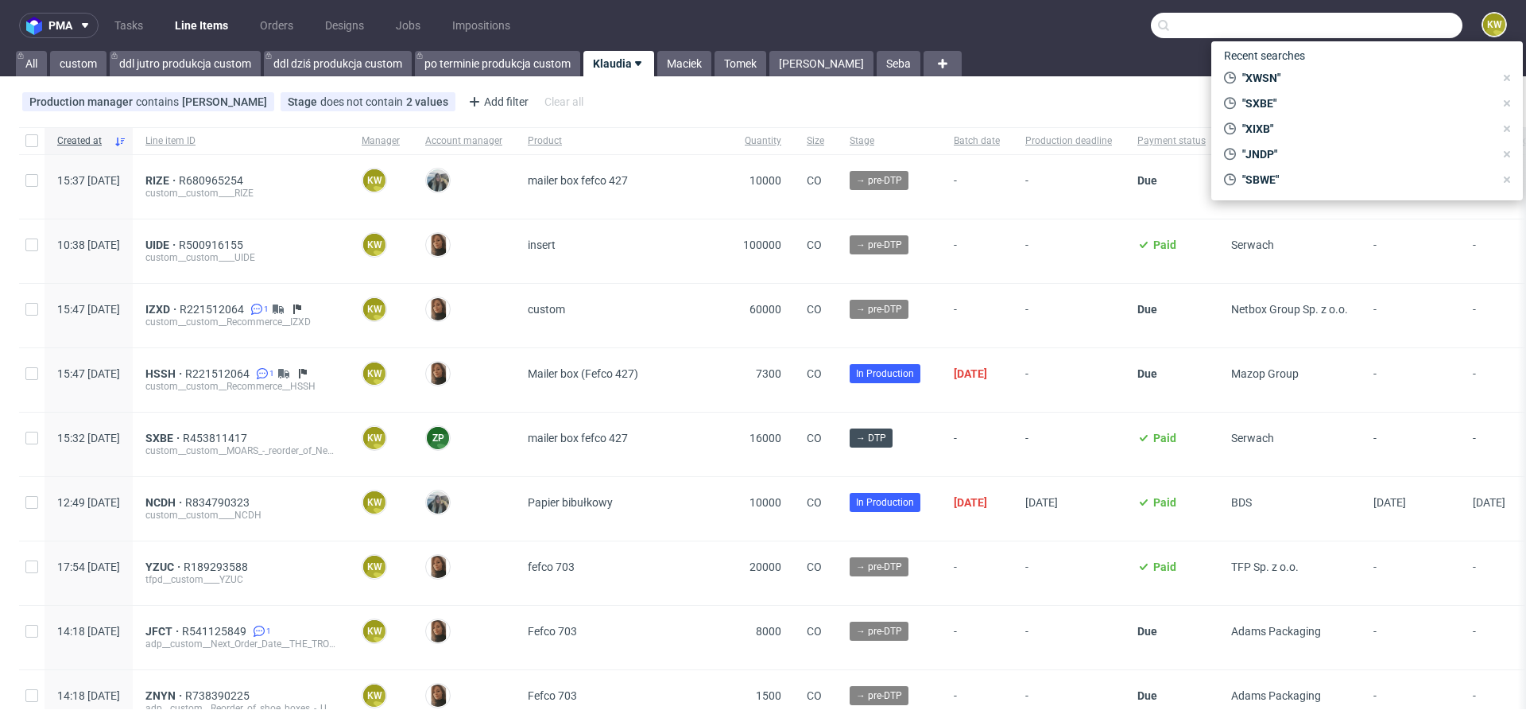
paste input "GIMO"
type input "GIMO"
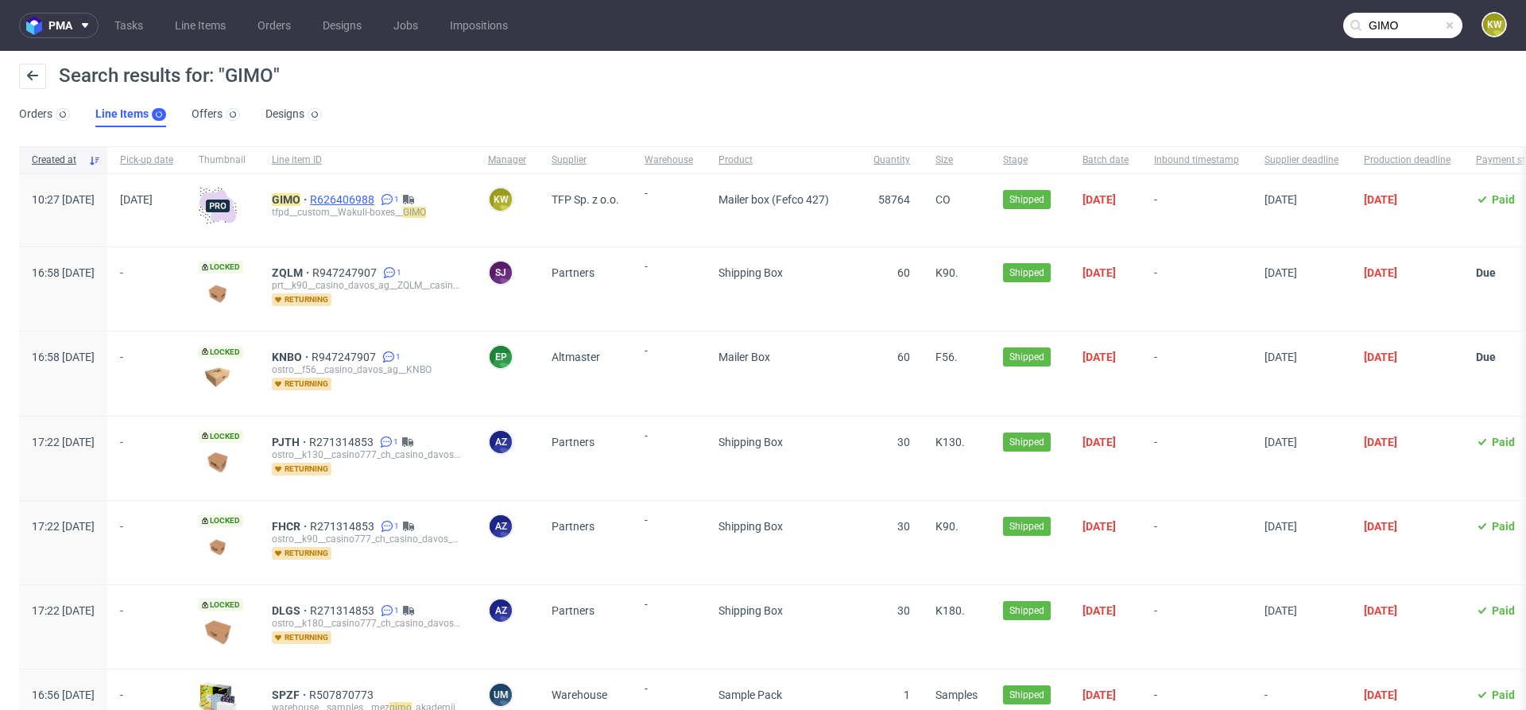
click at [377, 204] on span "R626406988" at bounding box center [344, 199] width 68 height 13
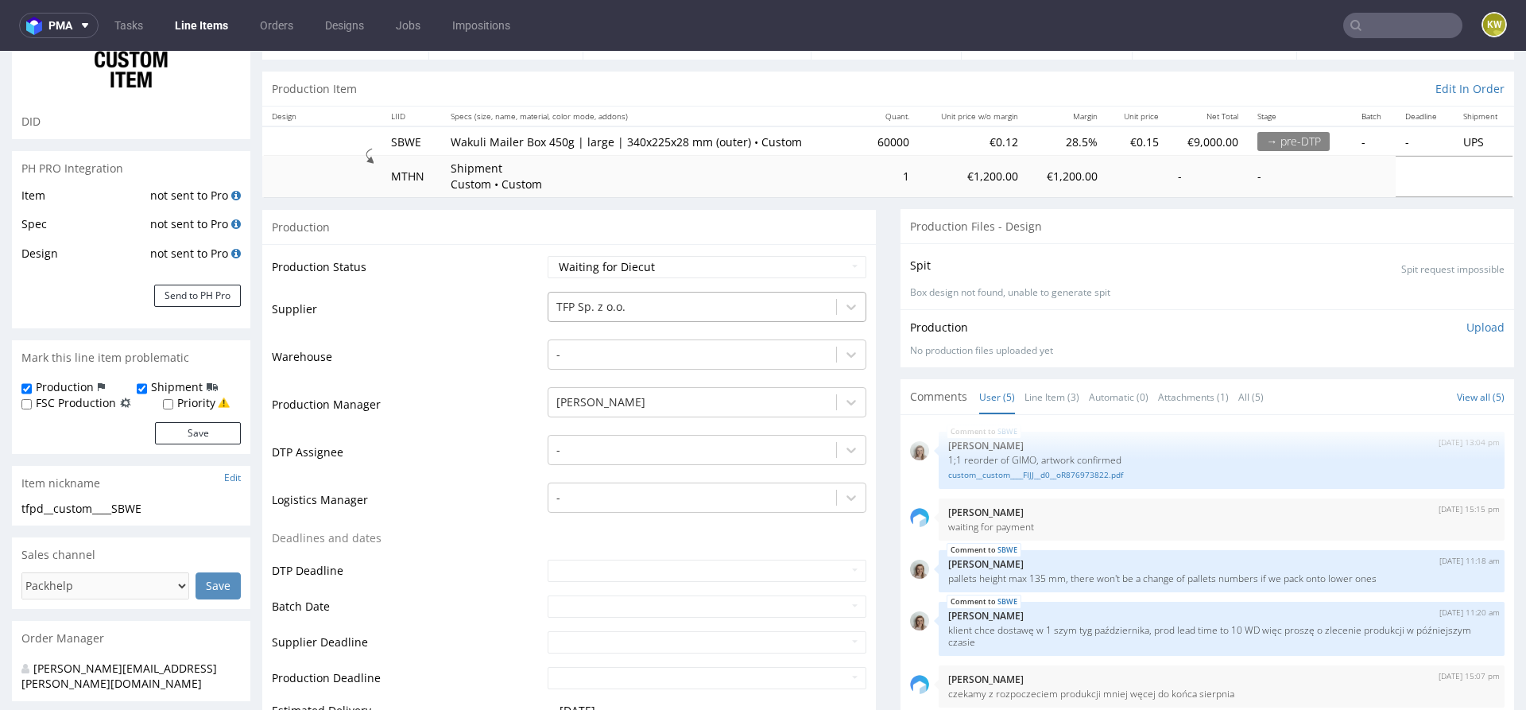
scroll to position [172, 0]
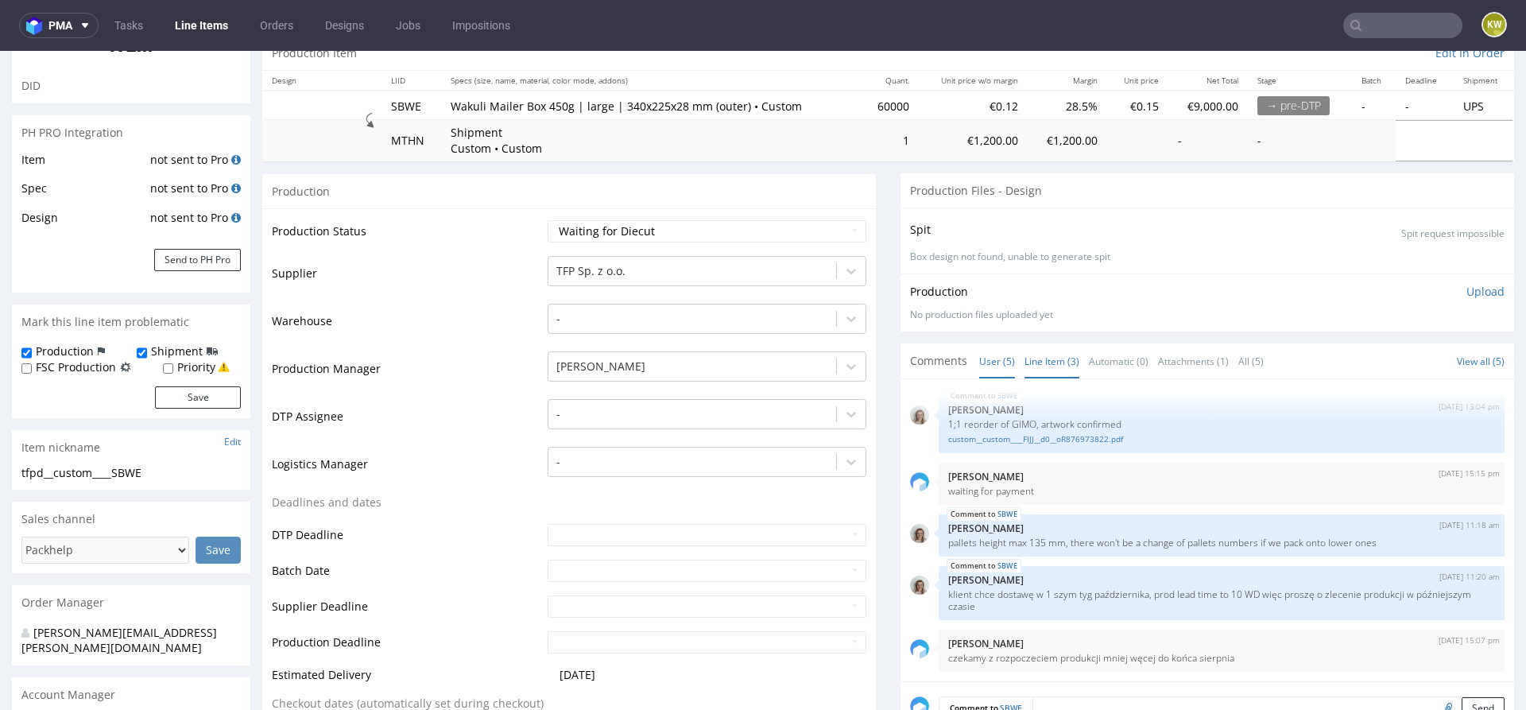
click at [1032, 356] on link "Line Item (3)" at bounding box center [1051, 361] width 55 height 34
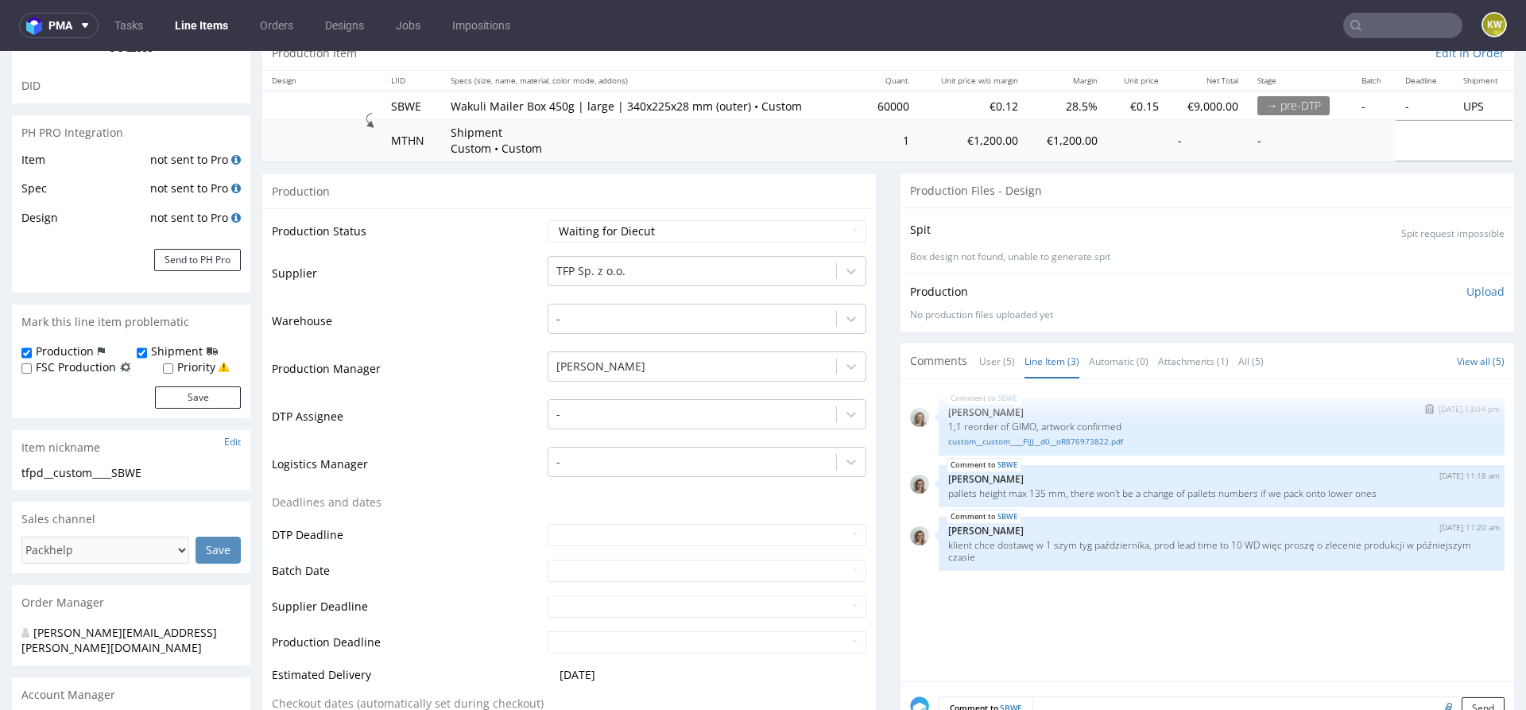
click at [1013, 428] on p "1;1 reorder of GIMO, artwork confirmed" at bounding box center [1221, 426] width 547 height 12
click at [1012, 429] on p "1;1 reorder of GIMO, artwork confirmed" at bounding box center [1221, 426] width 547 height 12
copy p "GIMO"
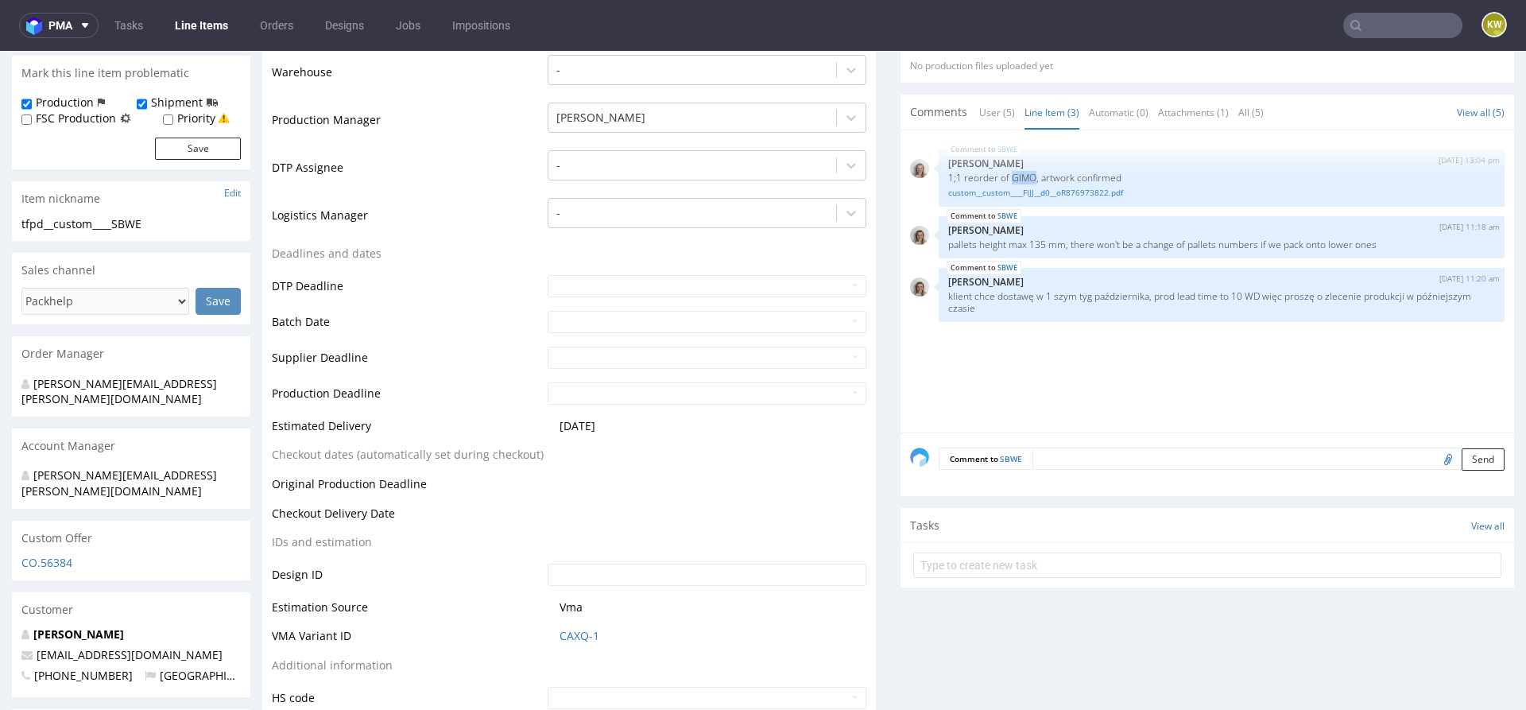
scroll to position [436, 0]
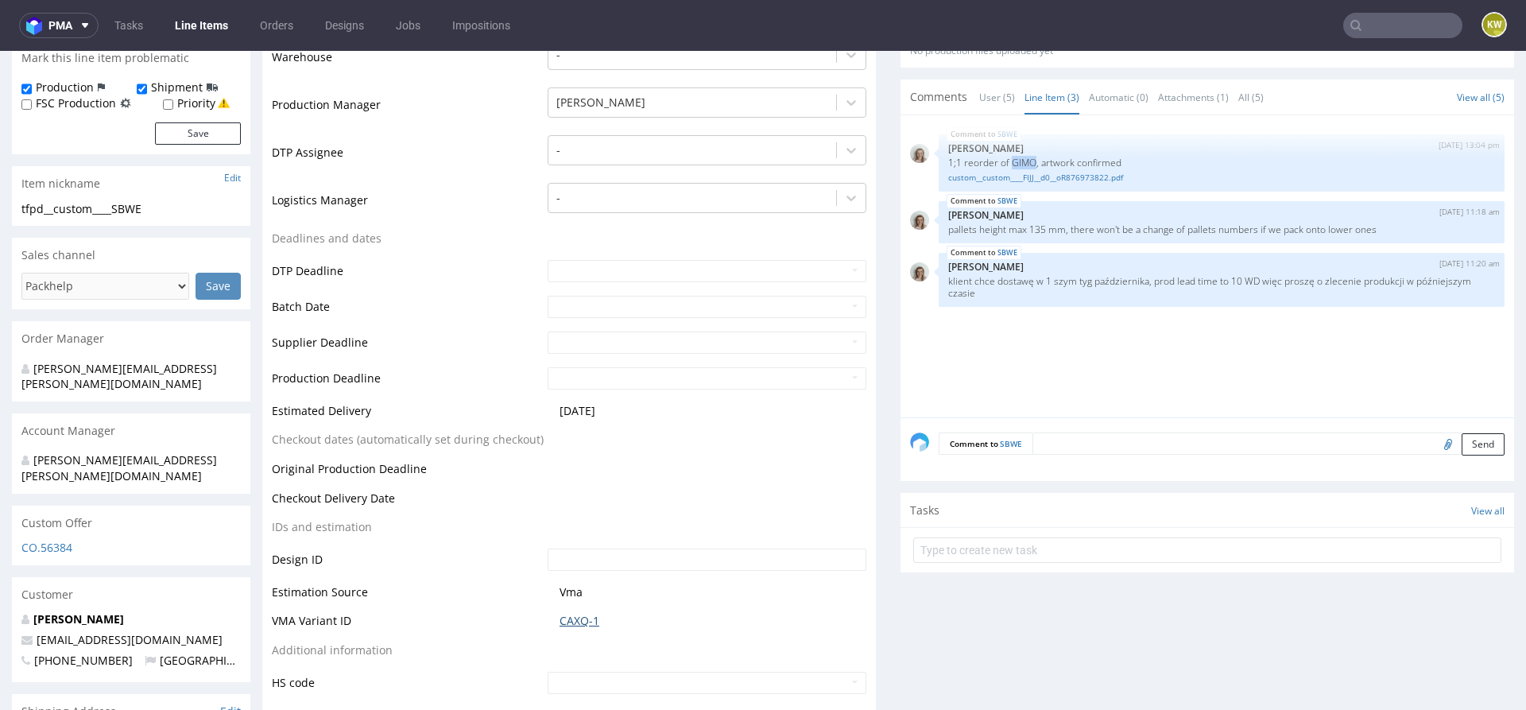
click at [561, 615] on link "CAXQ-1" at bounding box center [579, 621] width 40 height 16
click at [972, 354] on div "SBWE [DATE] 13:04 pm [PERSON_NAME] 1;1 reorder of GIMO, artwork confirmed custo…" at bounding box center [1212, 271] width 604 height 292
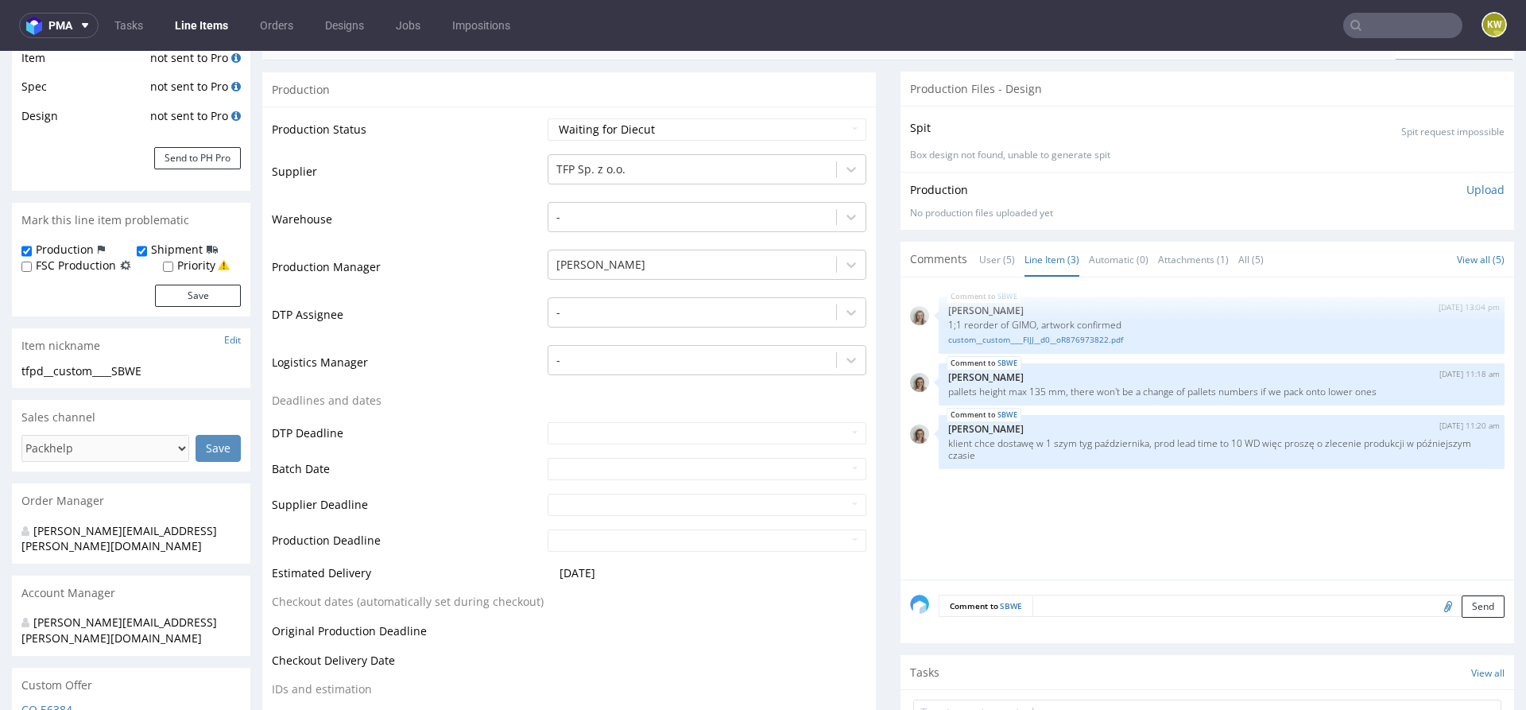
scroll to position [287, 0]
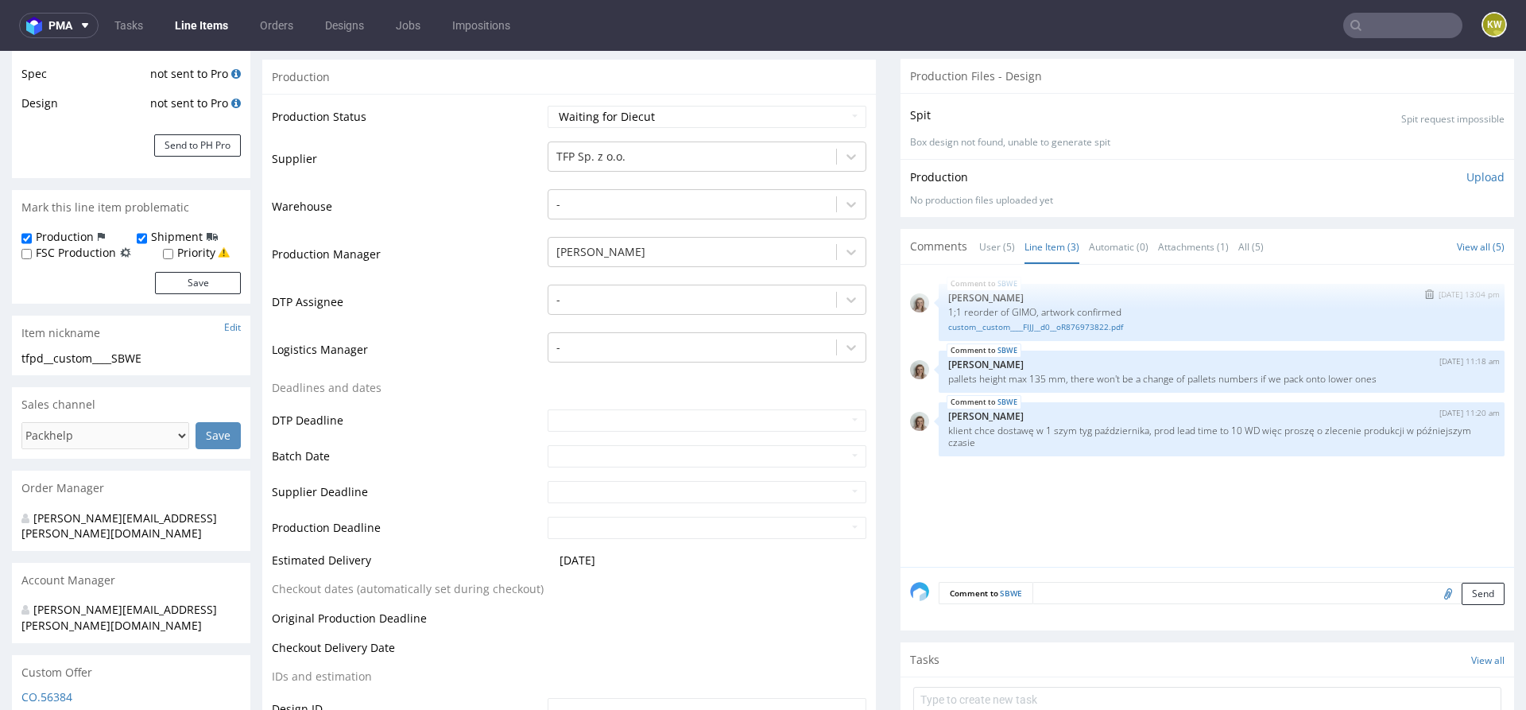
click at [1011, 311] on p "1;1 reorder of GIMO, artwork confirmed" at bounding box center [1221, 312] width 547 height 12
click at [1012, 311] on p "1;1 reorder of GIMO, artwork confirmed" at bounding box center [1221, 312] width 547 height 12
copy p "GIMO"
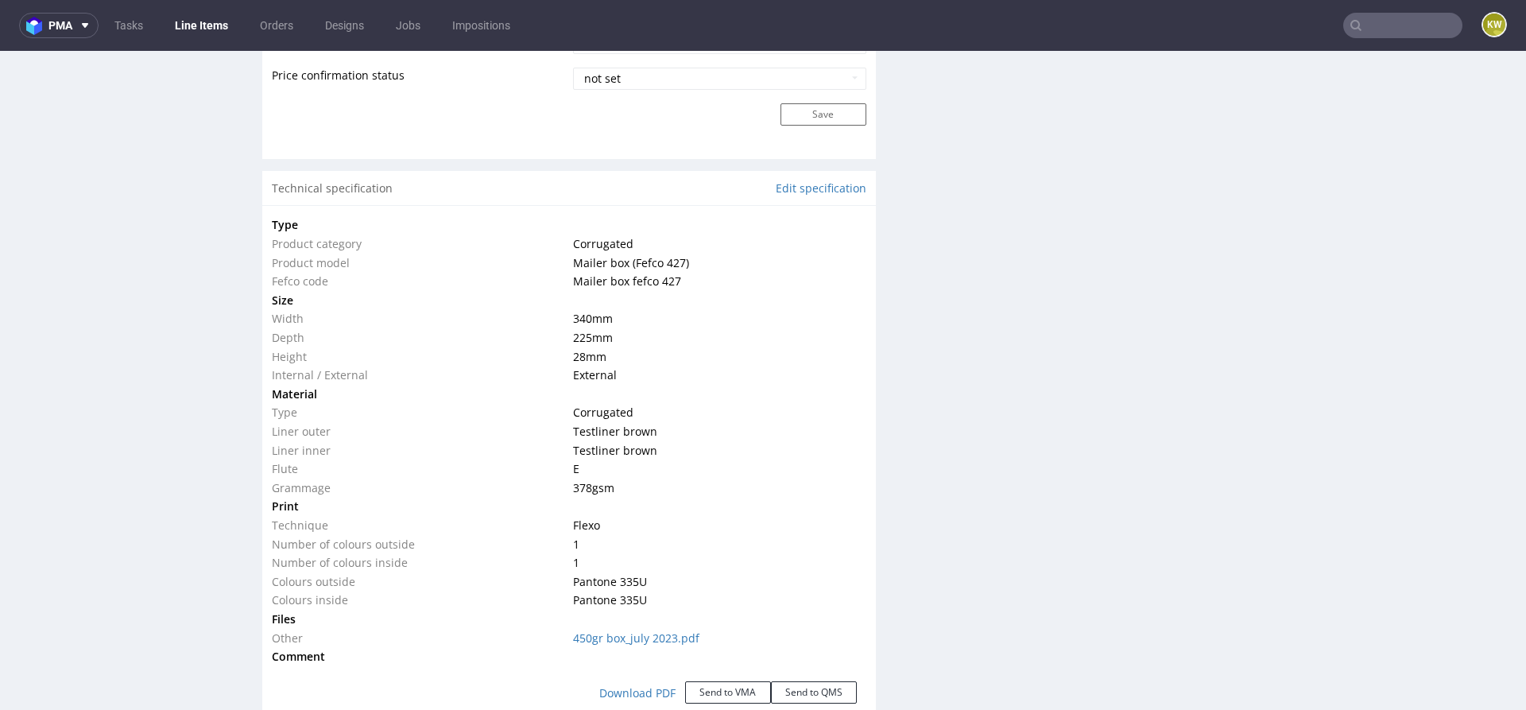
scroll to position [0, 0]
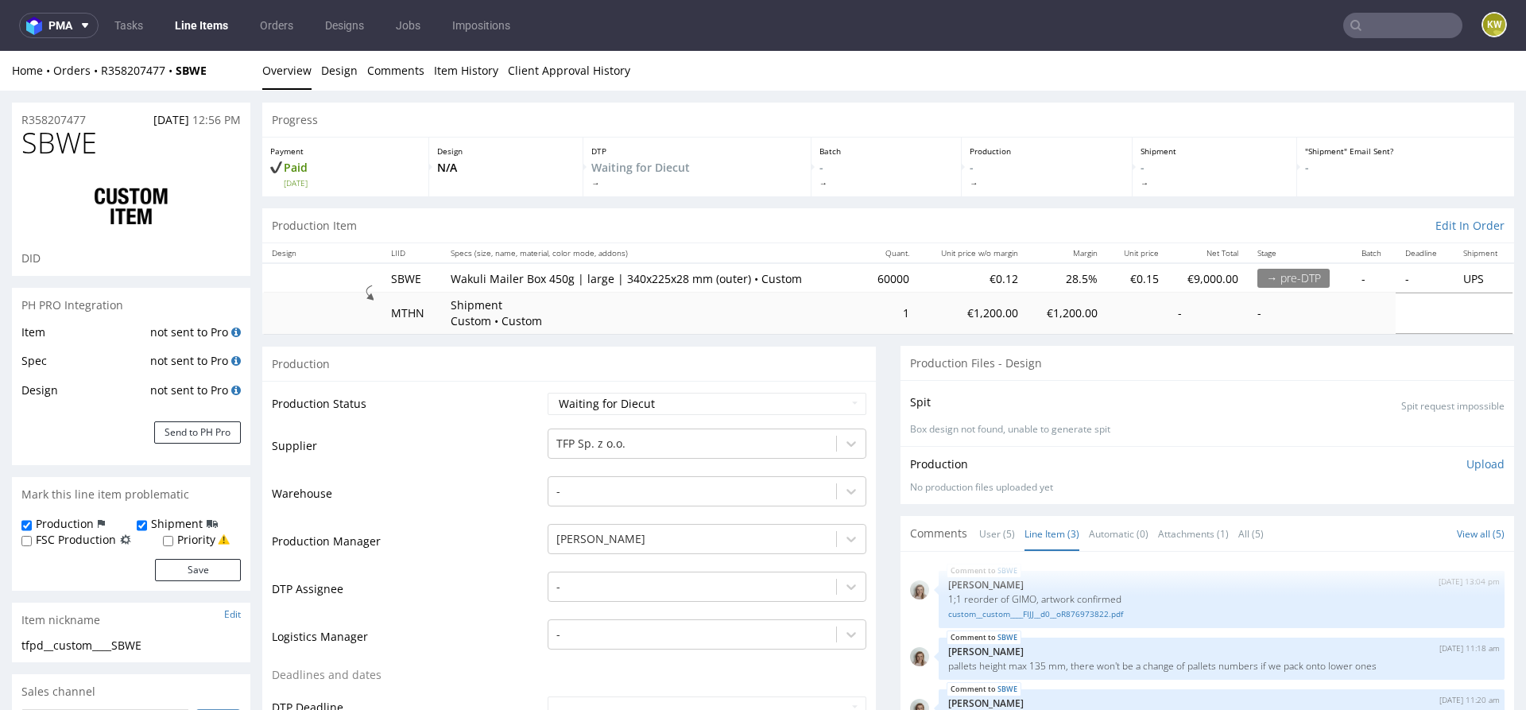
click at [53, 140] on span "SBWE" at bounding box center [58, 143] width 75 height 32
copy span "SBWE"
click at [79, 148] on span "SBWE" at bounding box center [58, 143] width 75 height 32
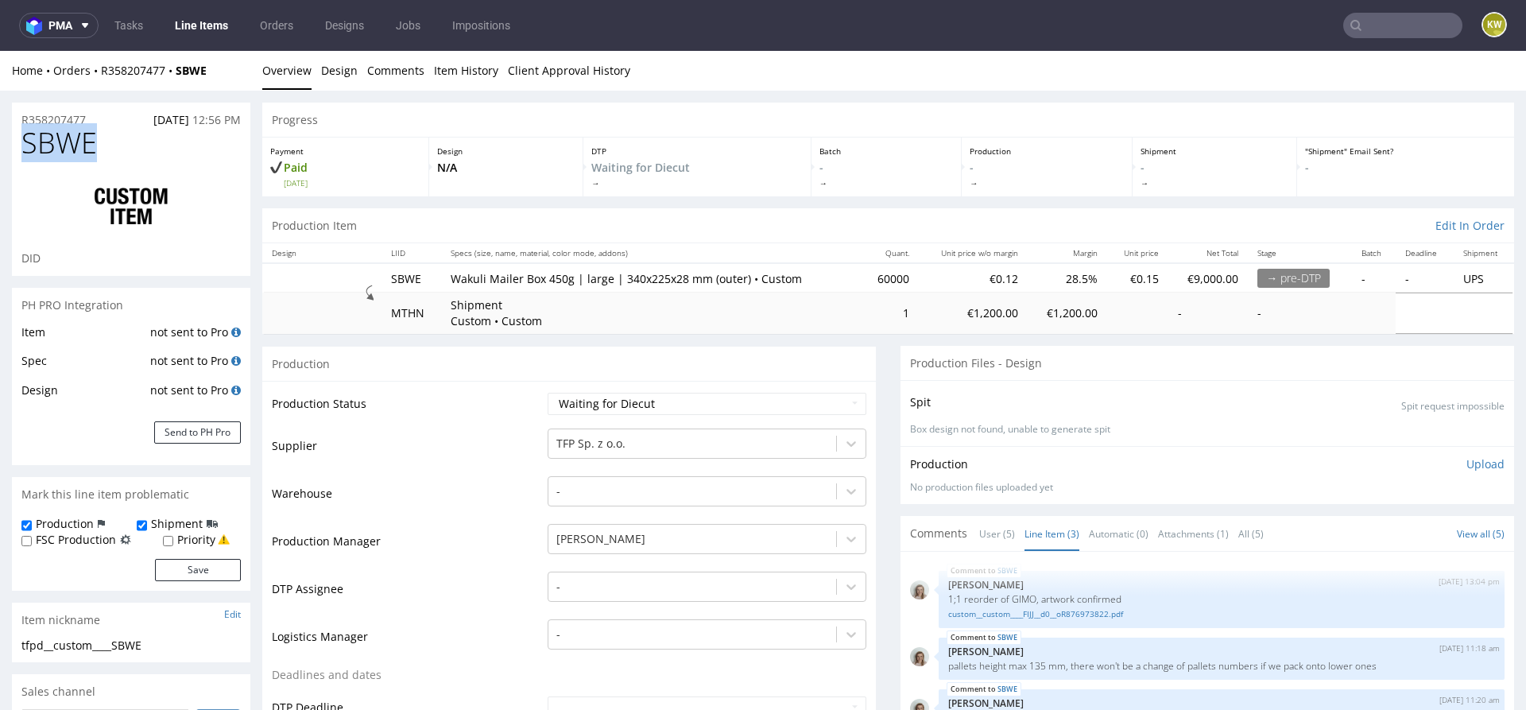
copy span "SBWE"
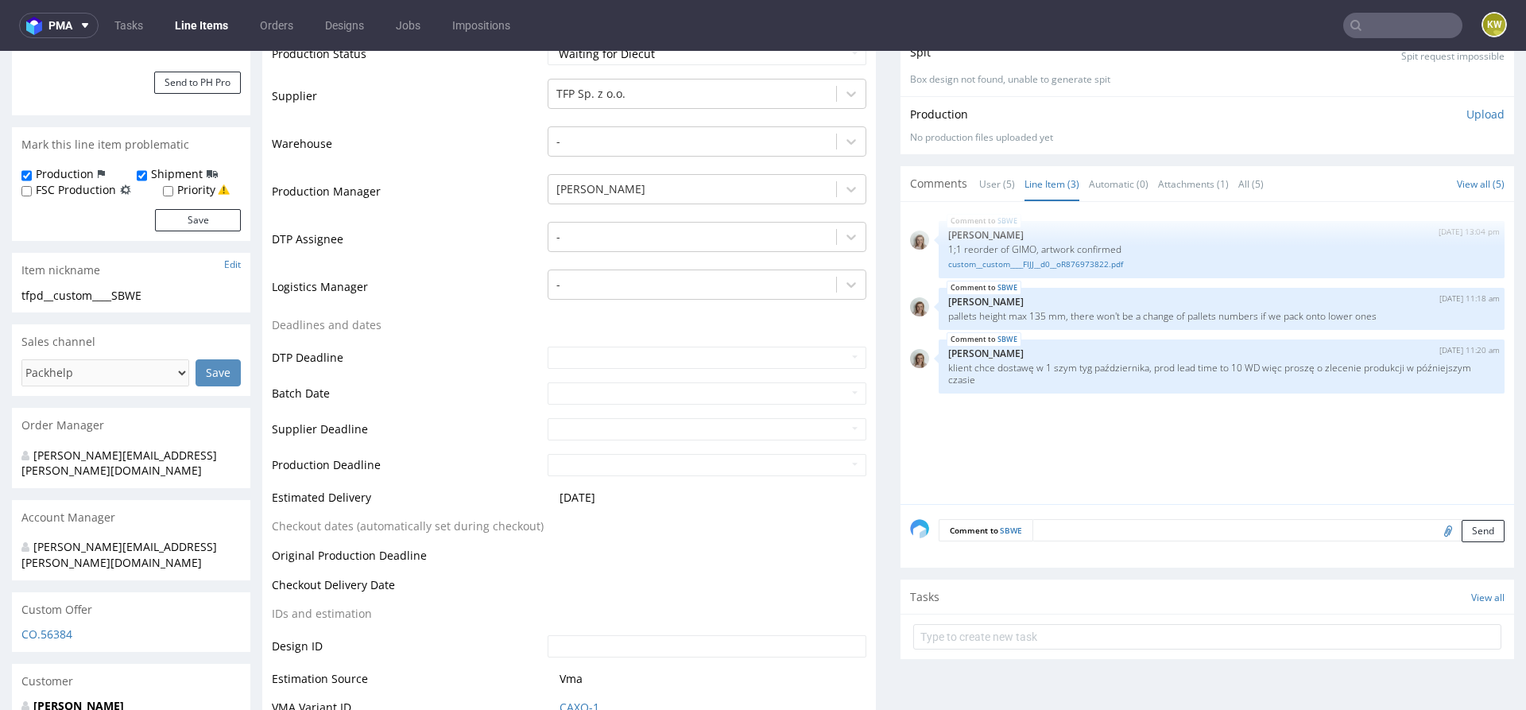
scroll to position [331, 0]
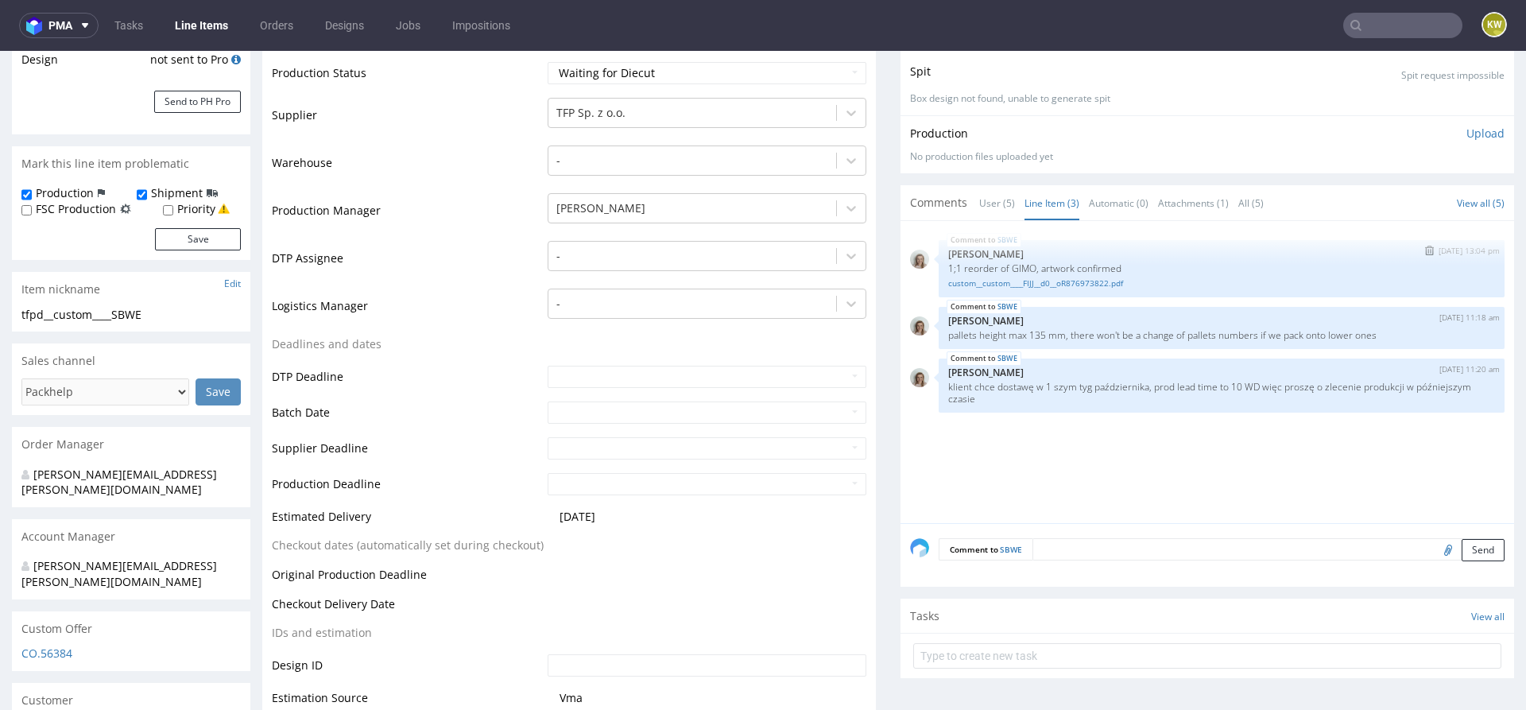
click at [1012, 269] on p "1;1 reorder of GIMO, artwork confirmed" at bounding box center [1221, 268] width 547 height 12
copy p "GIMO"
click at [1054, 453] on div "SBWE 4th Aug 25 | 13:04 pm Monika Poźniak 1;1 reorder of GIMO, artwork confirme…" at bounding box center [1212, 376] width 604 height 292
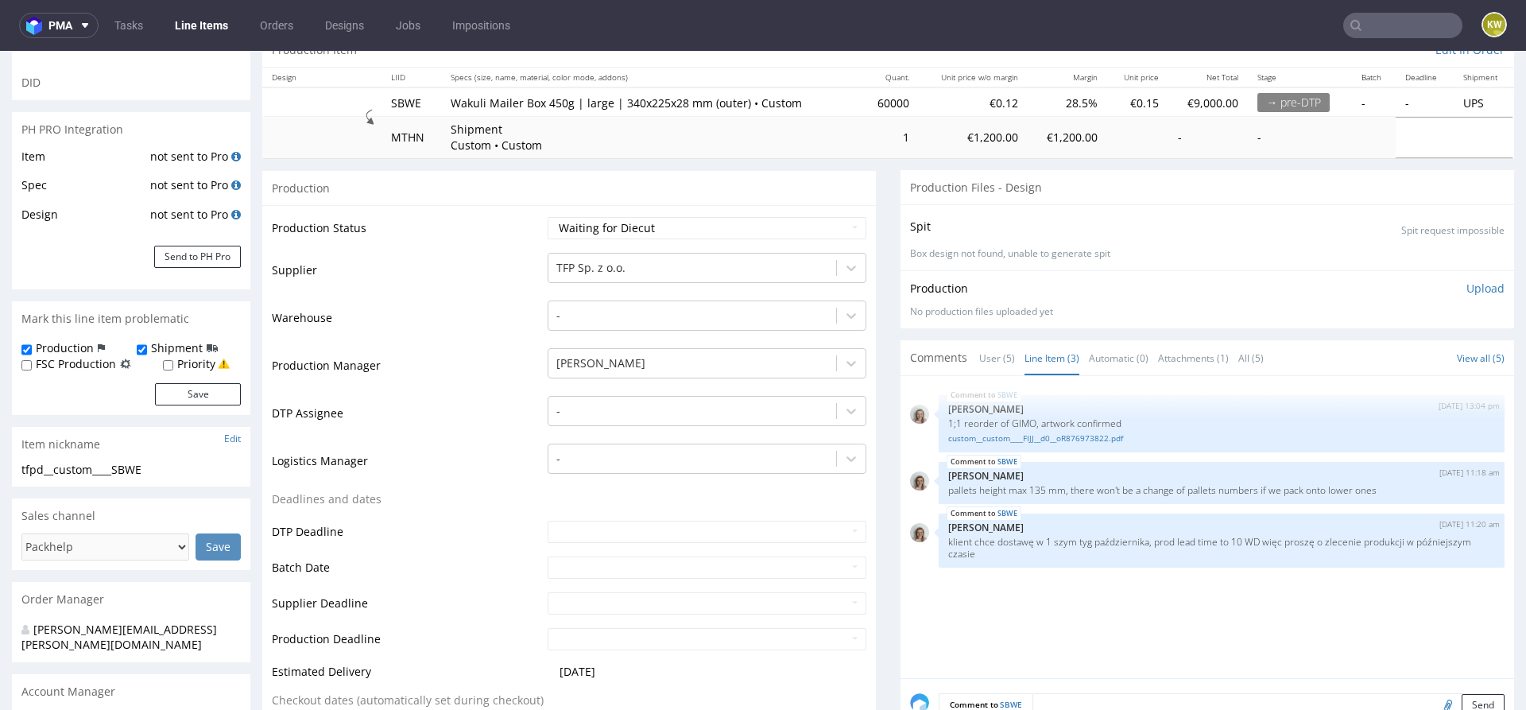
scroll to position [185, 0]
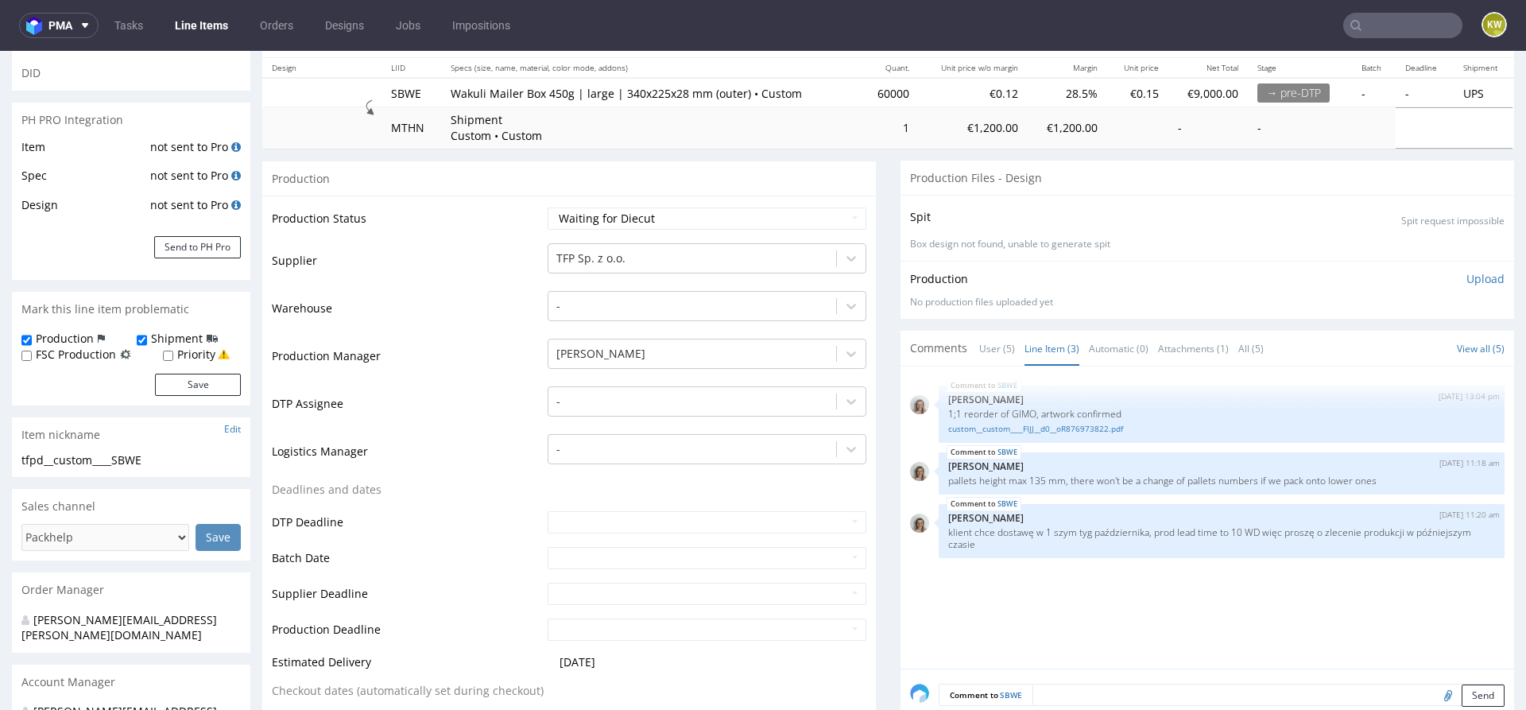
click at [621, 196] on div "Production Status Waiting for Artwork Waiting for Diecut Waiting for Mockup Wai…" at bounding box center [568, 580] width 613 height 771
click at [621, 211] on select "Waiting for Artwork Waiting for Diecut Waiting for Mockup Waiting for DTP Waiti…" at bounding box center [706, 218] width 319 height 22
select select "production_in_process"
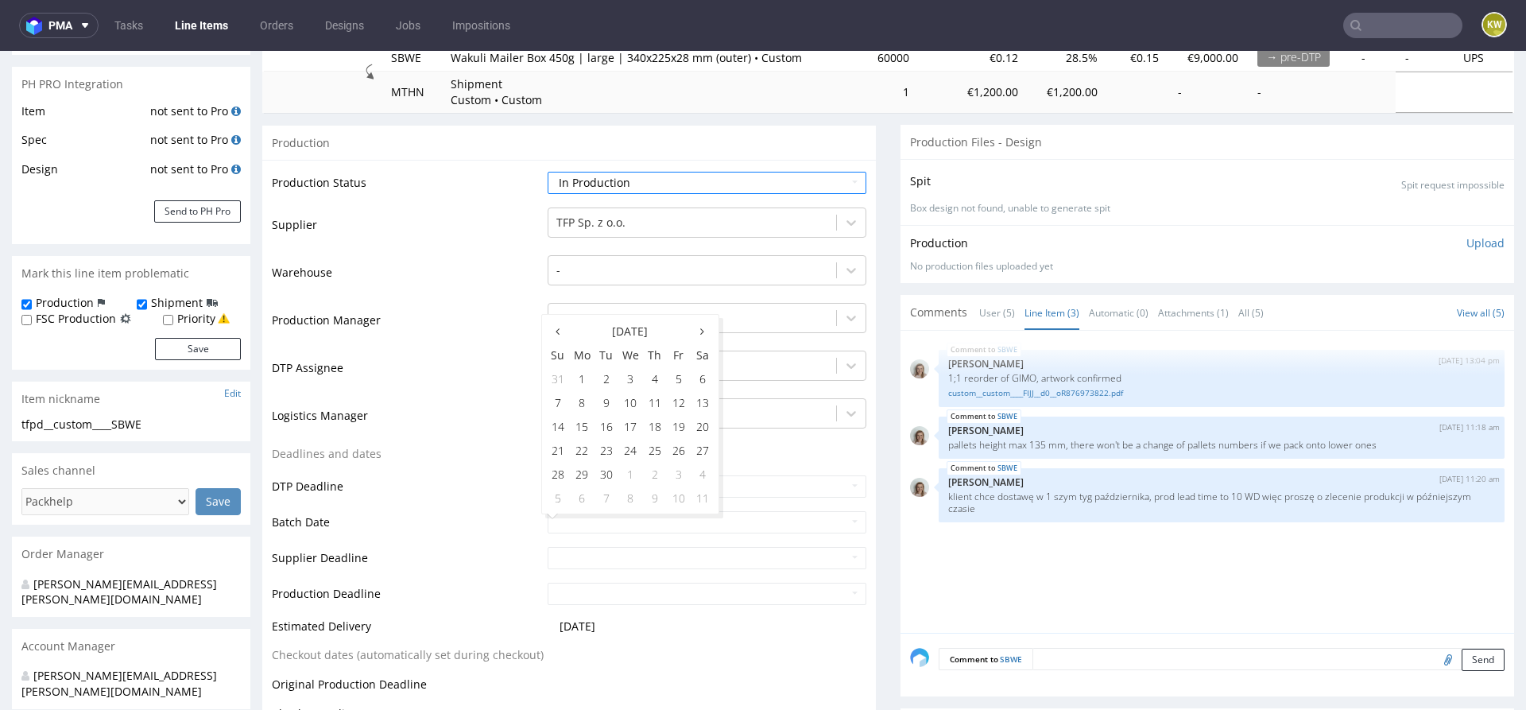
scroll to position [222, 0]
click at [582, 376] on td "1" at bounding box center [582, 377] width 25 height 24
type input "2025-09-01"
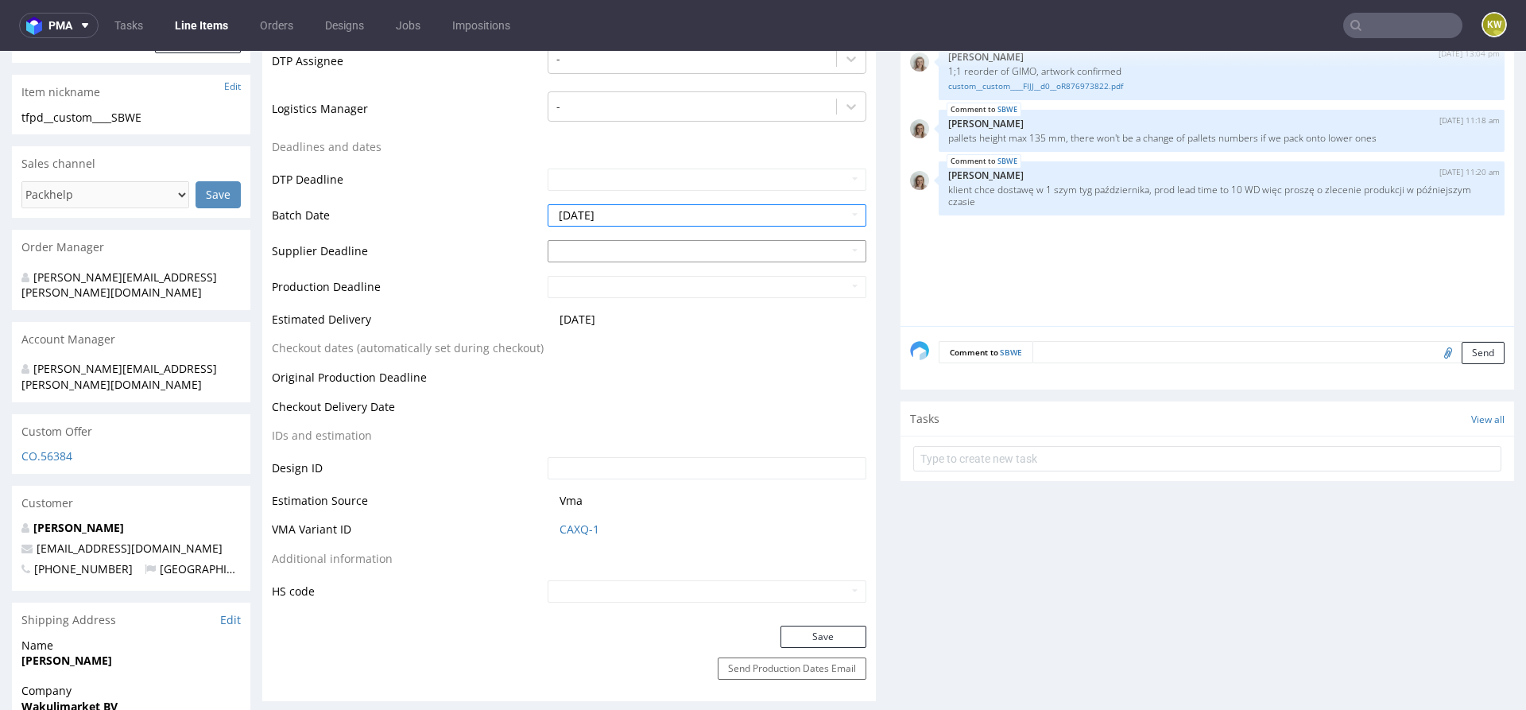
scroll to position [534, 0]
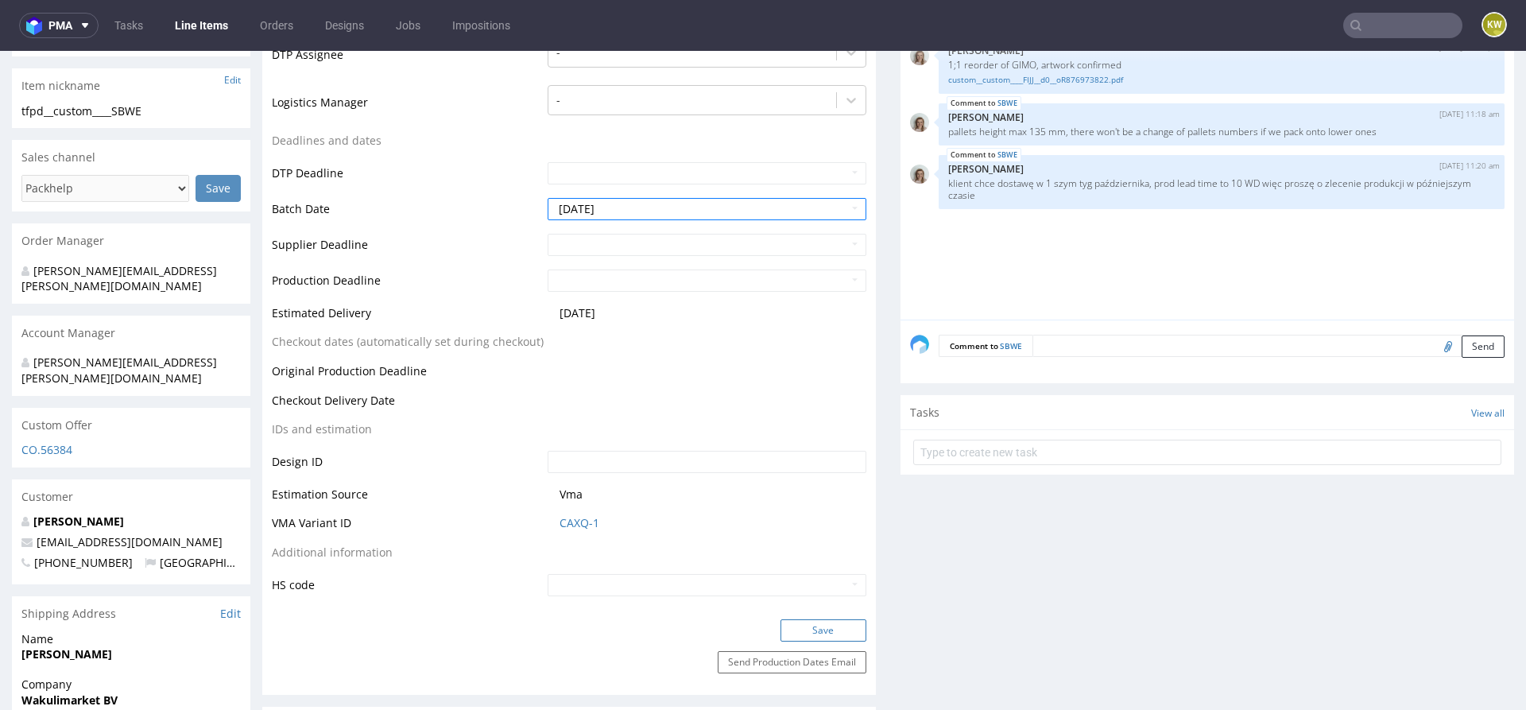
click at [806, 631] on button "Save" at bounding box center [823, 630] width 86 height 22
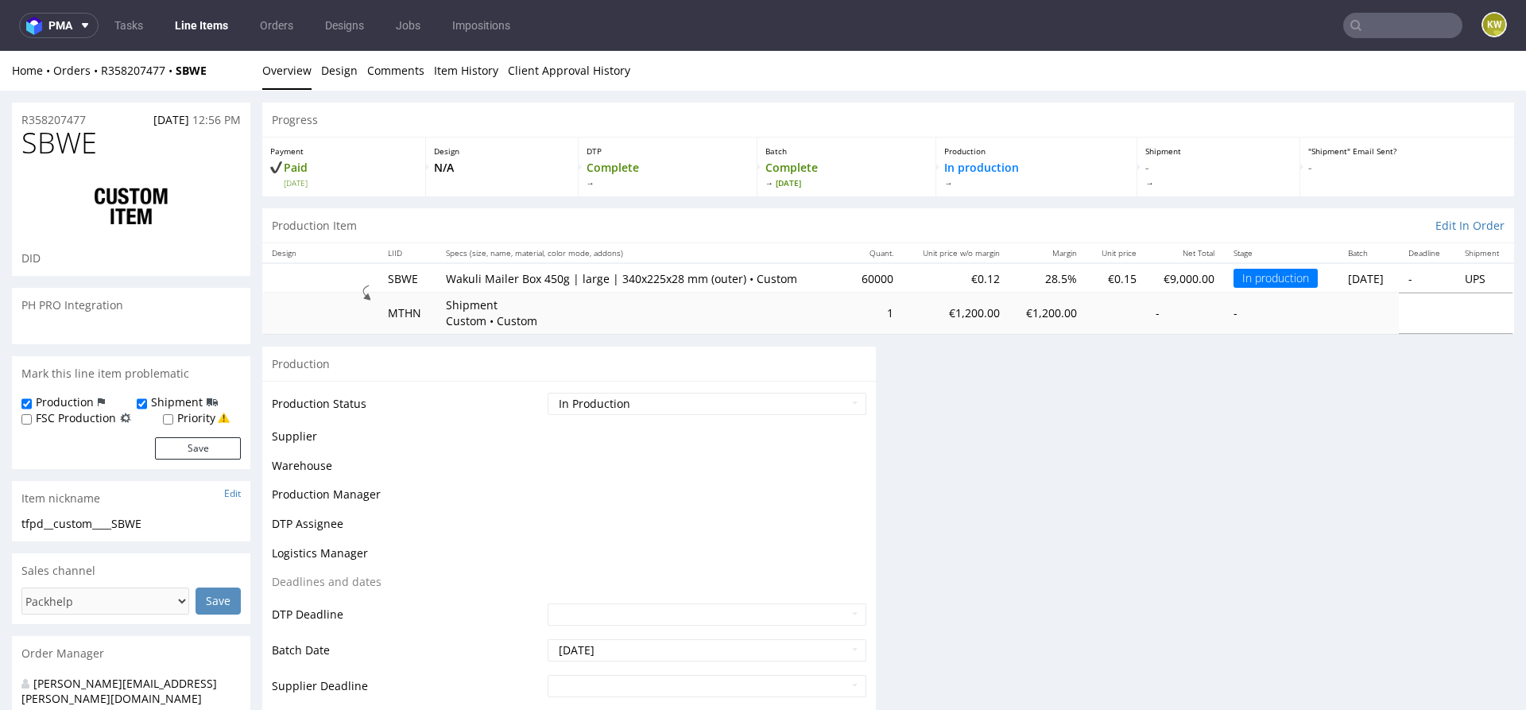
scroll to position [0, 0]
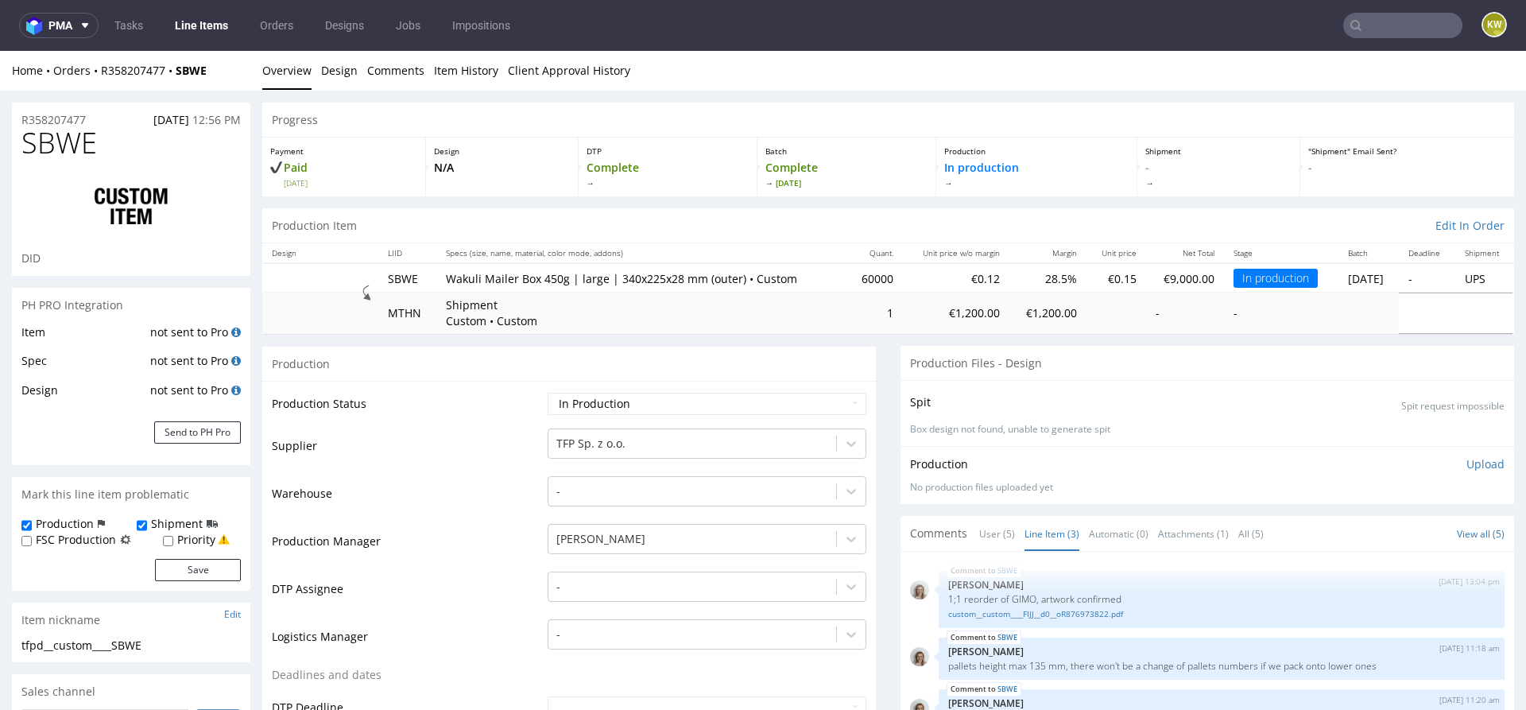
click at [198, 38] on nav "pma Tasks Line Items Orders Designs Jobs Impositions KW" at bounding box center [763, 25] width 1526 height 51
click at [199, 38] on nav "pma Tasks Line Items Orders Designs Jobs Impositions KW" at bounding box center [763, 25] width 1526 height 51
click at [211, 29] on link "Line Items" at bounding box center [201, 25] width 72 height 25
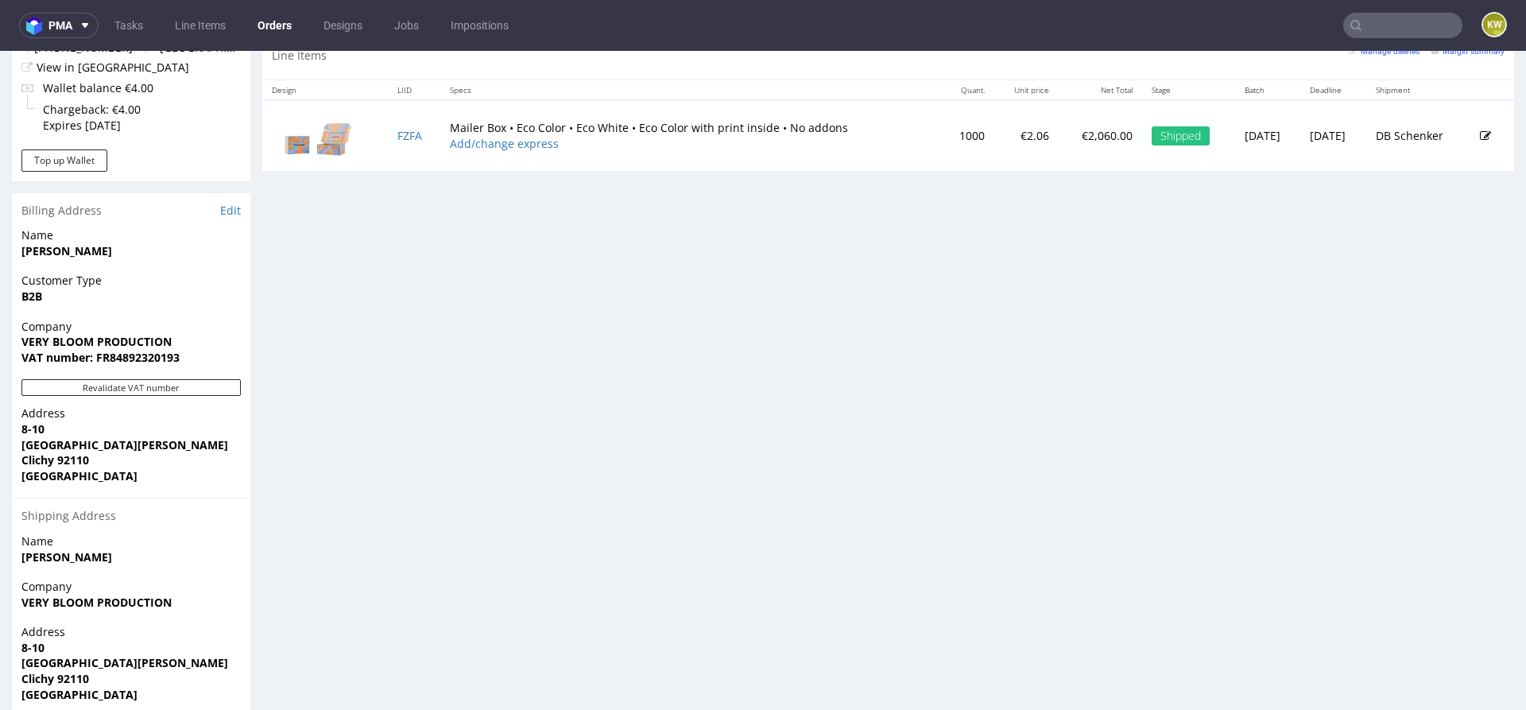
scroll to position [763, 0]
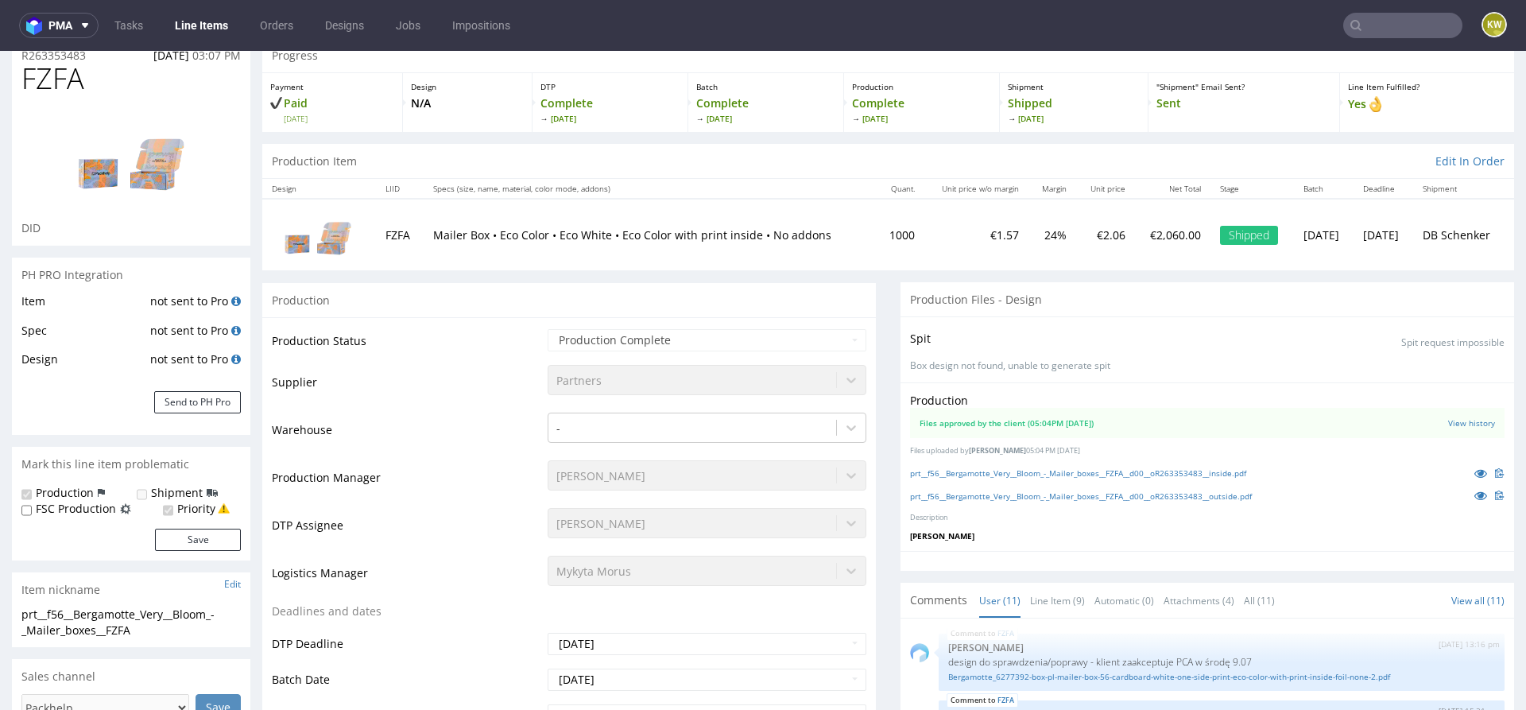
scroll to position [65, 0]
click at [1474, 495] on icon at bounding box center [1480, 494] width 13 height 11
